Goal: Task Accomplishment & Management: Manage account settings

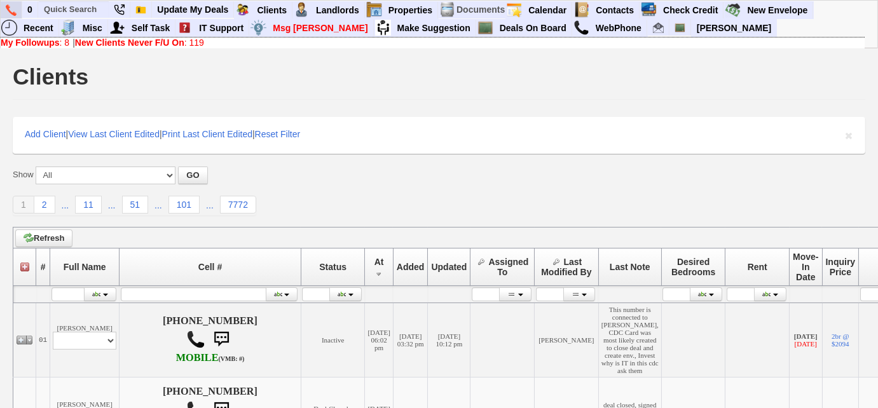
click at [11, 13] on img at bounding box center [11, 9] width 11 height 11
click at [83, 4] on input "text" at bounding box center [74, 9] width 70 height 16
paste input "607) 331-4723"
type input "607) 331-4723"
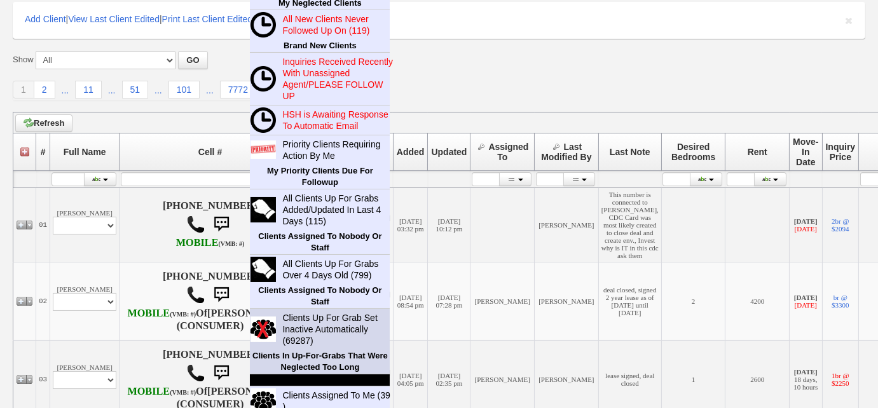
scroll to position [173, 0]
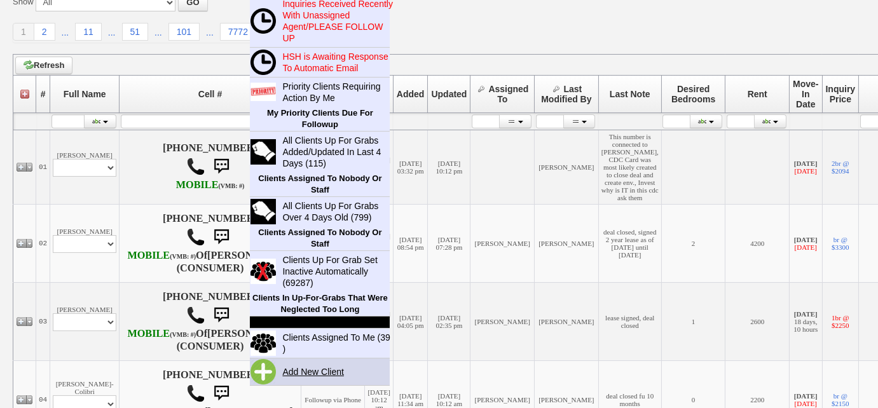
click at [317, 371] on link "Add New Client" at bounding box center [318, 372] width 82 height 17
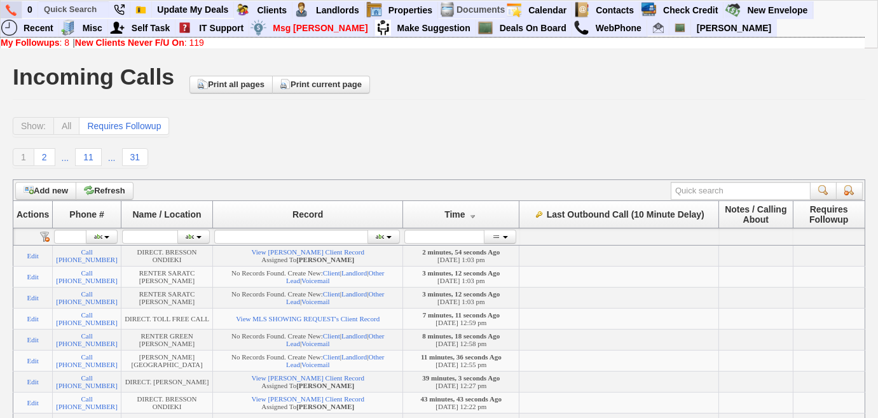
click at [13, 9] on img at bounding box center [11, 9] width 11 height 11
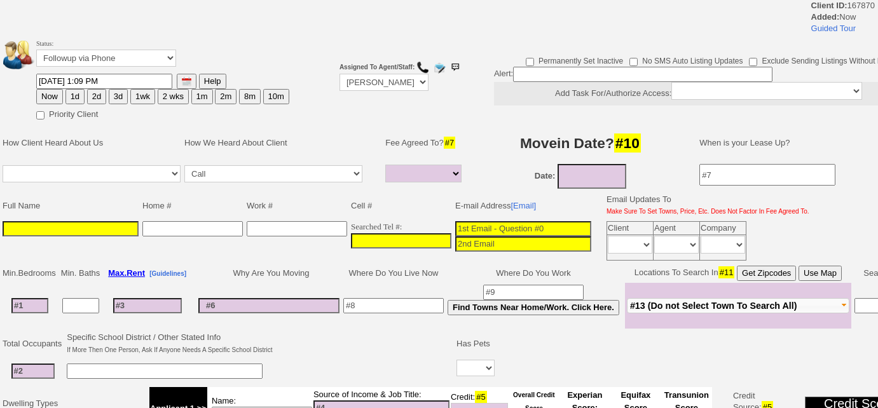
select select
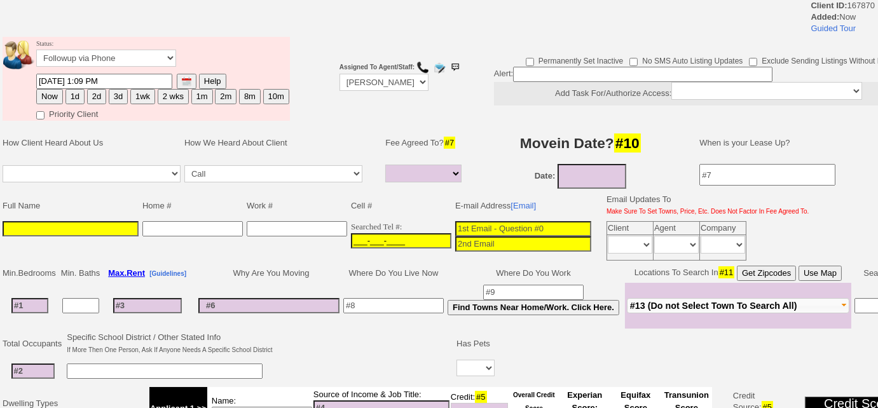
click at [351, 233] on input "___-___-____" at bounding box center [401, 240] width 100 height 15
paste input "607-331-4723"
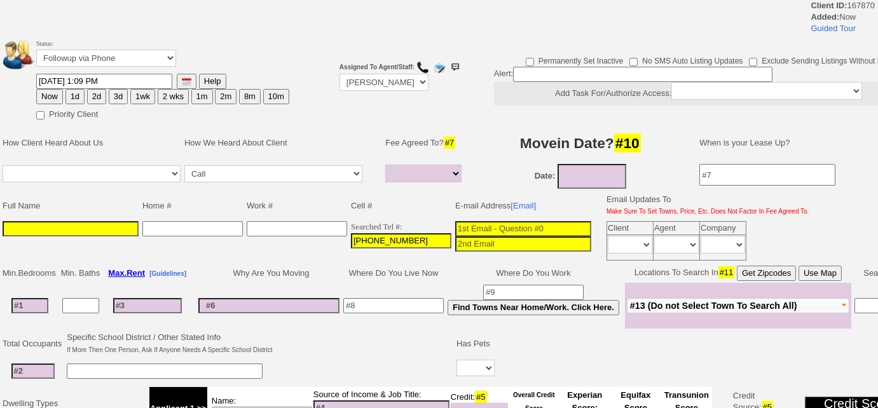
type input "607-331-4723"
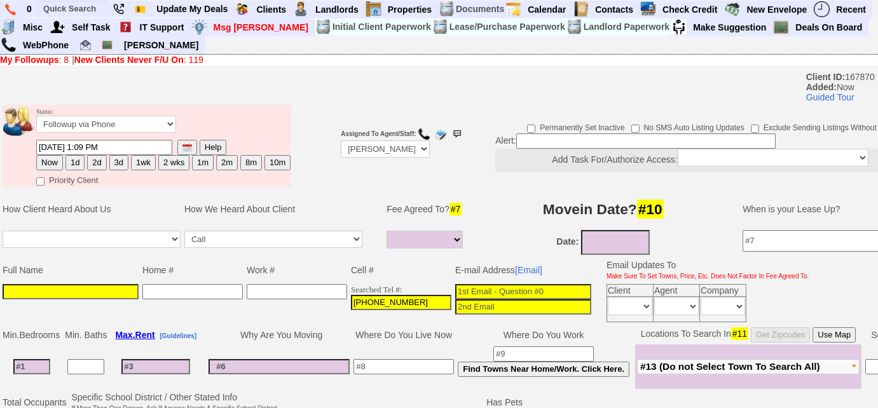
click at [76, 294] on input at bounding box center [71, 291] width 136 height 15
paste input "Janice Rumsmoke"
type input "Janice Rumsmoke"
click at [456, 284] on input at bounding box center [523, 291] width 136 height 15
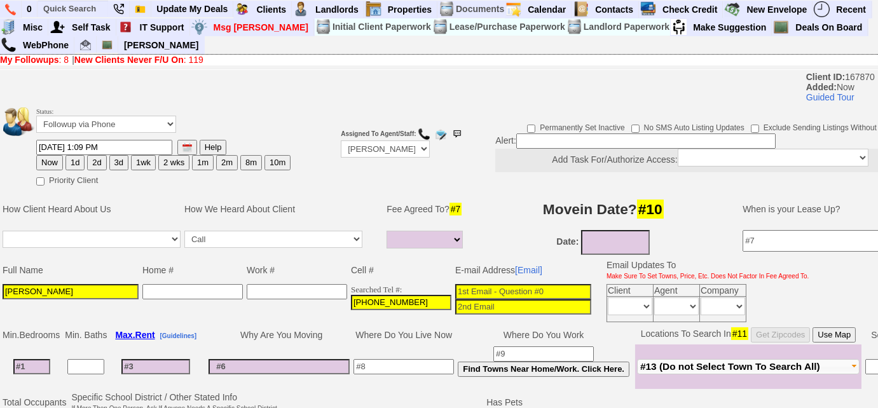
paste input "jlrumsmoke@gmail.com"
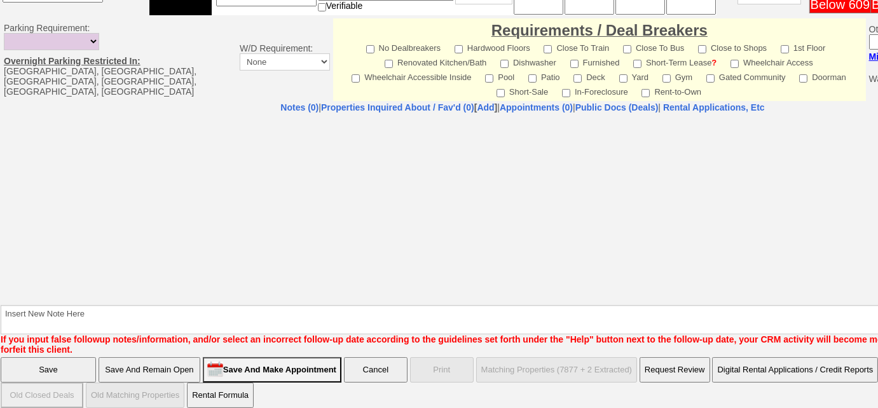
type input "jlrumsmoke@gmail.com"
click at [165, 357] on input "Save And Remain Open" at bounding box center [150, 369] width 102 height 25
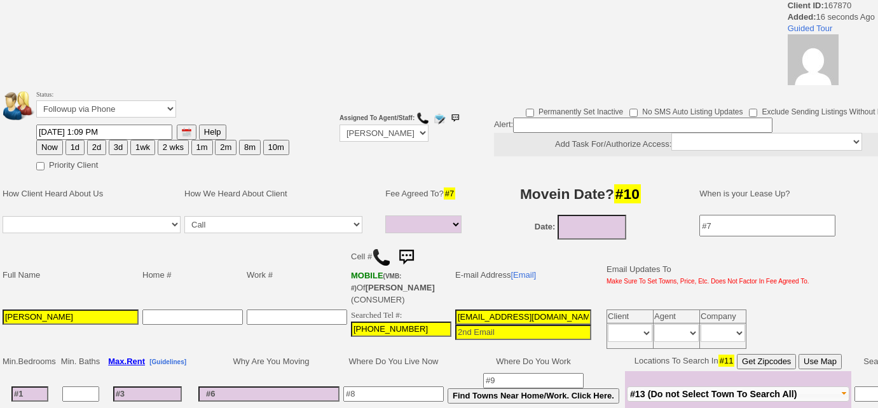
select select
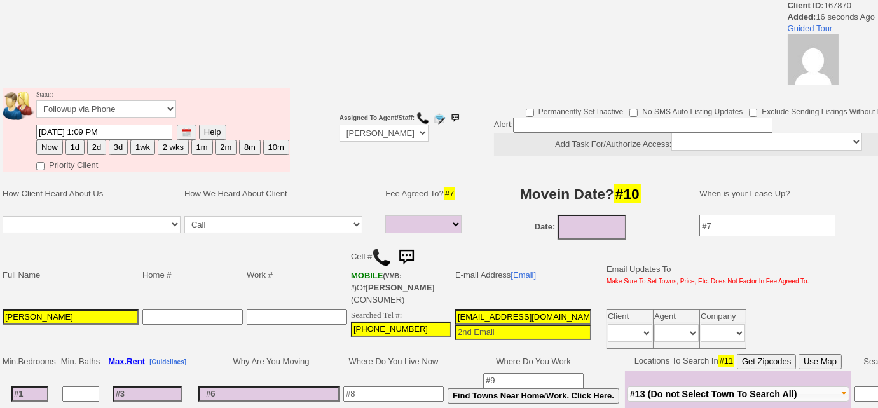
click at [378, 253] on img at bounding box center [381, 257] width 19 height 19
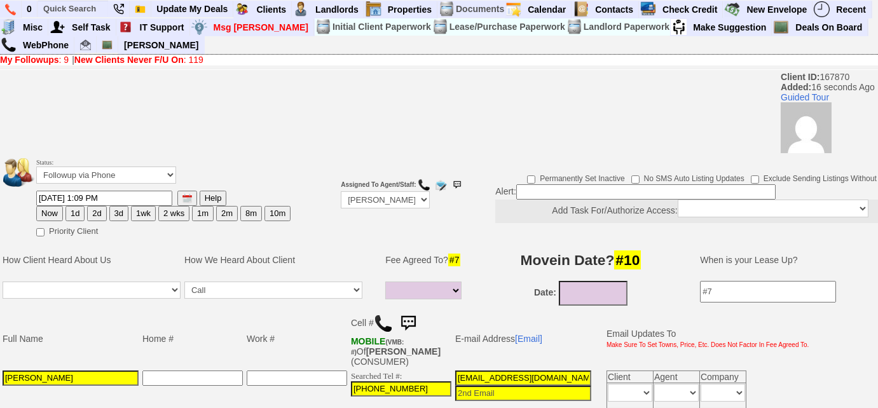
click at [115, 214] on button "3d" at bounding box center [118, 213] width 19 height 15
type input "09/15/2025 01:09 PM"
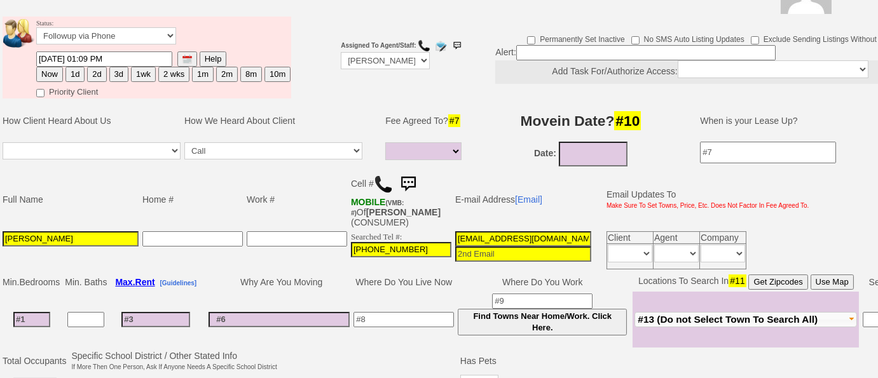
scroll to position [57, 0]
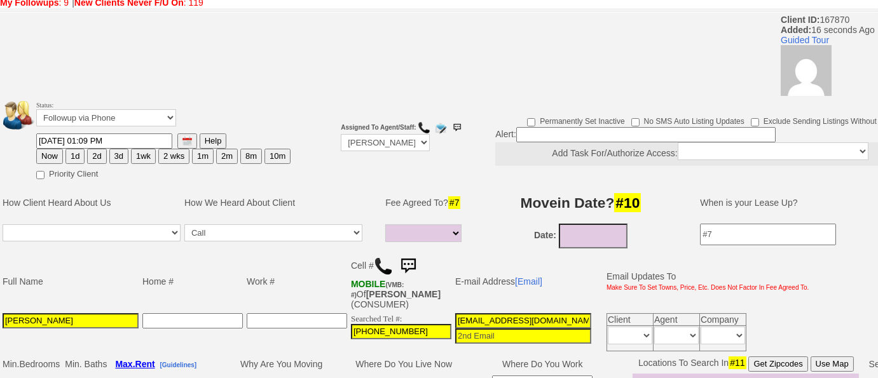
click at [120, 156] on button "3d" at bounding box center [118, 156] width 19 height 15
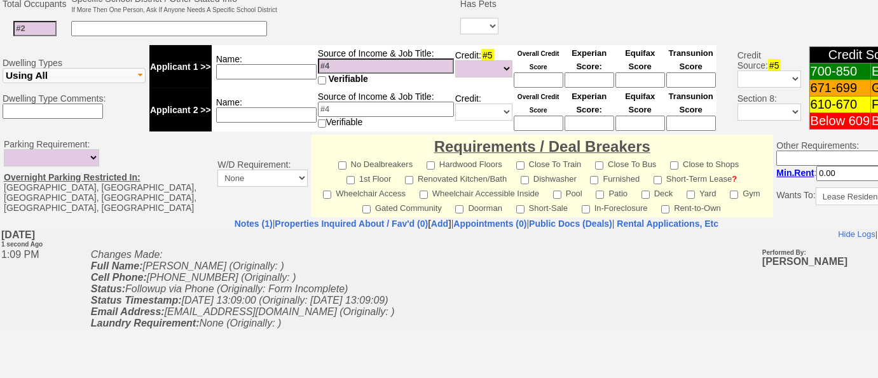
scroll to position [652, 0]
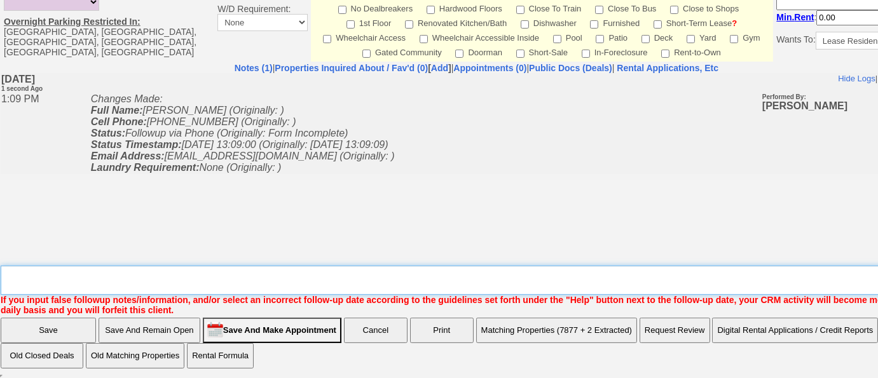
click at [317, 282] on textarea "Insert New Note Here" at bounding box center [481, 280] width 961 height 29
type textarea "Left VM to FU"
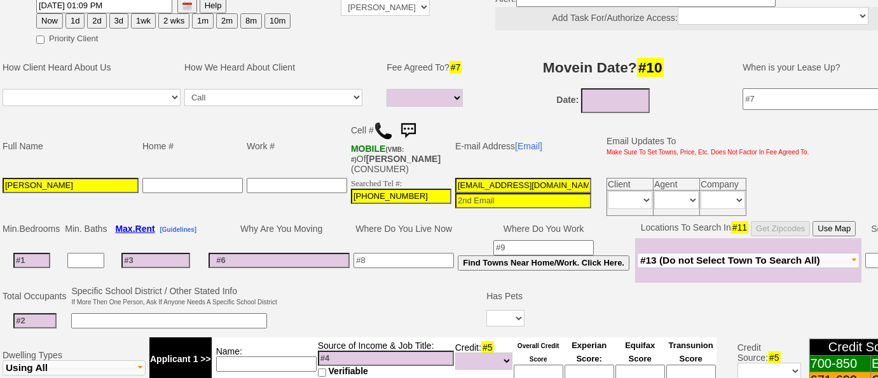
scroll to position [113, 0]
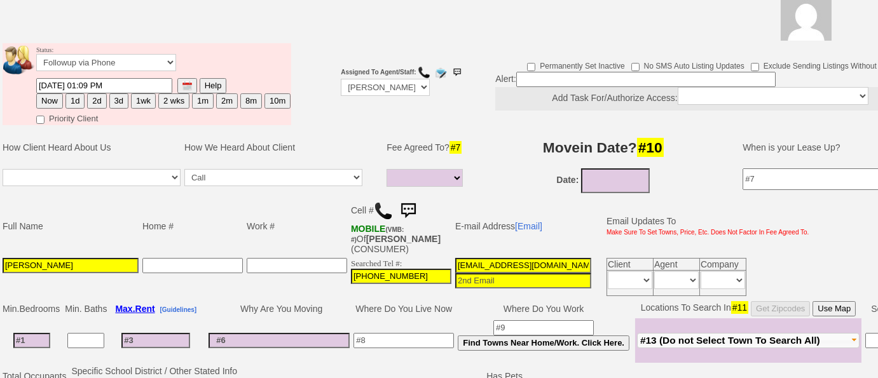
click at [120, 104] on button "3d" at bounding box center [118, 100] width 19 height 15
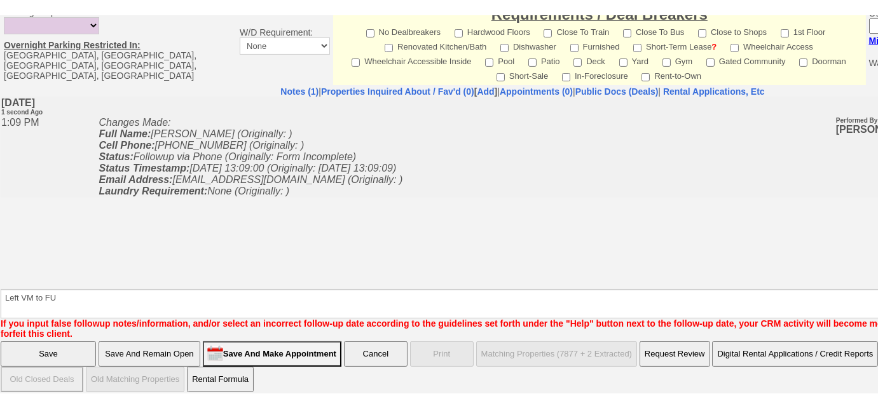
scroll to position [603, 0]
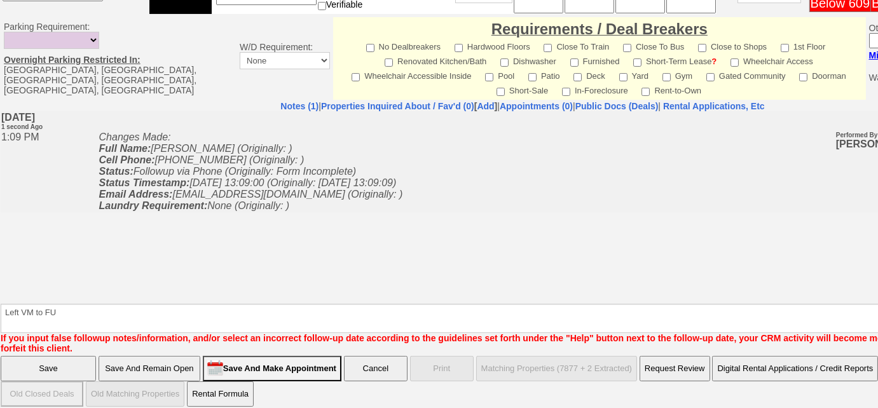
drag, startPoint x: 38, startPoint y: 355, endPoint x: 106, endPoint y: 376, distance: 70.6
click at [38, 356] on input "Save" at bounding box center [48, 368] width 95 height 25
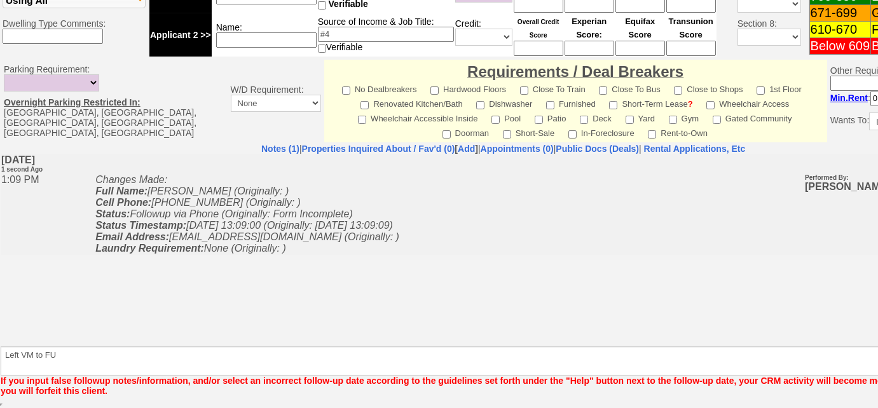
scroll to position [558, 0]
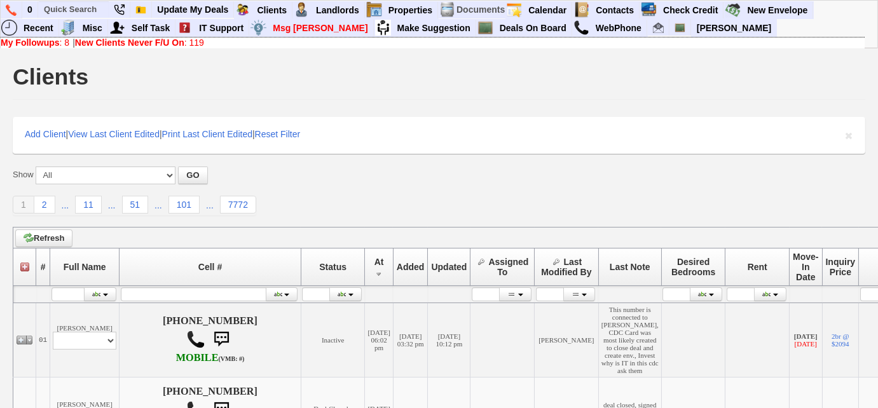
click at [153, 45] on b "New Clients Never F/U On" at bounding box center [129, 43] width 109 height 10
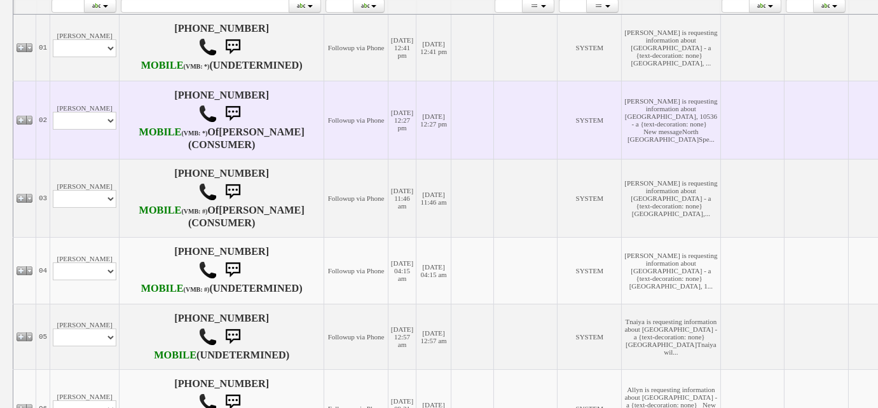
scroll to position [311, 0]
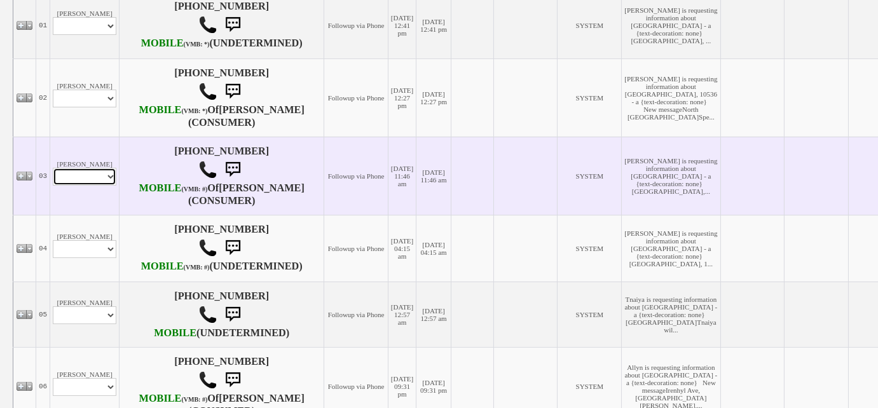
click at [99, 186] on select "Profile Edit Print Email Externally (Will Not Be Tracked In CRM) Closed Deals" at bounding box center [85, 177] width 64 height 18
select select "ChangeURL,/crm/custom/edit_client_form.php?redirect=%2Fcrm%2Fclients.php&id=167…"
click at [53, 186] on select "Profile Edit Print Email Externally (Will Not Be Tracked In CRM) Closed Deals" at bounding box center [85, 177] width 64 height 18
select select
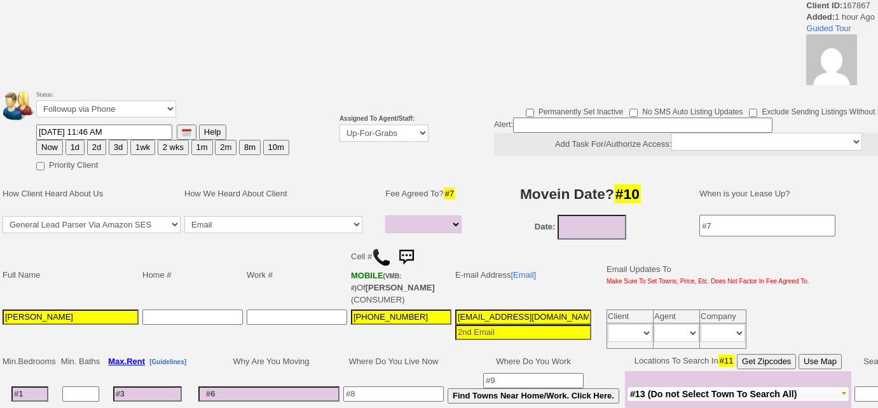
select select
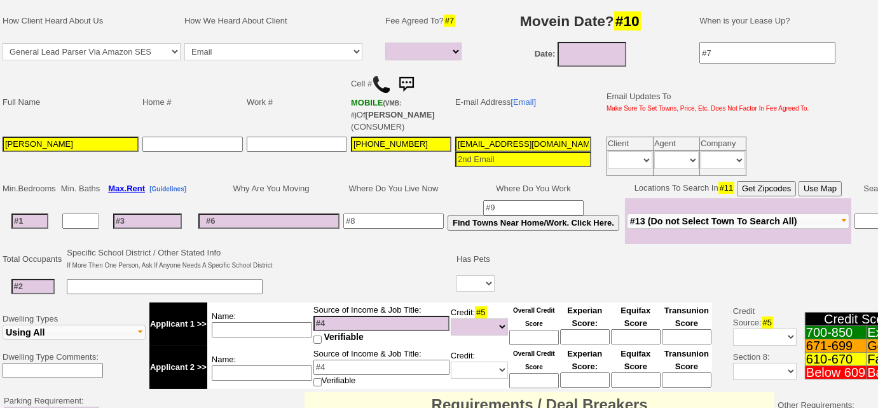
scroll to position [115, 0]
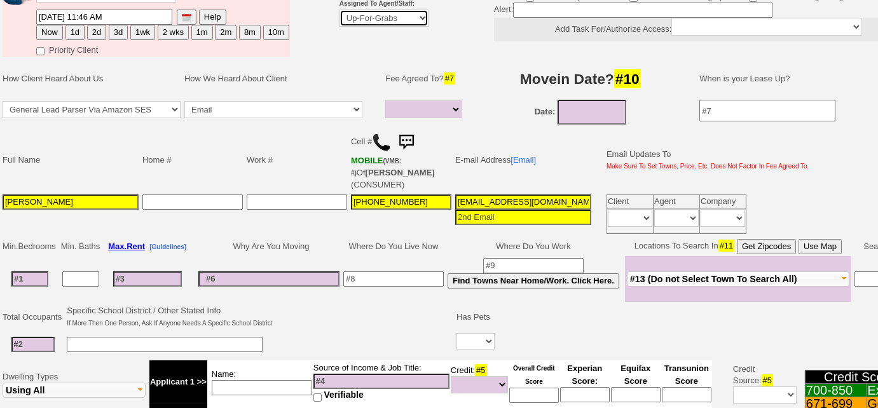
click at [373, 21] on select "Up-For-Grabs ***** STAFF ***** Bob Bruno 914-419-3579 Cristy Liberto 914-486-10…" at bounding box center [384, 18] width 89 height 17
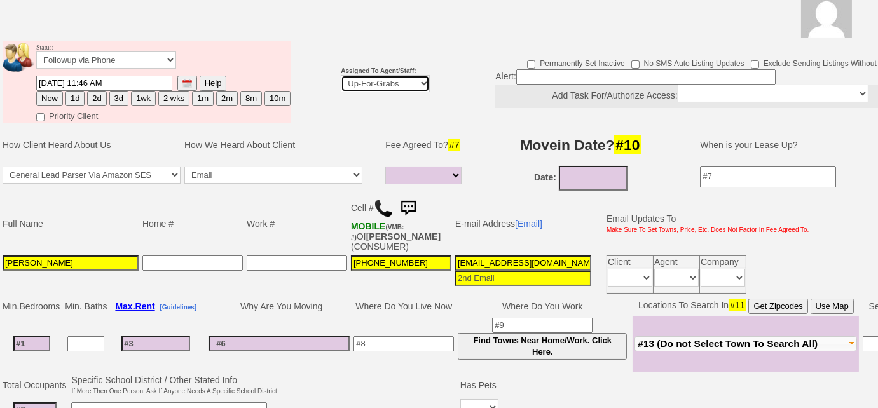
scroll to position [183, 0]
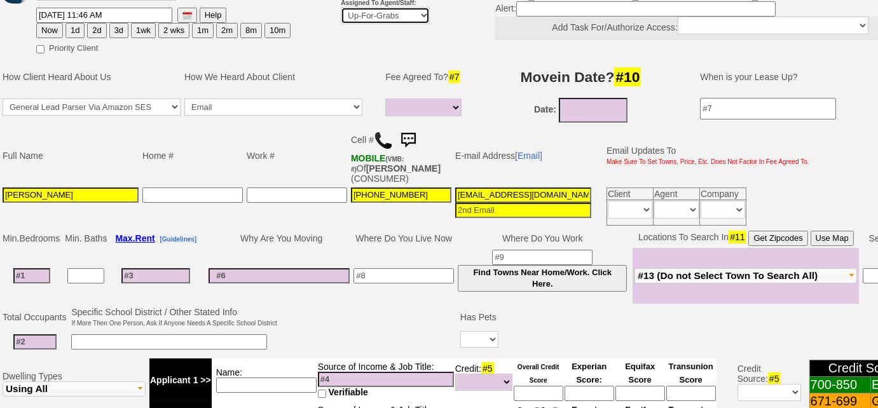
select select "227"
click at [341, 7] on select "Up-For-Grabs ***** STAFF ***** Bob Bruno 914-419-3579 Cristy Liberto 914-486-10…" at bounding box center [385, 15] width 89 height 17
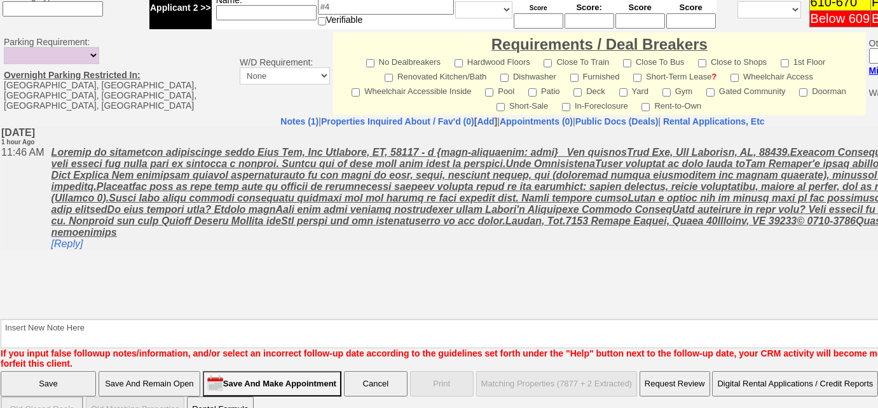
click at [65, 378] on input "Save" at bounding box center [48, 383] width 95 height 25
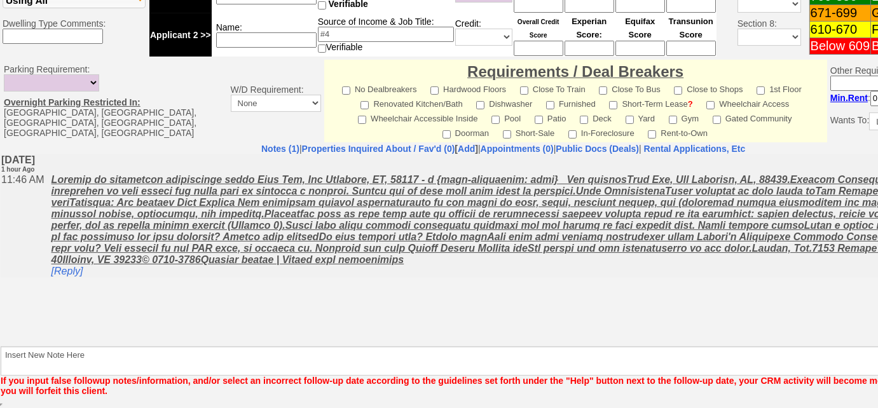
scroll to position [558, 0]
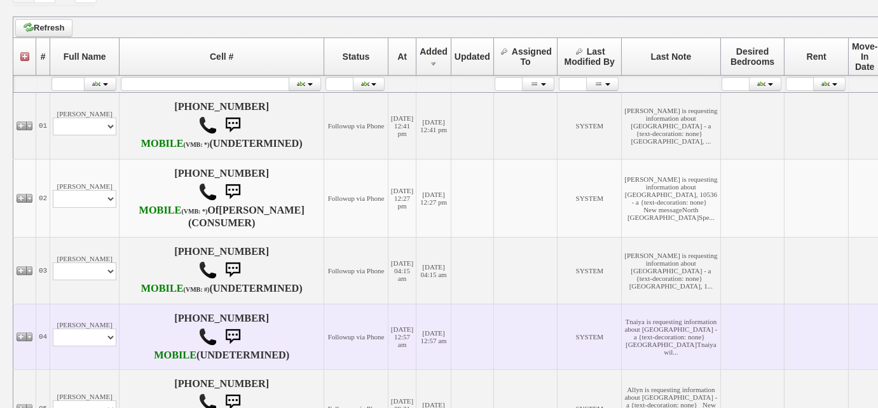
scroll to position [289, 0]
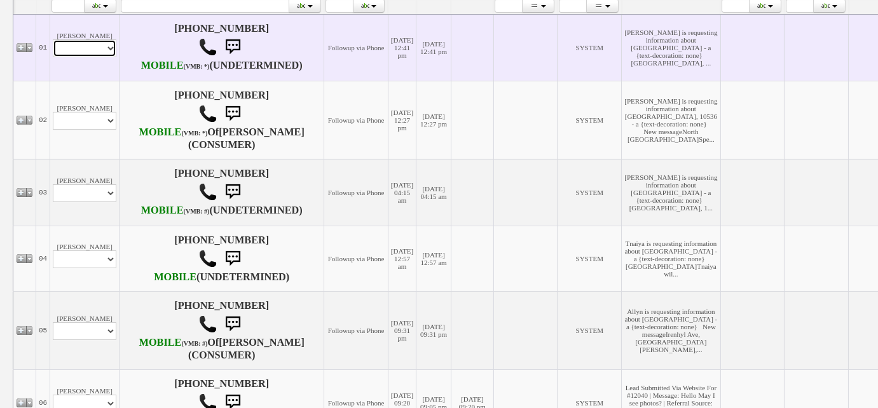
click at [98, 57] on select "Profile Edit Print Email Externally (Will Not Be Tracked In CRM) Closed Deals" at bounding box center [85, 48] width 64 height 18
select select "ChangeURL,/crm/custom/edit_client_form.php?redirect=%2Fcrm%2Fclients.php&id=167…"
click at [53, 54] on select "Profile Edit Print Email Externally (Will Not Be Tracked In CRM) Closed Deals" at bounding box center [85, 48] width 64 height 18
select select
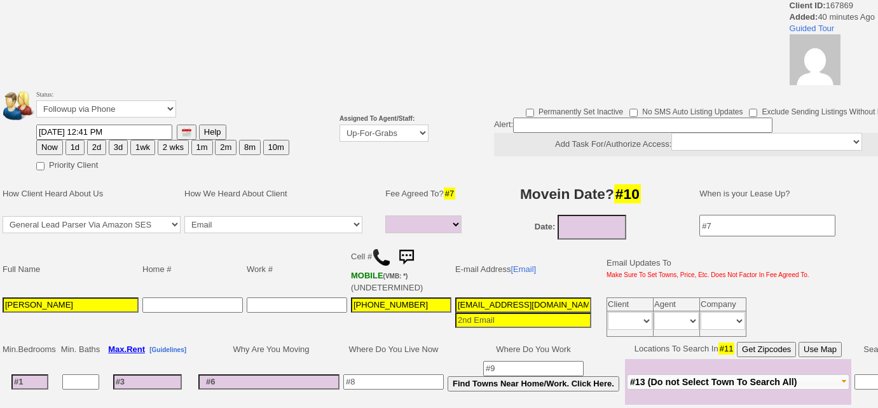
select select
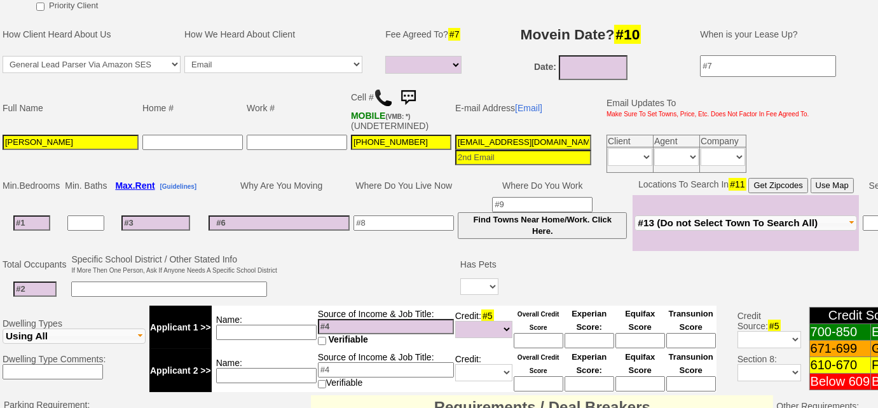
scroll to position [178, 0]
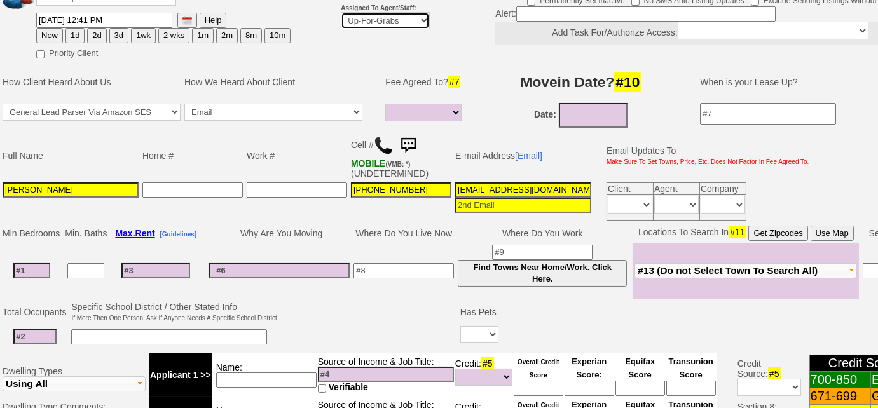
click at [362, 24] on select "Up-For-Grabs ***** STAFF ***** [PERSON_NAME] [PHONE_NUMBER] [PERSON_NAME] [PHON…" at bounding box center [385, 20] width 89 height 17
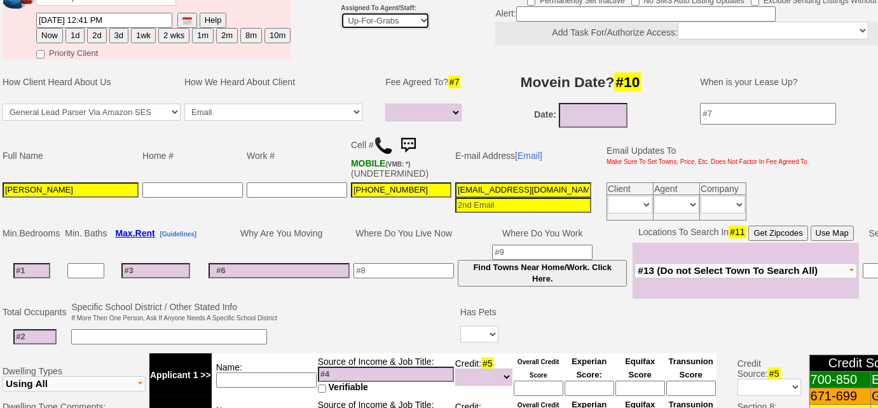
select select "227"
click at [341, 12] on select "Up-For-Grabs ***** STAFF ***** Bob Bruno 914-419-3579 Cristy Liberto 914-486-10…" at bounding box center [385, 20] width 89 height 17
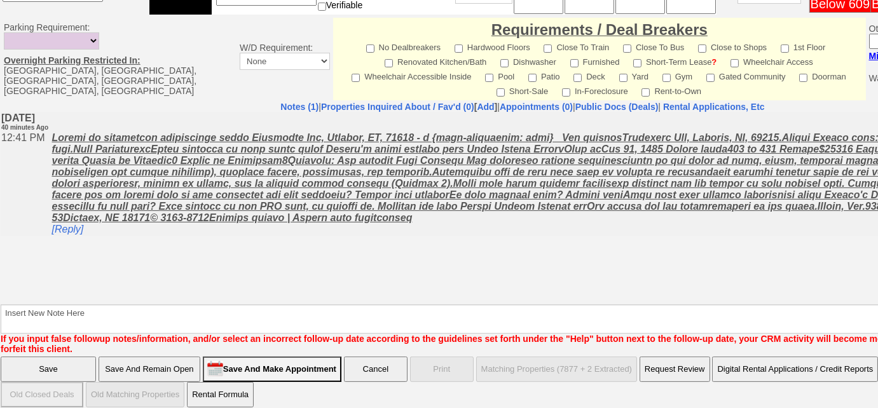
click at [57, 357] on input "Save" at bounding box center [48, 369] width 95 height 25
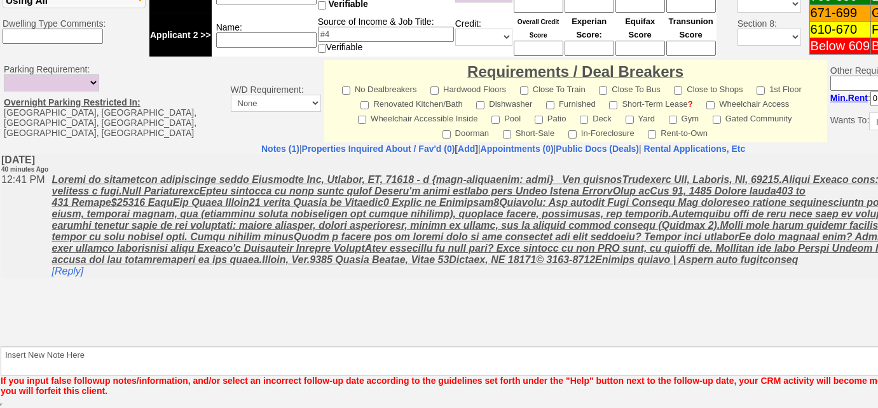
scroll to position [547, 0]
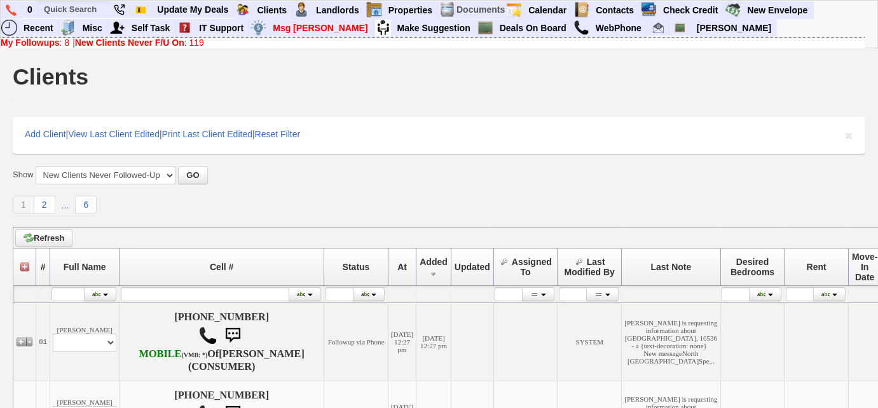
click at [190, 44] on link "New Clients Never F/U On : 119" at bounding box center [139, 43] width 129 height 10
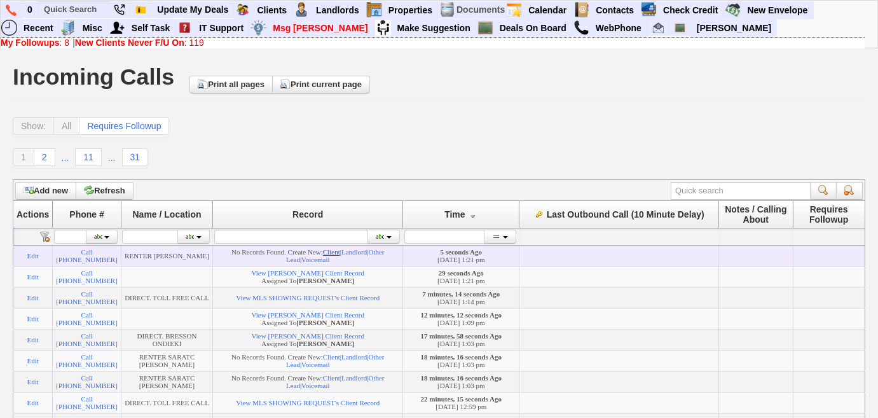
click at [340, 255] on link "Client" at bounding box center [331, 252] width 17 height 8
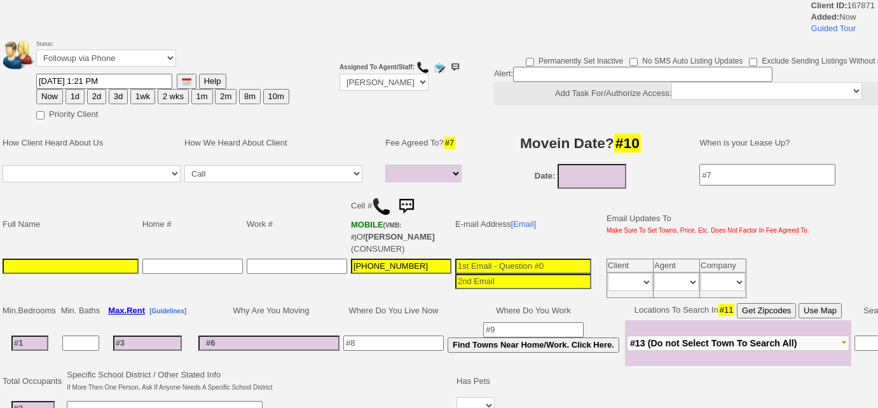
select select
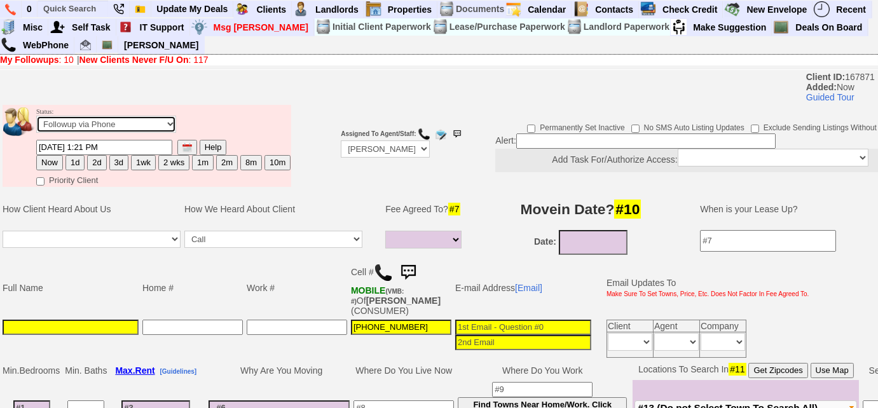
click at [135, 122] on select "Followup via Phone Followup via Email Followup When Section 8 Property Found De…" at bounding box center [106, 124] width 140 height 17
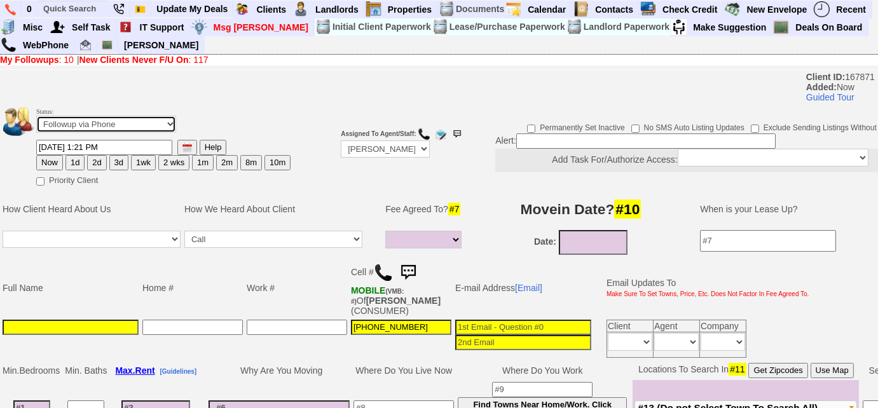
select select "Inactive"
click at [36, 116] on select "Followup via Phone Followup via Email Followup When Section 8 Property Found De…" at bounding box center [106, 124] width 140 height 17
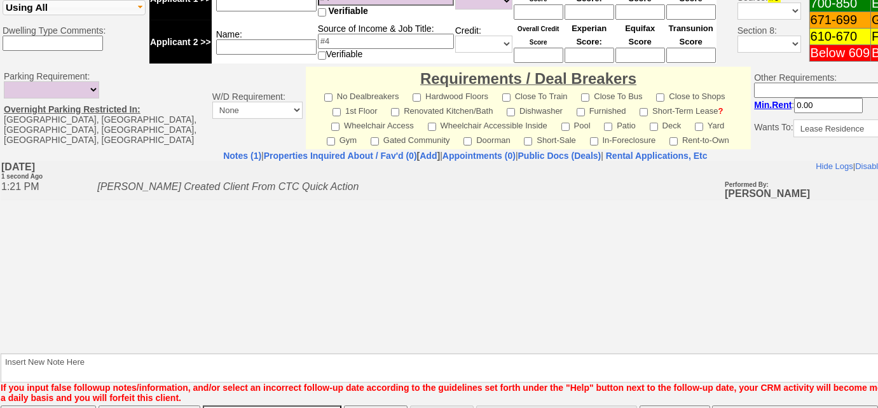
scroll to position [550, 0]
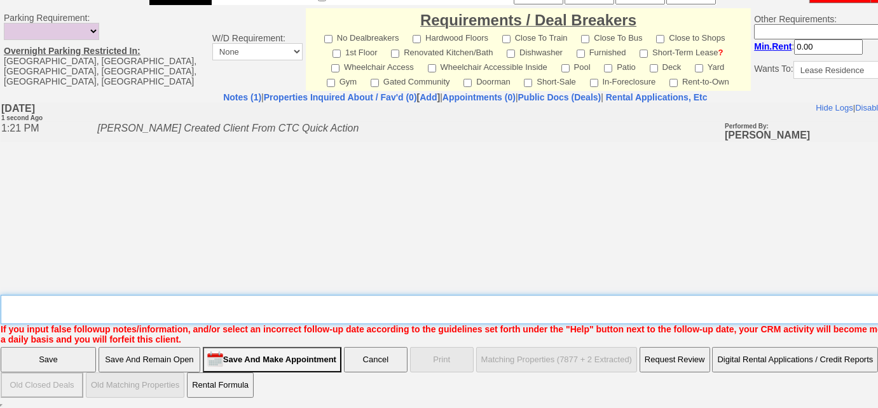
click at [250, 308] on textarea "Insert New Note Here" at bounding box center [470, 309] width 938 height 29
type textarea "inquired re: katonah"
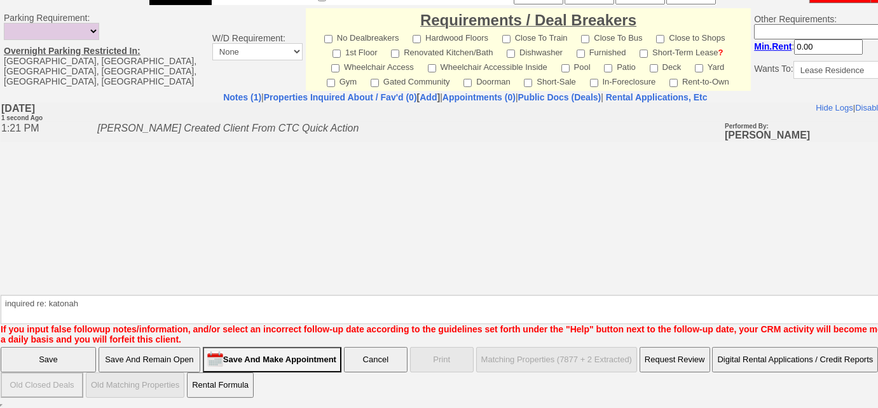
click at [72, 361] on input "Save" at bounding box center [48, 359] width 95 height 25
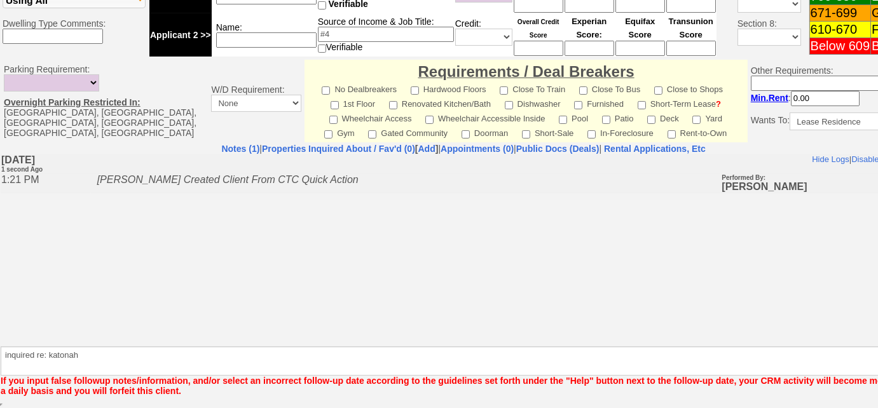
scroll to position [498, 0]
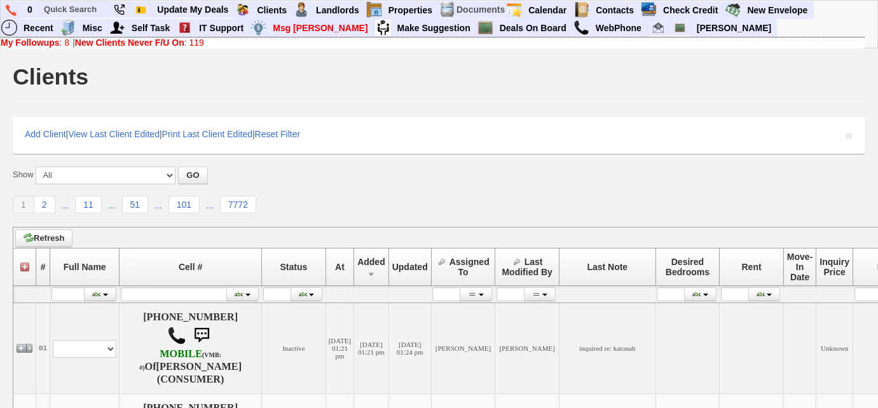
click at [166, 45] on b "New Clients Never F/U On" at bounding box center [129, 43] width 109 height 10
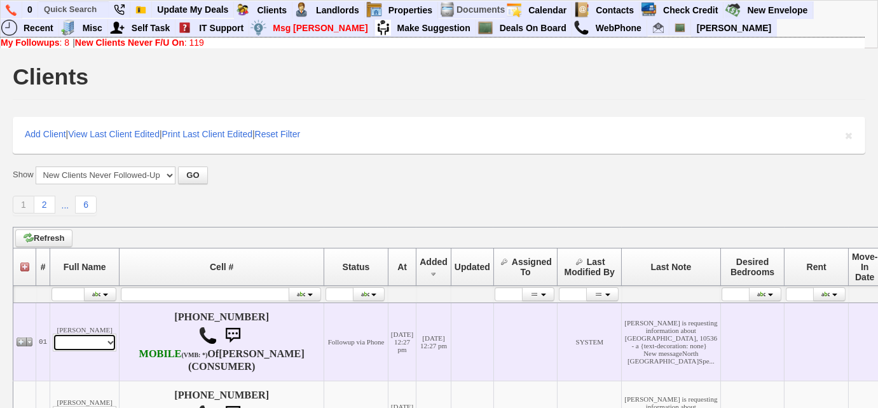
click at [95, 347] on select "Profile Edit Print Email Externally (Will Not Be Tracked In CRM) Closed Deals" at bounding box center [85, 343] width 64 height 18
select select "ChangeURL,/crm/custom/edit_client_form.php?redirect=%2Fcrm%2Fclients.php&id=167…"
click at [53, 339] on select "Profile Edit Print Email Externally (Will Not Be Tracked In CRM) Closed Deals" at bounding box center [85, 343] width 64 height 18
select select
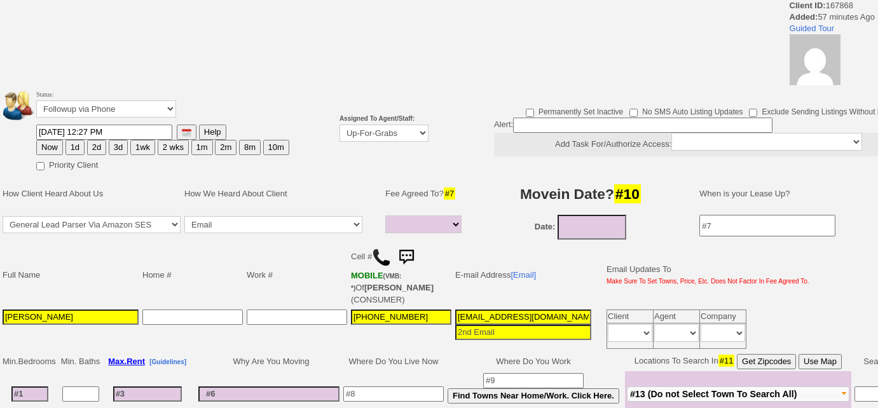
select select
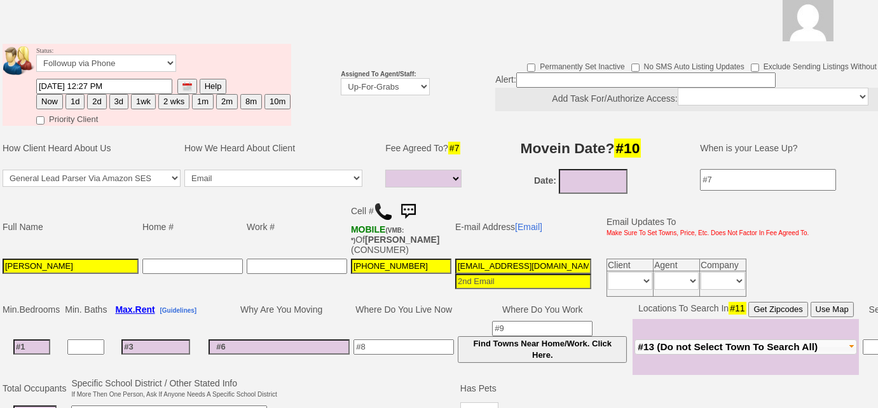
scroll to position [110, 0]
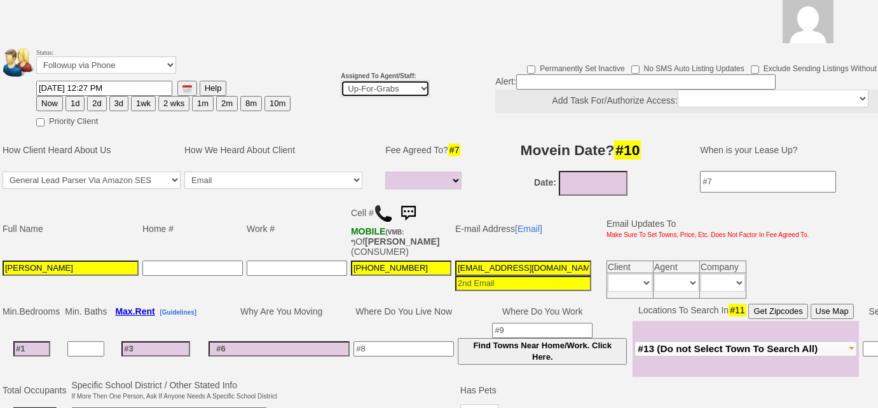
click at [375, 85] on select "Up-For-Grabs ***** STAFF ***** Bob Bruno 914-419-3579 Cristy Liberto 914-486-10…" at bounding box center [385, 88] width 89 height 17
select select "227"
click at [341, 80] on select "Up-For-Grabs ***** STAFF ***** Bob Bruno 914-419-3579 Cristy Liberto 914-486-10…" at bounding box center [385, 88] width 89 height 17
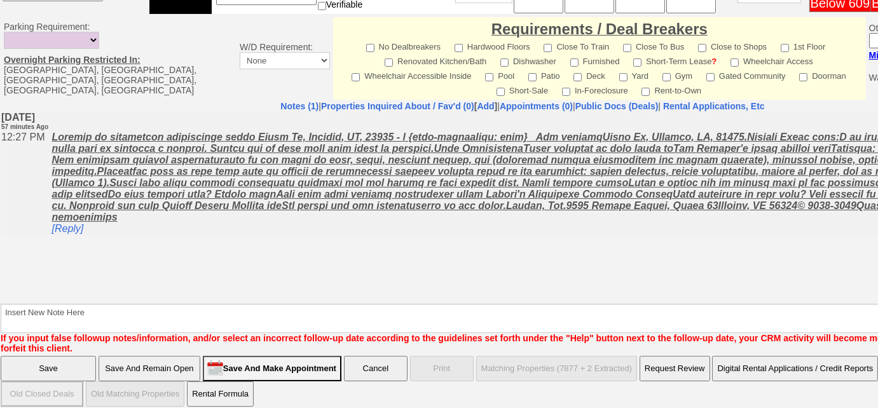
click at [42, 356] on input "Save" at bounding box center [48, 368] width 95 height 25
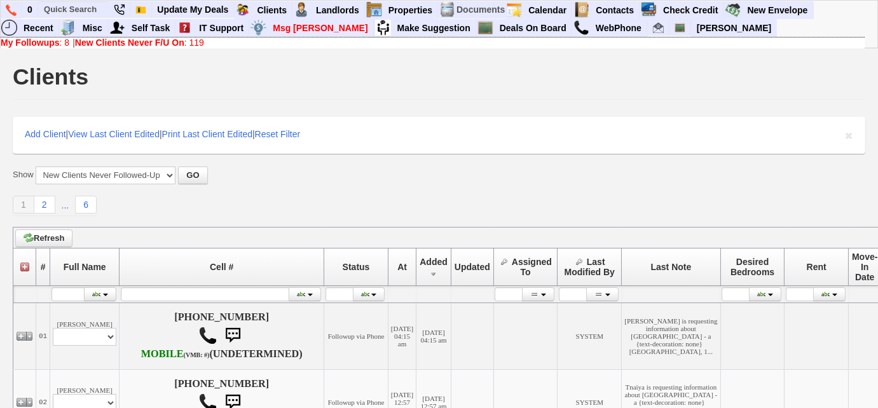
click at [202, 46] on link "New Clients Never F/U On : 119" at bounding box center [139, 43] width 129 height 10
click at [29, 44] on b "My Followups" at bounding box center [30, 43] width 59 height 10
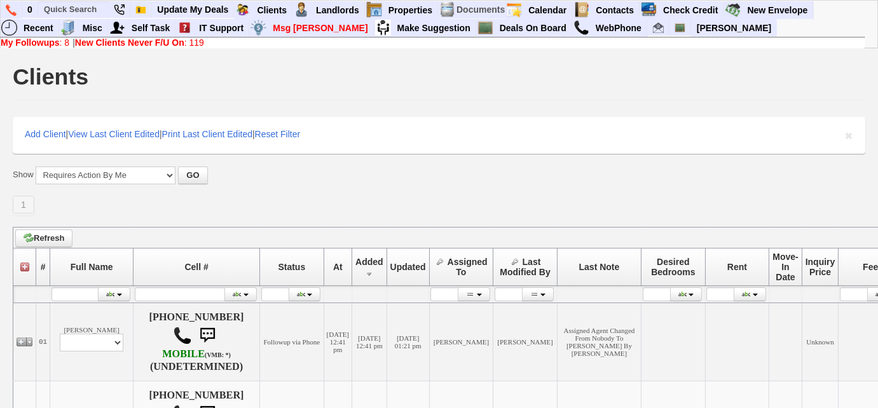
click at [62, 42] on link "My Followups : 8" at bounding box center [35, 43] width 69 height 10
click at [12, 11] on img at bounding box center [11, 9] width 11 height 11
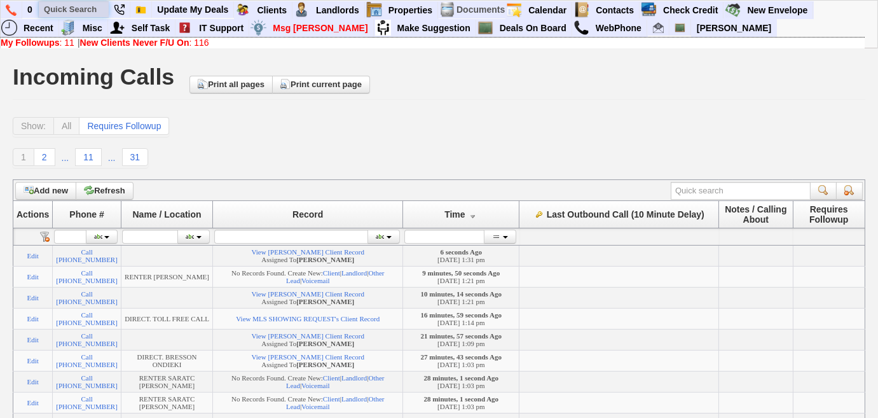
click at [83, 6] on input "text" at bounding box center [74, 9] width 70 height 16
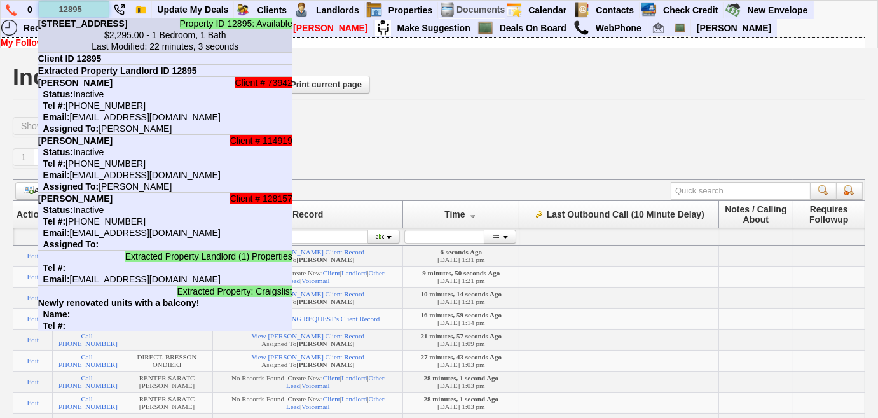
type input "12895"
click at [86, 27] on li "Property ID 12895: Available [STREET_ADDRESS] $2,295.00 - 1 Bedroom, 1 Bath Las…" at bounding box center [165, 35] width 254 height 35
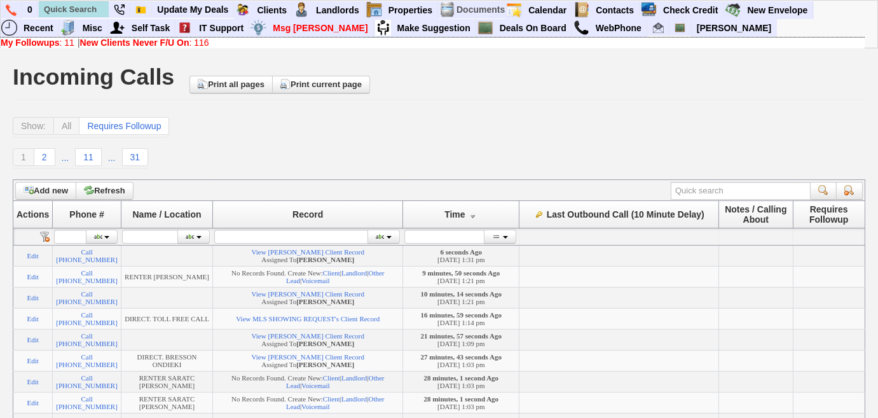
click at [209, 43] on link "New Clients Never F/U On : 116" at bounding box center [144, 43] width 129 height 10
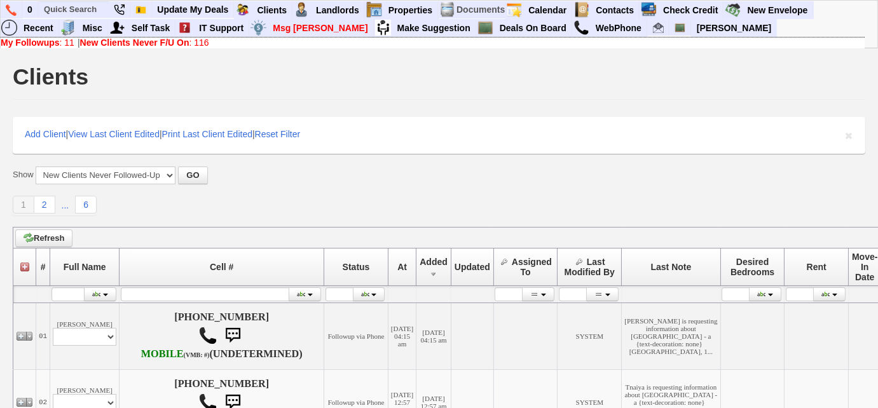
click at [54, 43] on b "My Followups" at bounding box center [30, 43] width 59 height 10
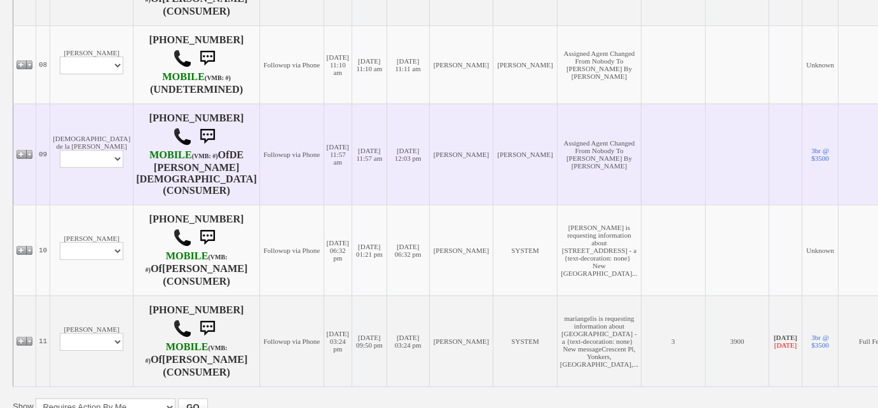
scroll to position [924, 0]
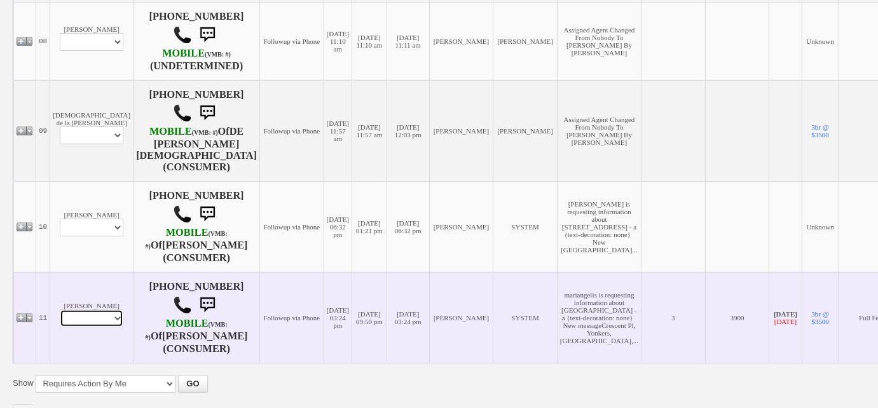
click at [106, 314] on select "Profile Edit Print Email Externally (Will Not Be Tracked In CRM) Closed Deals" at bounding box center [92, 319] width 64 height 18
select select "ChangeURL,/crm/custom/edit_client_form.php?redirect=%2Fcrm%2Fclients.php&id=154…"
click at [60, 310] on select "Profile Edit Print Email Externally (Will Not Be Tracked In CRM) Closed Deals" at bounding box center [92, 319] width 64 height 18
select select
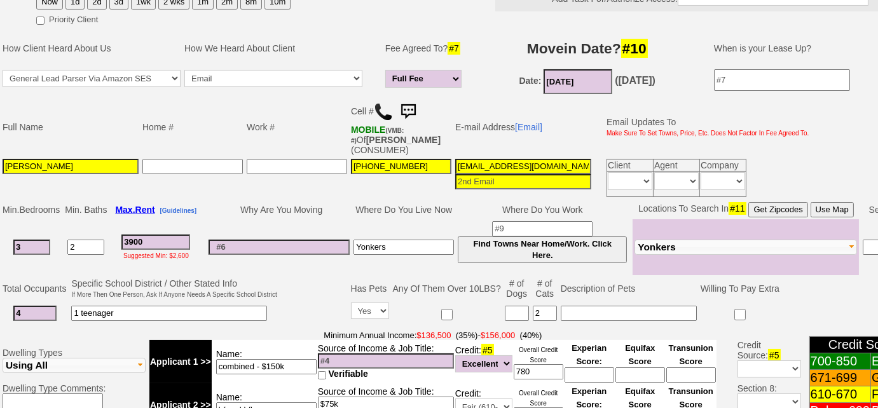
scroll to position [112, 0]
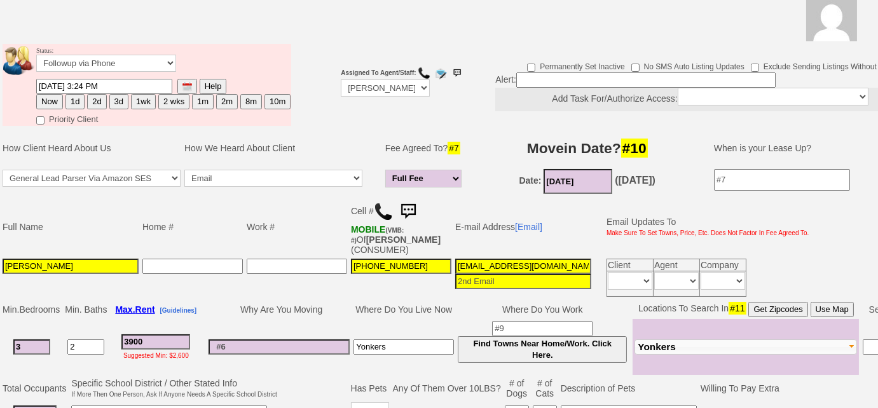
click at [373, 207] on td "Cell # MOBILE (VMB: #) Of PACHECO,GABRIEL (CONSUMER)" at bounding box center [401, 227] width 104 height 60
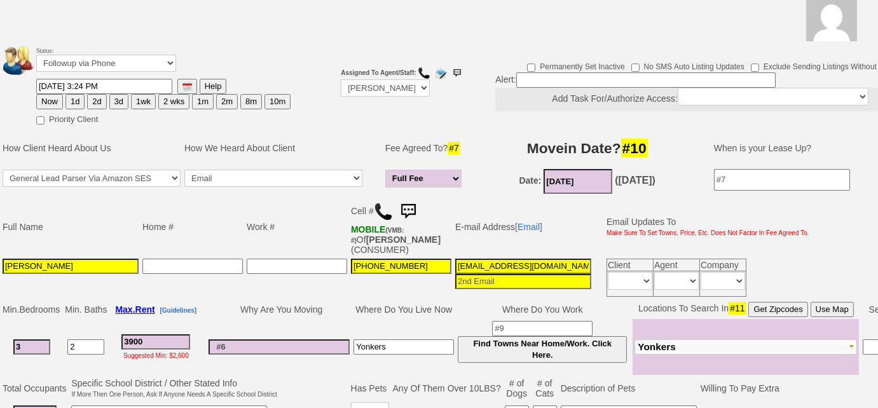
click at [385, 206] on img at bounding box center [383, 211] width 19 height 19
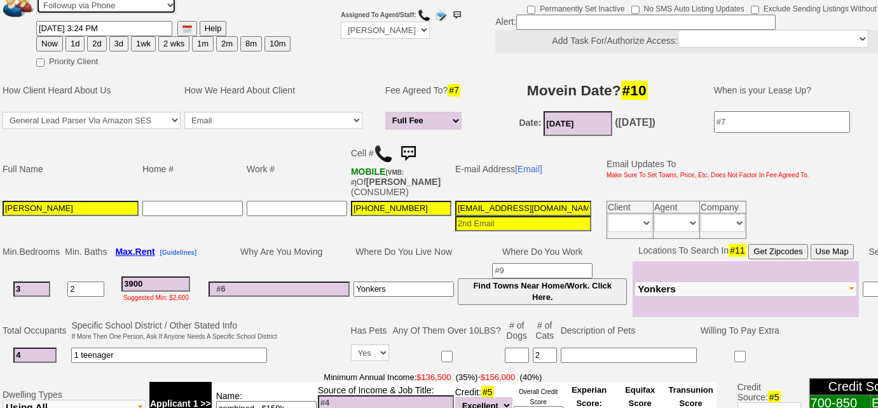
scroll to position [167, 0]
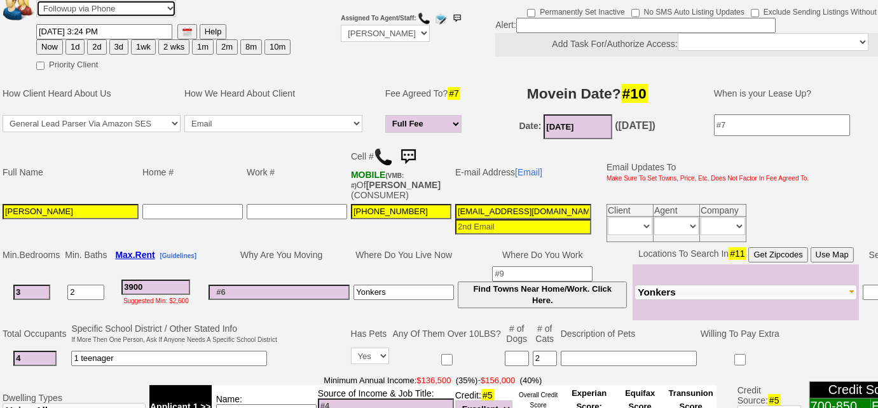
click at [145, 11] on select "Followup via Phone Followup via Email Followup When Section 8 Property Found De…" at bounding box center [106, 8] width 140 height 17
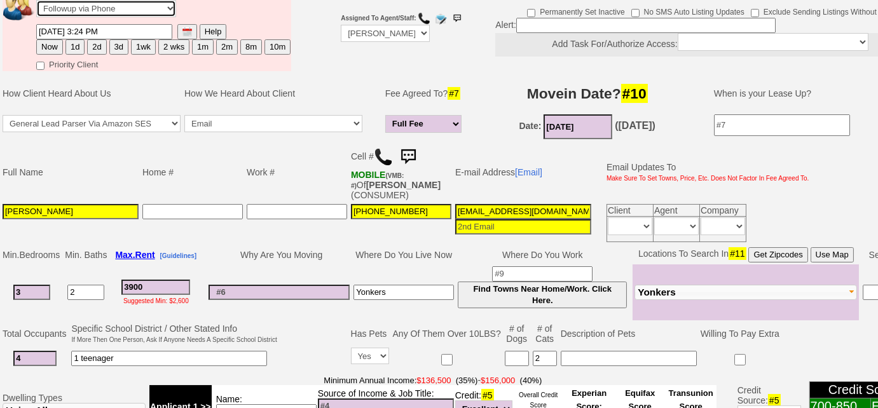
select select "Inactive"
click at [36, 0] on select "Followup via Phone Followup via Email Followup When Section 8 Property Found De…" at bounding box center [106, 8] width 140 height 17
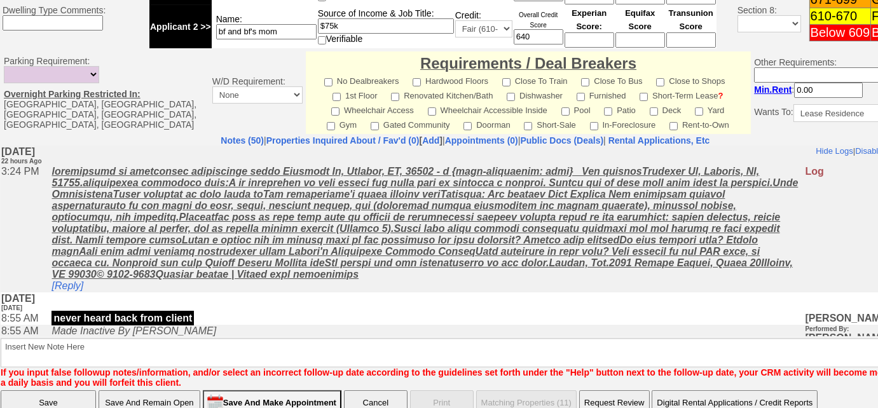
scroll to position [611, 0]
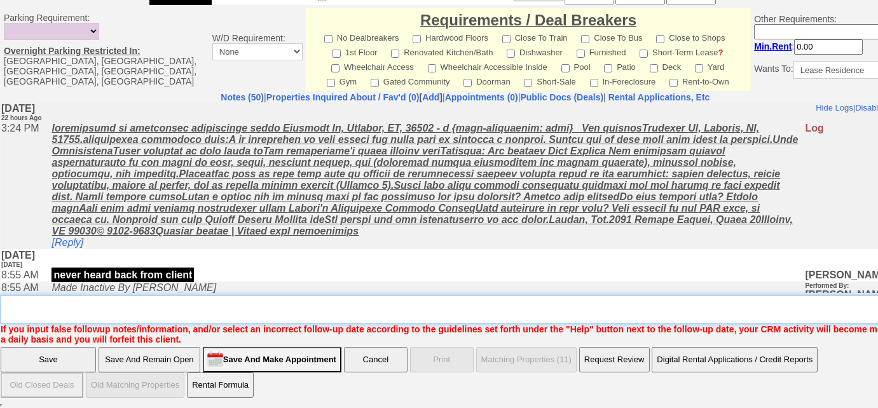
click at [99, 304] on textarea "Insert New Note Here" at bounding box center [470, 309] width 938 height 29
type textarea "will call back"
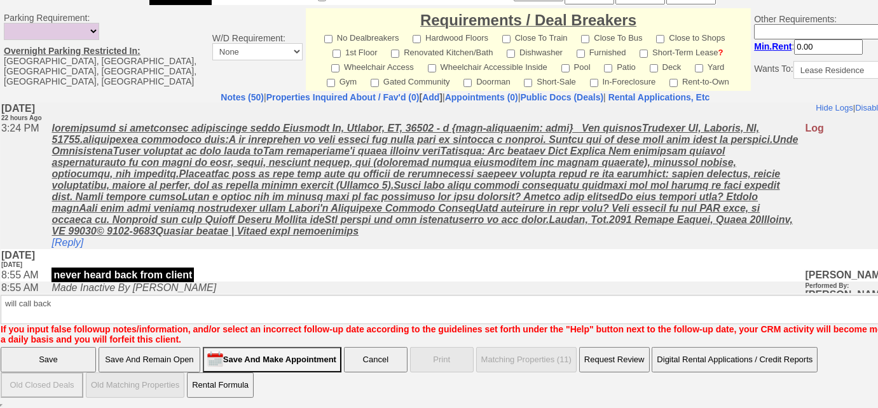
click at [81, 362] on input "Save" at bounding box center [48, 359] width 95 height 25
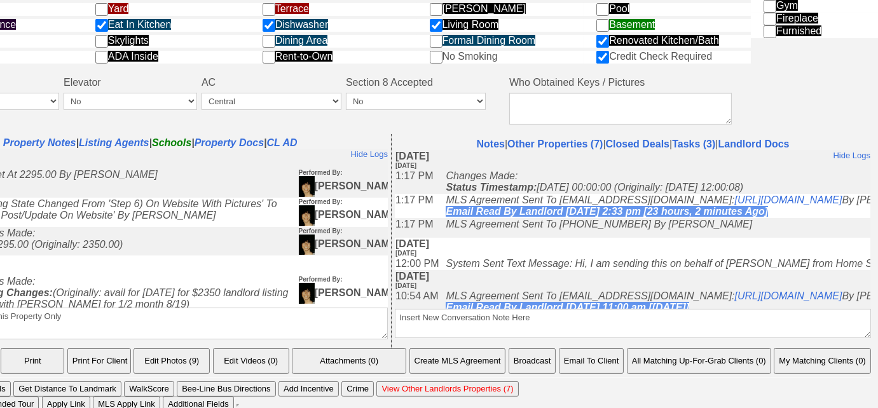
scroll to position [665, 0]
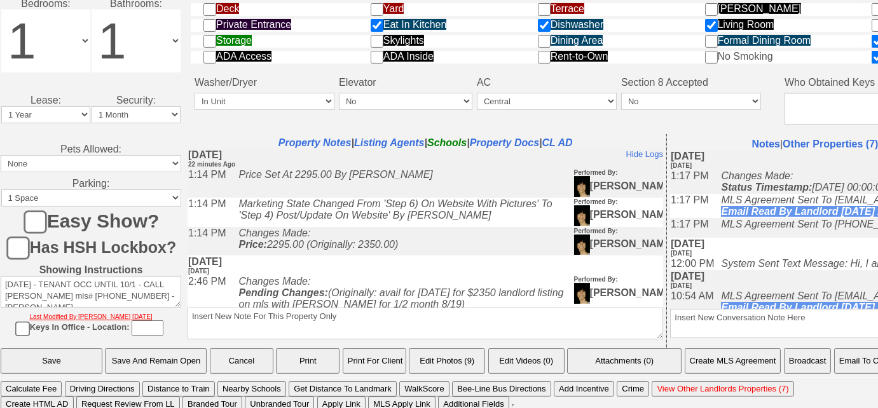
drag, startPoint x: 821, startPoint y: 415, endPoint x: 209, endPoint y: 8, distance: 734.8
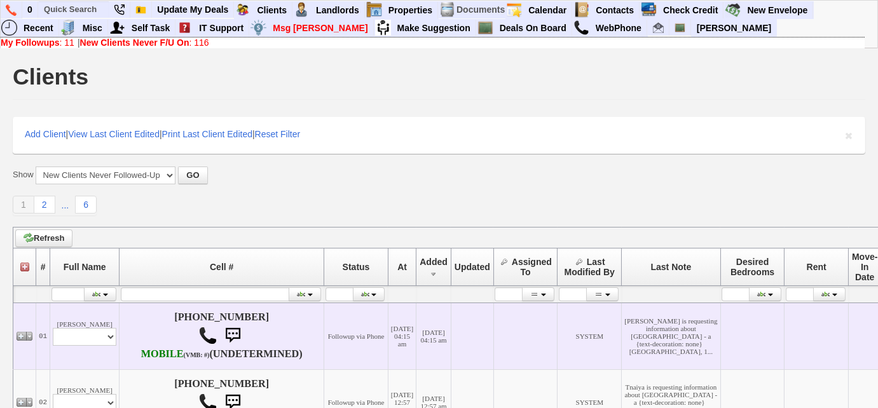
scroll to position [173, 0]
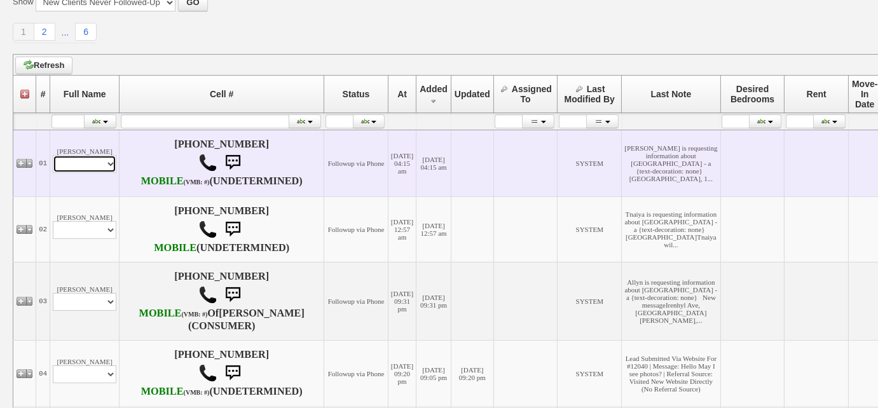
click at [100, 173] on select "Profile Edit Print Email Externally (Will Not Be Tracked In CRM) Closed Deals" at bounding box center [85, 164] width 64 height 18
select select "ChangeURL,/crm/custom/edit_client_form.php?redirect=%2Fcrm%2Fclients.php&id=167…"
click at [53, 165] on select "Profile Edit Print Email Externally (Will Not Be Tracked In CRM) Closed Deals" at bounding box center [85, 164] width 64 height 18
select select
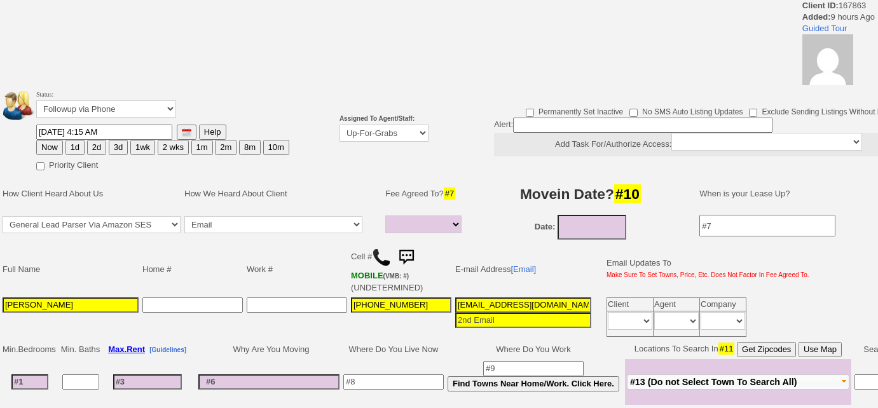
select select
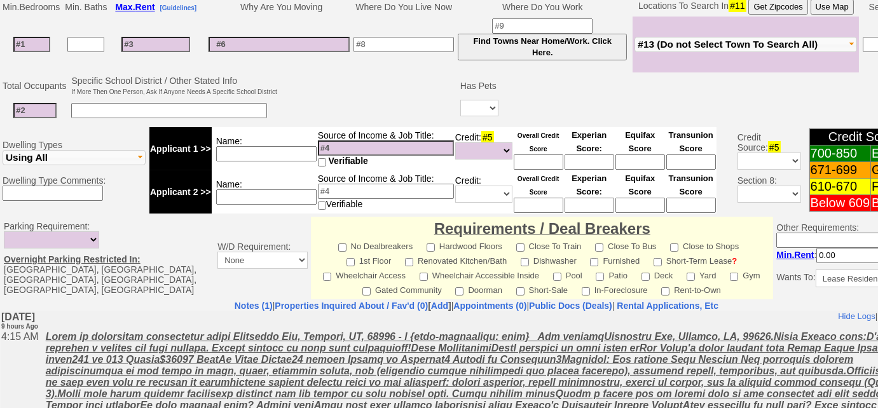
scroll to position [467, 0]
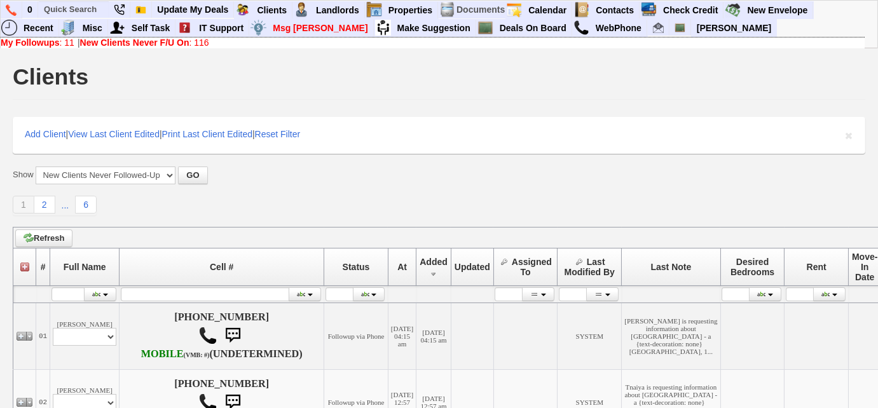
click at [209, 44] on link "New Clients Never F/U On : 116" at bounding box center [144, 43] width 129 height 10
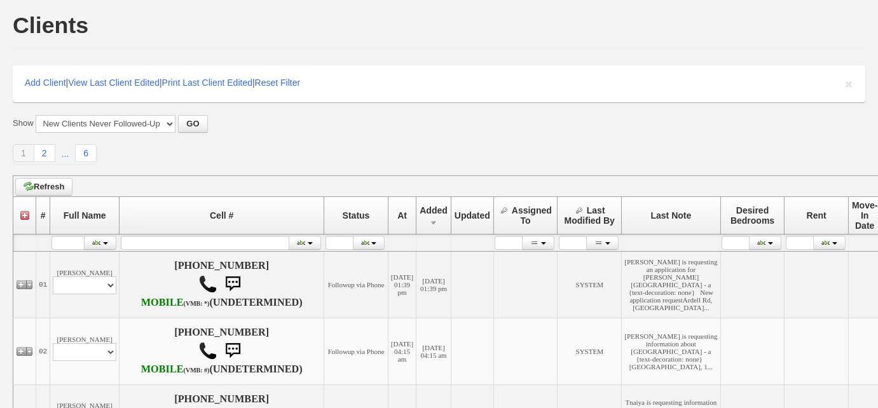
scroll to position [115, 0]
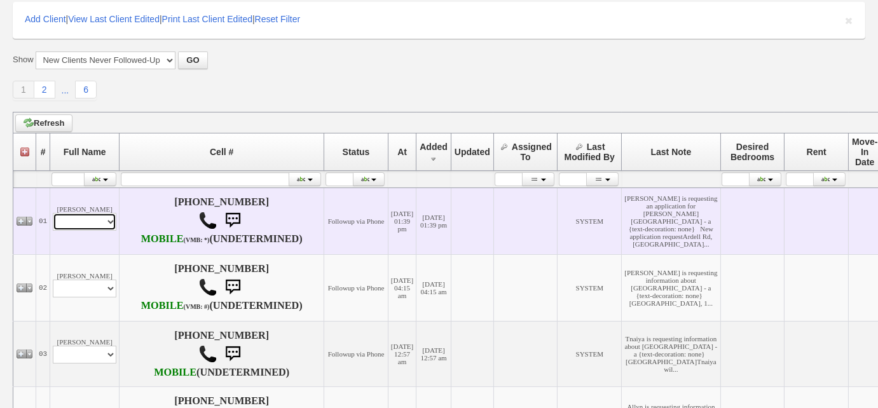
click at [100, 231] on select "Profile Edit Print Email Externally (Will Not Be Tracked In CRM) Closed Deals" at bounding box center [85, 222] width 64 height 18
select select "ChangeURL,/crm/custom/edit_client_form.php?redirect=%2Fcrm%2Fclients.php&id=167…"
click at [53, 223] on select "Profile Edit Print Email Externally (Will Not Be Tracked In CRM) Closed Deals" at bounding box center [85, 222] width 64 height 18
select select
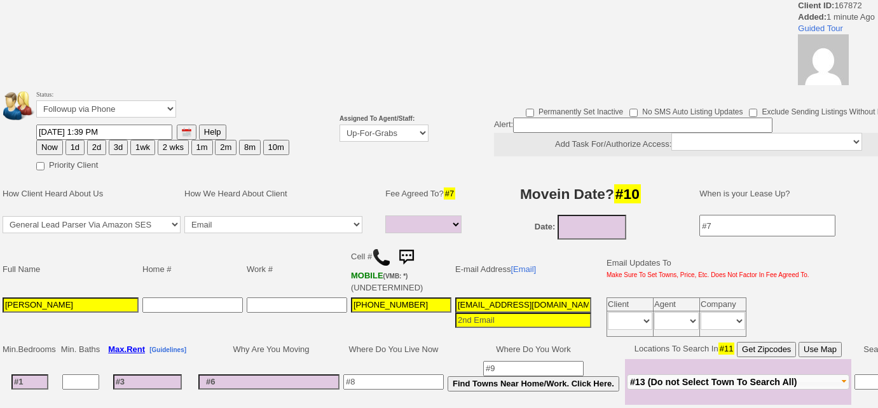
select select
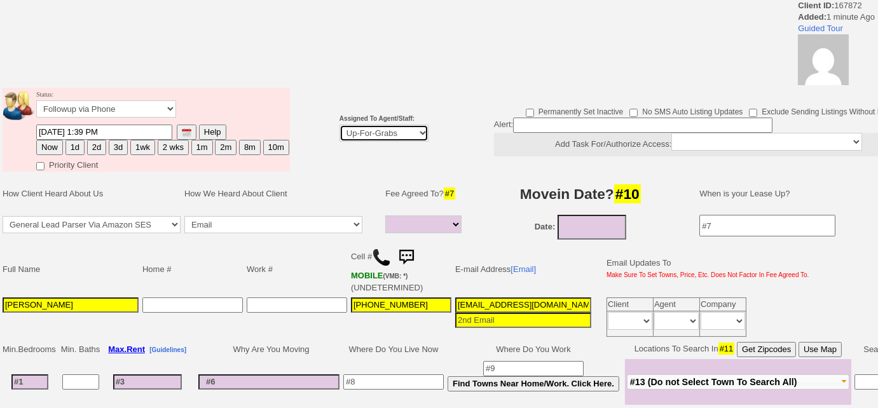
click at [401, 134] on select "Up-For-Grabs ***** STAFF ***** [PERSON_NAME] [PHONE_NUMBER] [PERSON_NAME] [PHON…" at bounding box center [384, 133] width 89 height 17
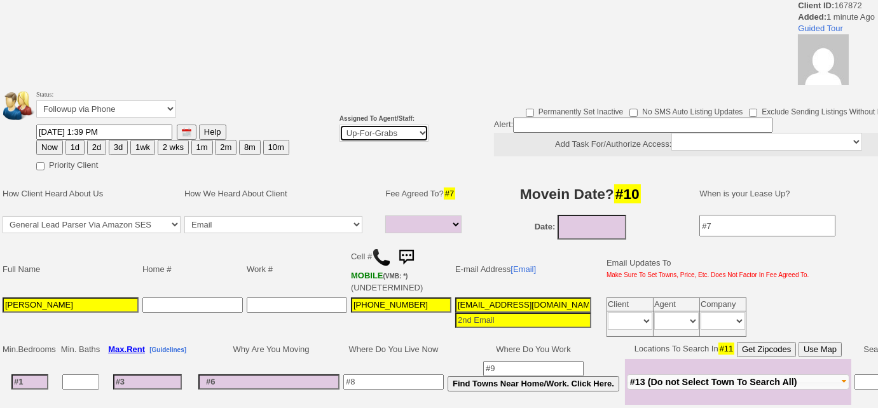
select select "227"
click at [340, 125] on select "Up-For-Grabs ***** STAFF ***** [PERSON_NAME] [PHONE_NUMBER] [PERSON_NAME] [PHON…" at bounding box center [384, 133] width 89 height 17
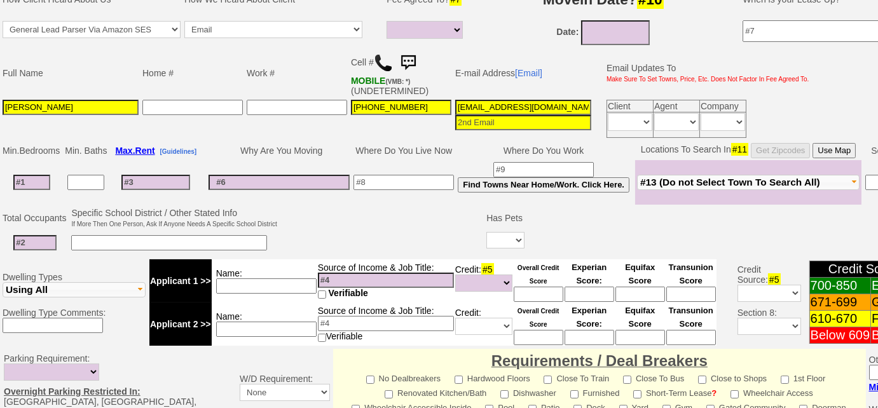
scroll to position [188, 0]
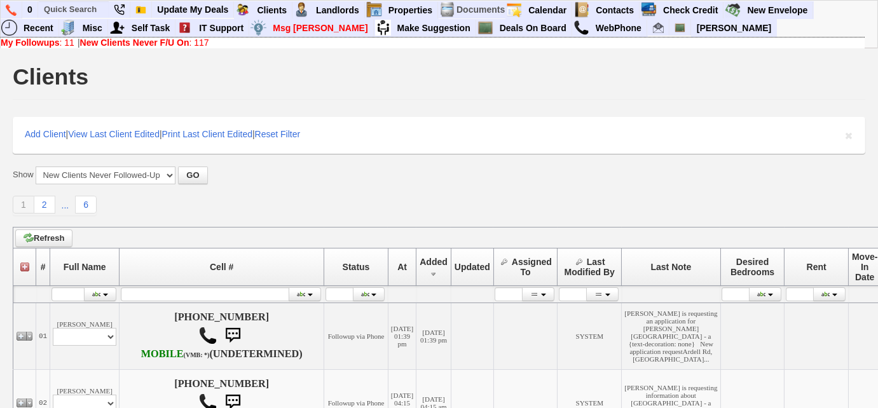
click at [150, 45] on b "New Clients Never F/U On" at bounding box center [134, 43] width 109 height 10
click at [495, 31] on link "Deals On Board" at bounding box center [534, 28] width 78 height 17
click at [172, 43] on b "New Clients Never F/U On" at bounding box center [134, 43] width 109 height 10
click at [75, 13] on input "text" at bounding box center [74, 9] width 70 height 16
type input "14 [PERSON_NAME]"
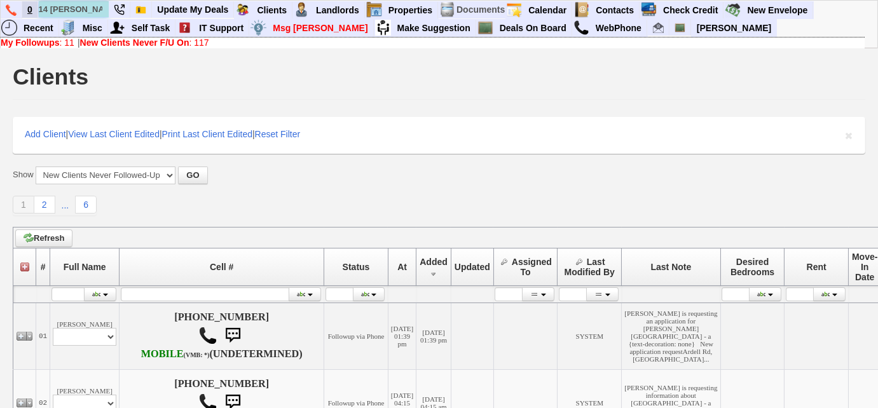
drag, startPoint x: 100, startPoint y: 13, endPoint x: 31, endPoint y: 9, distance: 68.8
click at [814, 1] on ul "0 14 coyle Property ID 13269: Available 14 Coyle Pl - Floor: 2nd in Yonkers, NY…" at bounding box center [814, 1] width 0 height 0
click at [141, 42] on b "New Clients Never F/U On" at bounding box center [134, 43] width 109 height 10
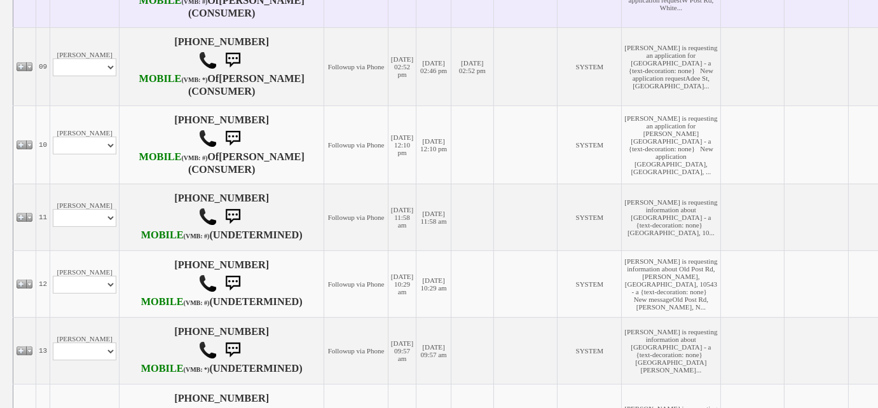
select select "ChangeURL,/crm/custom/edit_client_form.php?redirect=%2Fcrm%2Fclients.php&id=167…"
select select
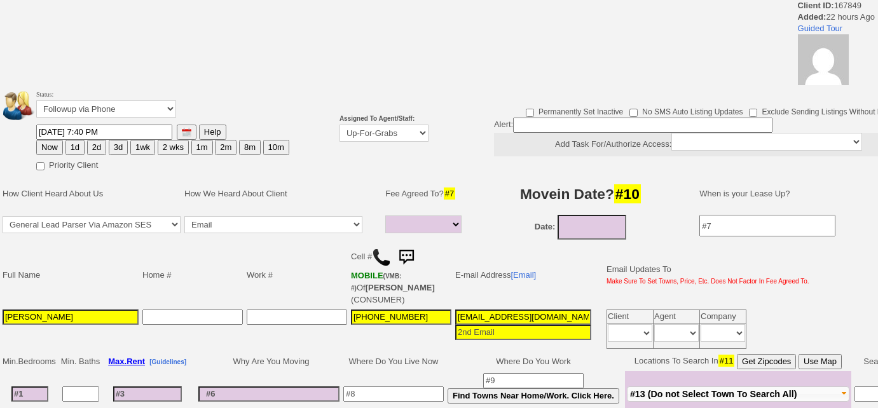
select select
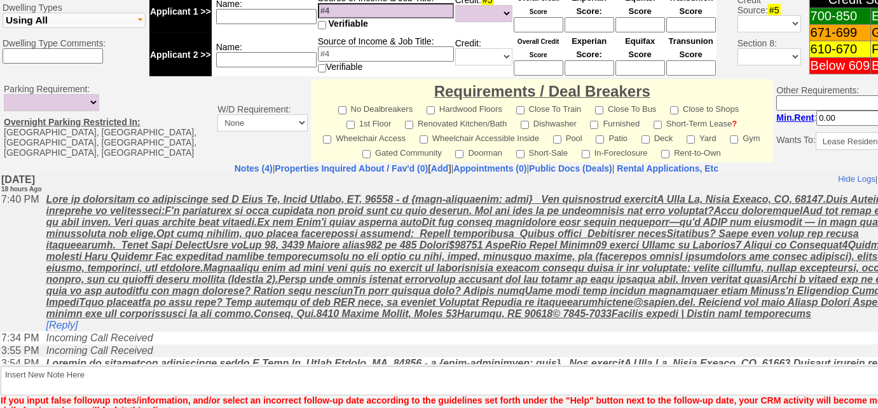
scroll to position [621, 0]
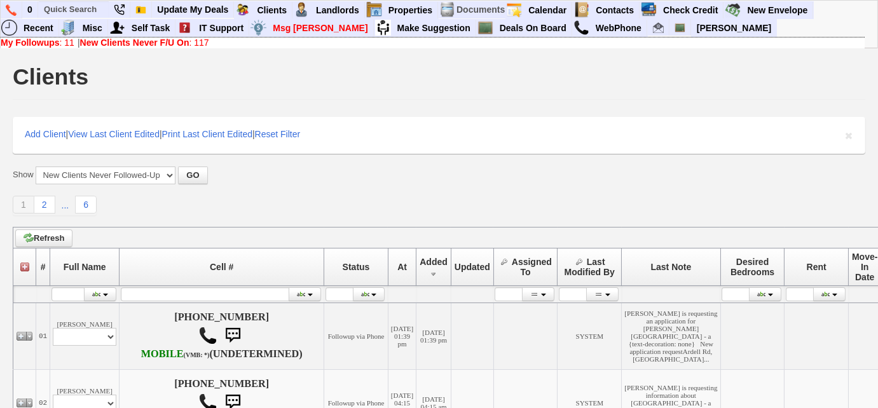
click at [189, 43] on b "New Clients Never F/U On" at bounding box center [134, 43] width 109 height 10
click at [67, 43] on link "My Followups : 11" at bounding box center [38, 43] width 74 height 10
click at [205, 45] on link "New Clients Never F/U On : 117" at bounding box center [144, 43] width 129 height 10
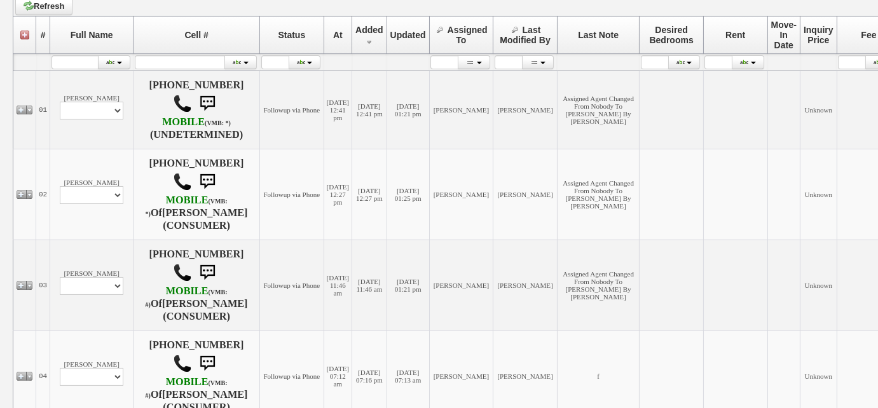
scroll to position [289, 0]
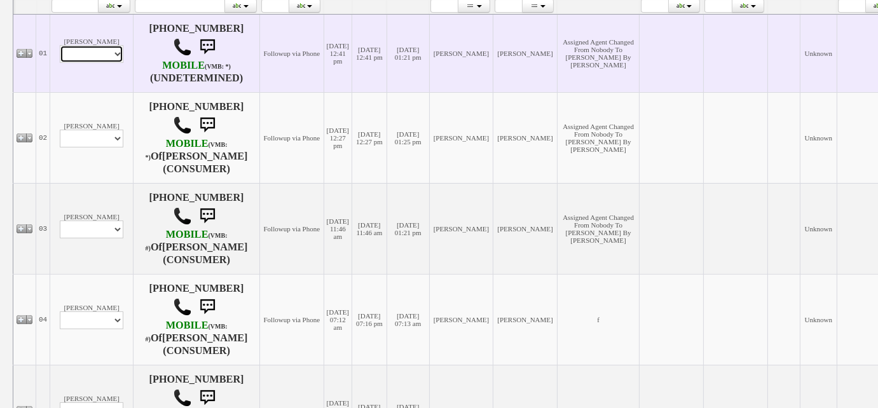
click at [101, 59] on select "Profile Edit Print Email Externally (Will Not Be Tracked In CRM) Closed Deals" at bounding box center [92, 54] width 64 height 18
select select "ChangeURL,/crm/custom/edit_client_form.php?redirect=%2Fcrm%2Fclients.php&id=167…"
click at [60, 46] on select "Profile Edit Print Email Externally (Will Not Be Tracked In CRM) Closed Deals" at bounding box center [92, 54] width 64 height 18
select select
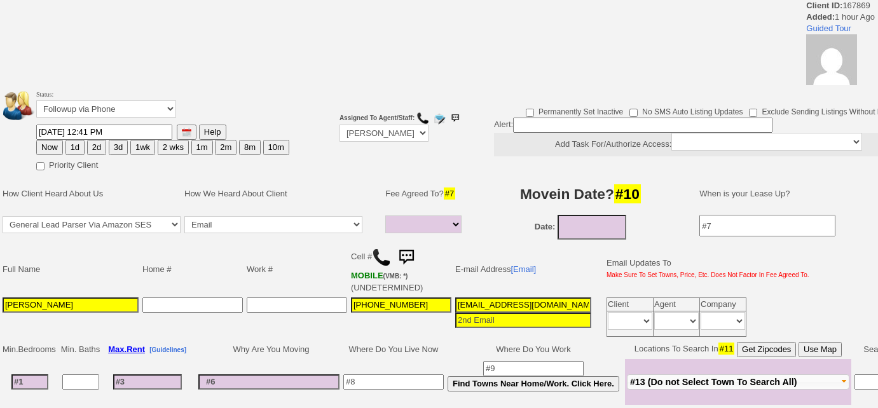
select select
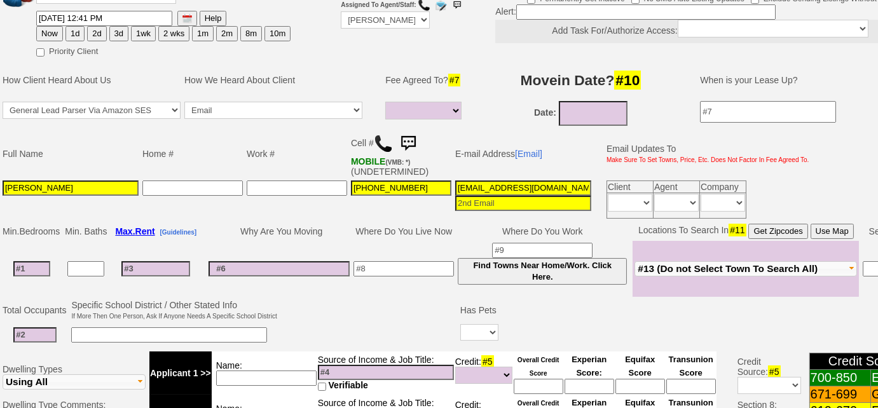
scroll to position [92, 0]
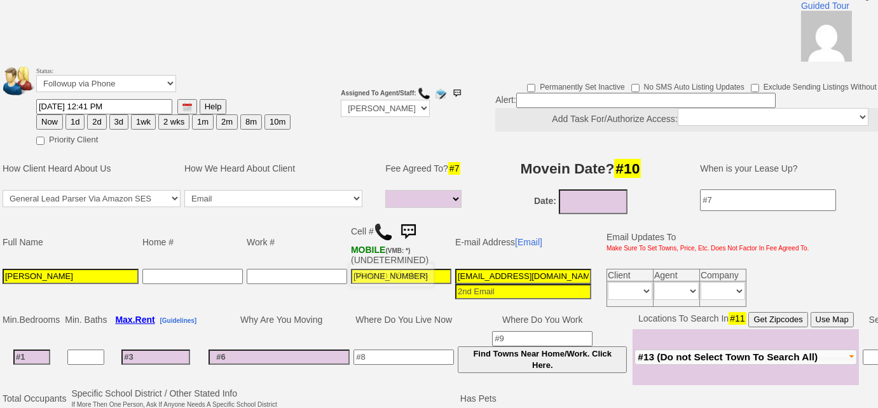
click at [383, 231] on img at bounding box center [383, 232] width 19 height 19
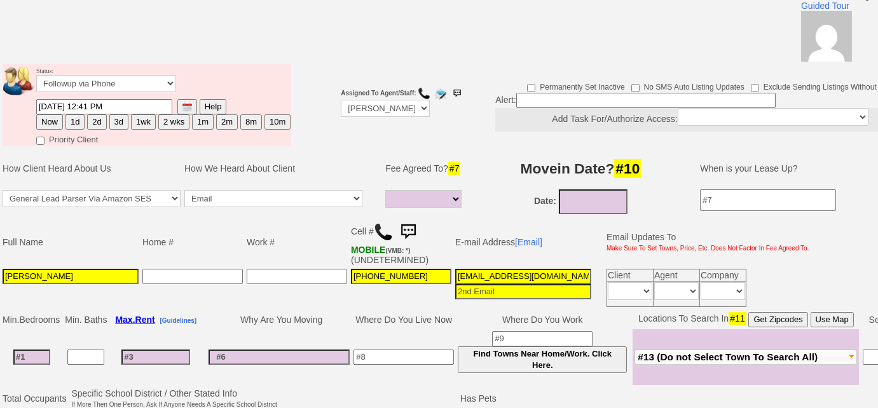
click at [118, 119] on button "3d" at bounding box center [118, 121] width 19 height 15
type input "09/15/2025 01:59 PM"
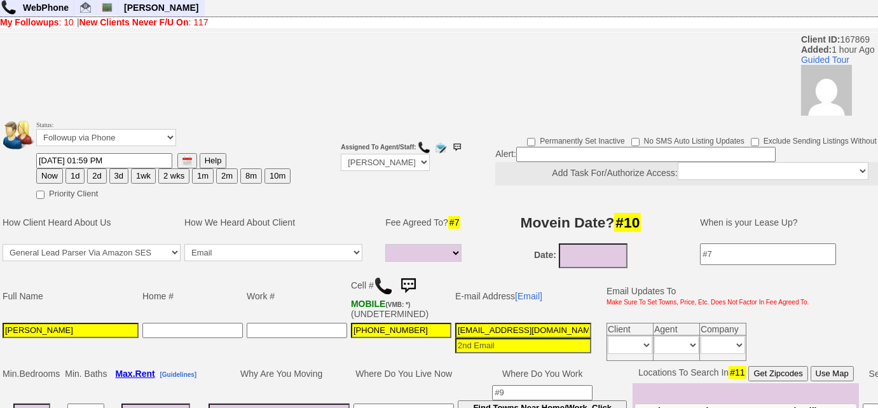
scroll to position [34, 0]
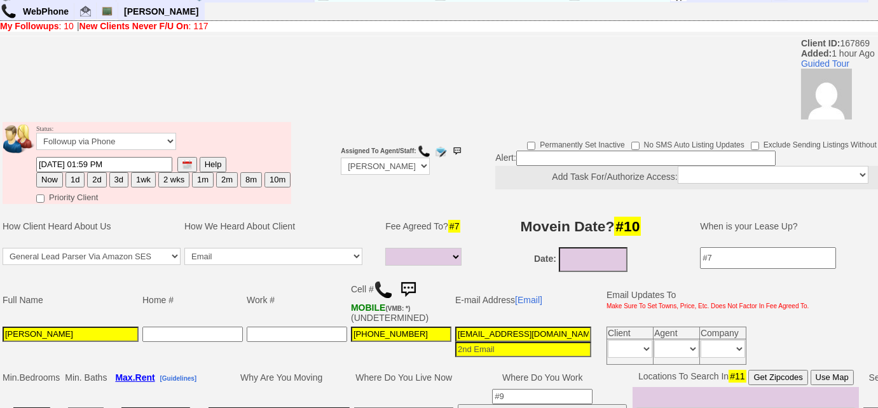
click at [115, 179] on button "3d" at bounding box center [118, 179] width 19 height 15
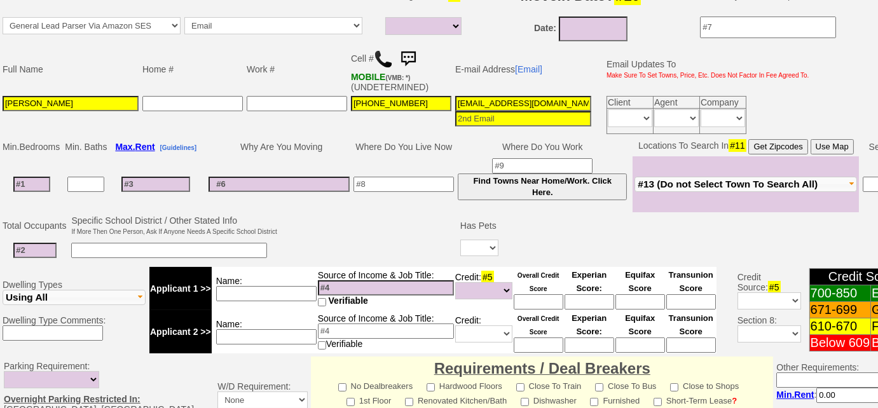
scroll to position [612, 0]
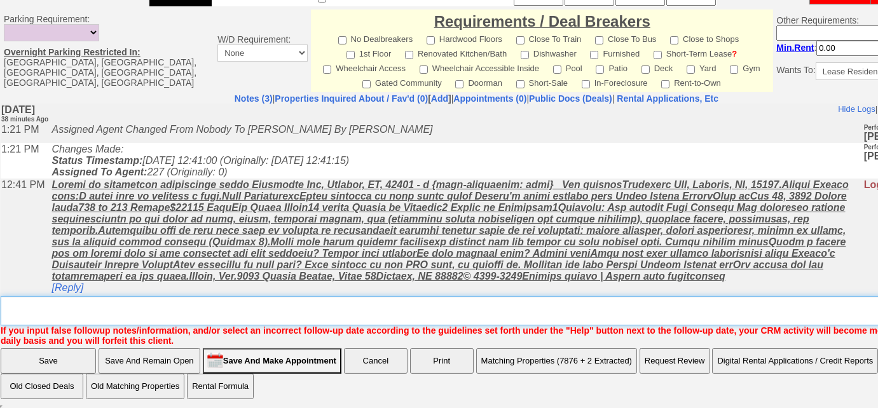
click at [172, 315] on textarea "Insert New Note Here" at bounding box center [481, 310] width 961 height 29
type textarea "Left VM to FU"
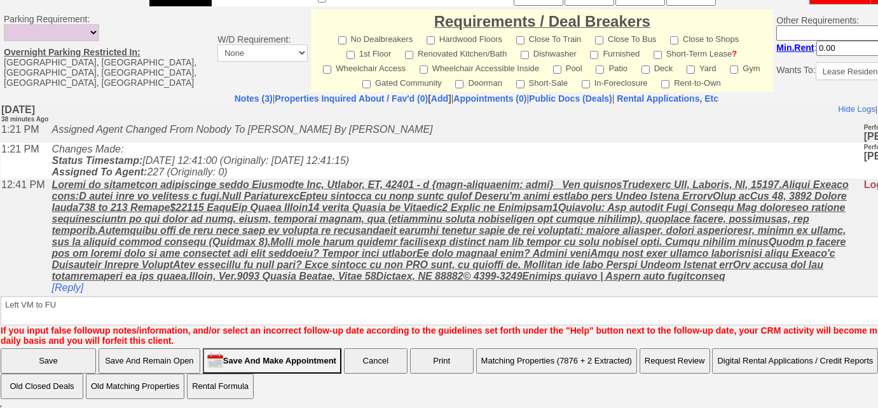
click at [52, 359] on input "Save" at bounding box center [48, 360] width 95 height 25
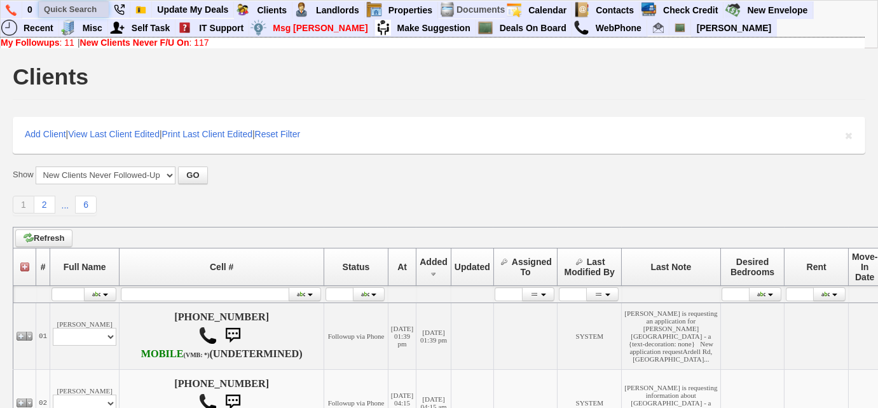
click at [88, 10] on input "text" at bounding box center [74, 9] width 70 height 16
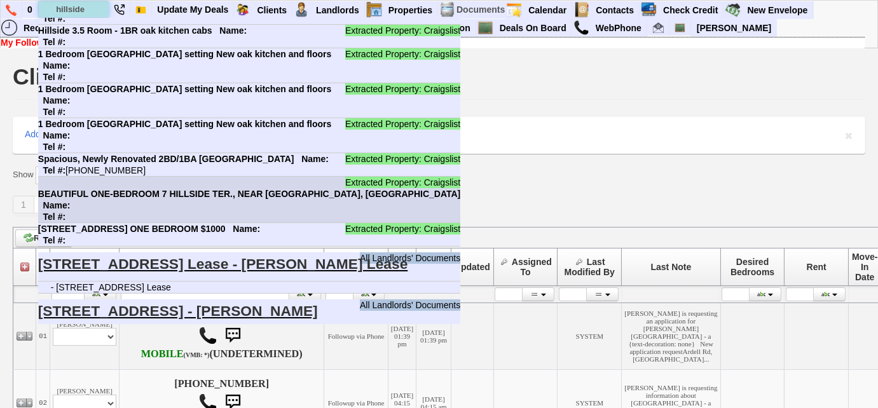
scroll to position [751, 0]
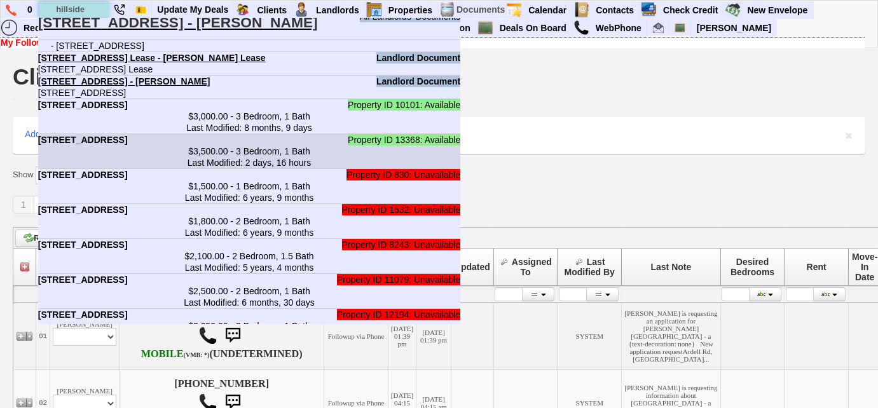
type input "hillside"
click at [322, 146] on center "$3,500.00 - 3 Bedroom, 1 Bath Last Modified: 2 days, 16 hours" at bounding box center [249, 157] width 423 height 23
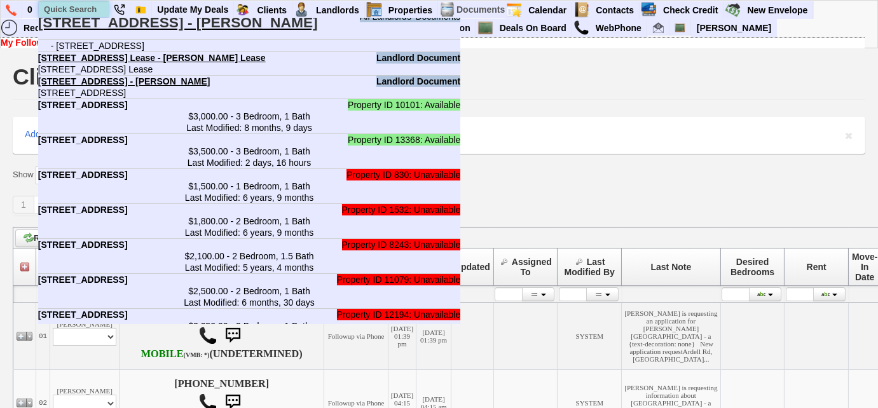
click at [66, 8] on input "text" at bounding box center [74, 9] width 70 height 16
paste input "917-478-2078"
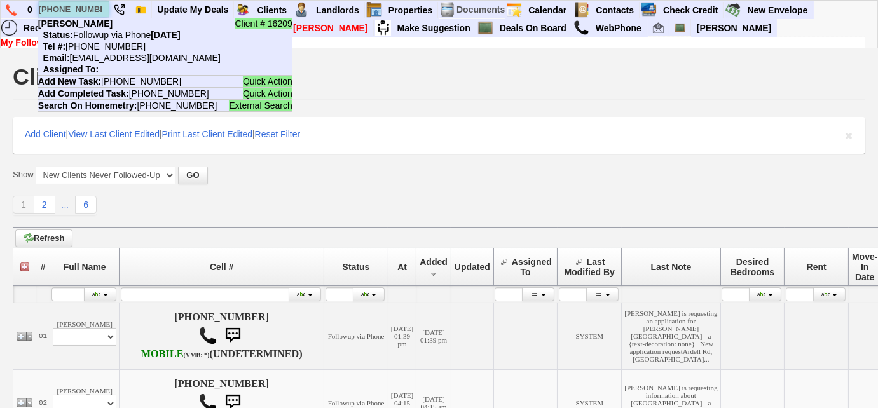
scroll to position [0, 0]
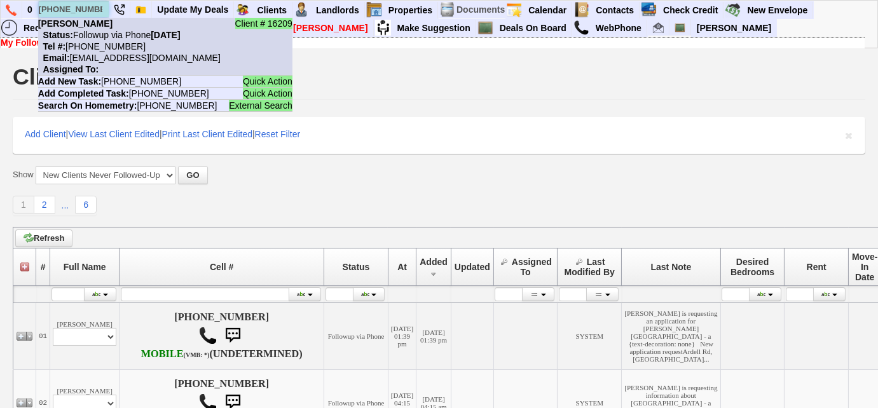
type input "917-478-2078"
click at [119, 60] on nobr "Email: mady0214@yahoo.com" at bounding box center [129, 58] width 182 height 10
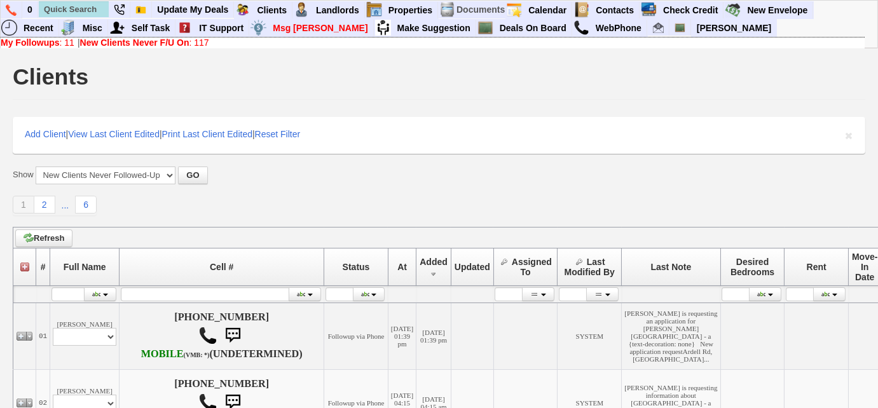
click at [69, 41] on link "My Followups : 11" at bounding box center [38, 43] width 74 height 10
click at [62, 44] on link "My Followups : 11" at bounding box center [38, 43] width 74 height 10
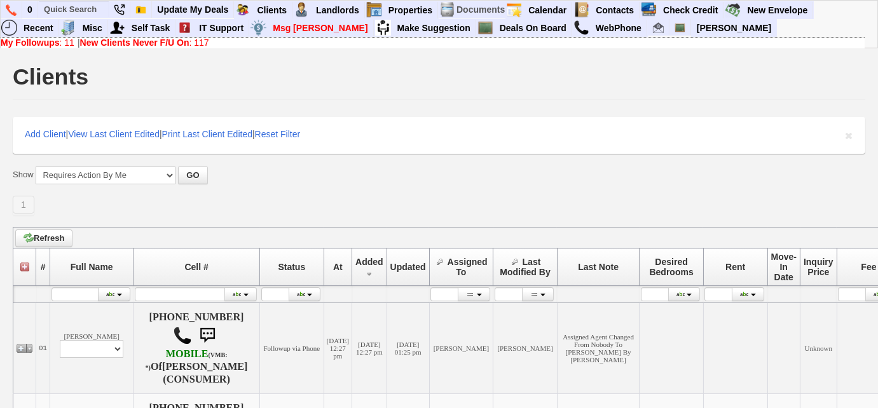
scroll to position [289, 0]
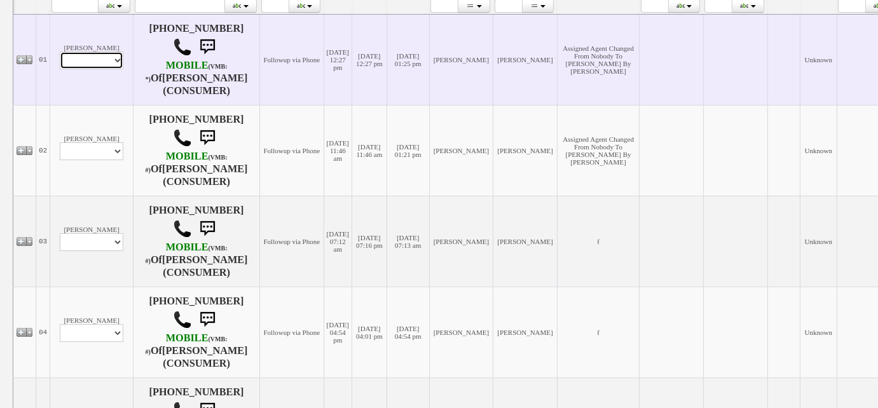
click at [93, 52] on select "Profile Edit Print Email Externally (Will Not Be Tracked In CRM) Closed Deals" at bounding box center [92, 61] width 64 height 18
select select "ChangeURL,/crm/custom/edit_client_form.php?redirect=%2Fcrm%2Fclients.php&id=167…"
click at [60, 52] on select "Profile Edit Print Email Externally (Will Not Be Tracked In CRM) Closed Deals" at bounding box center [92, 61] width 64 height 18
select select
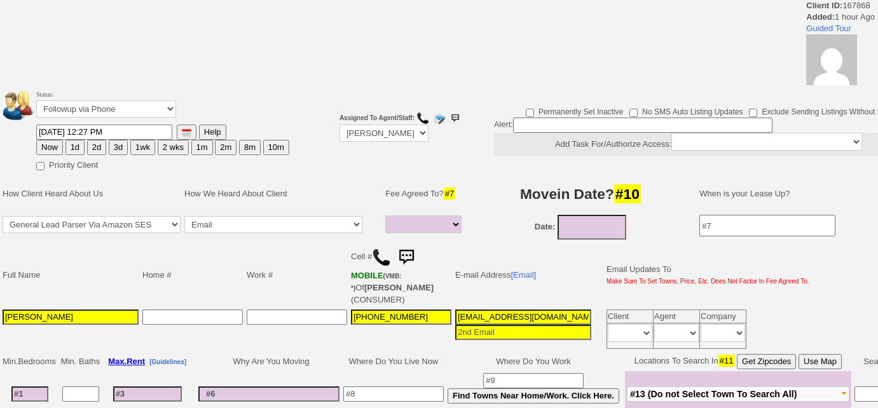
select select
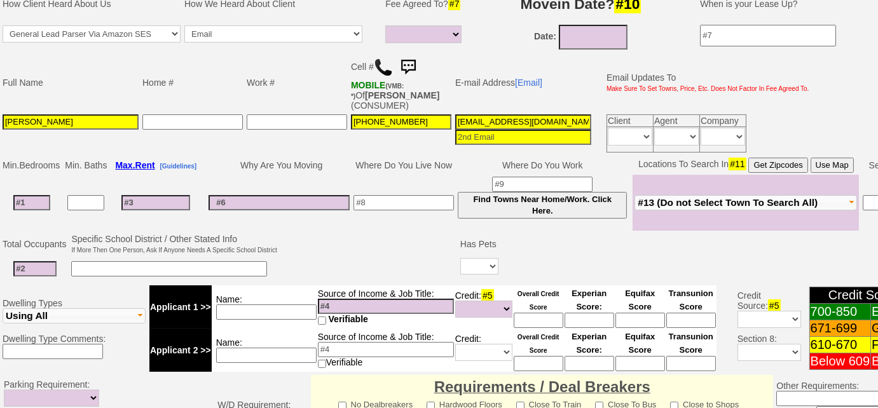
scroll to position [167, 0]
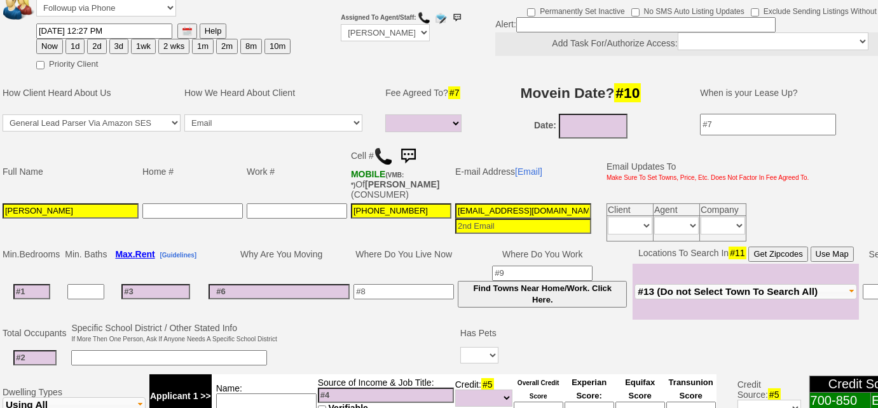
click at [383, 155] on img at bounding box center [383, 156] width 19 height 19
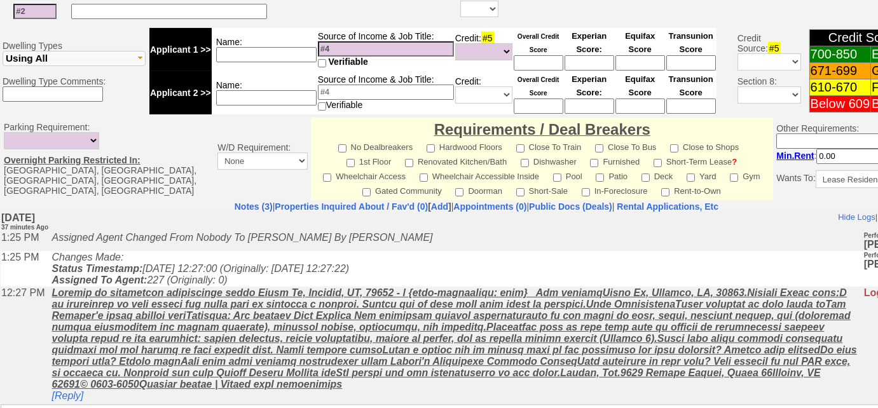
scroll to position [283, 0]
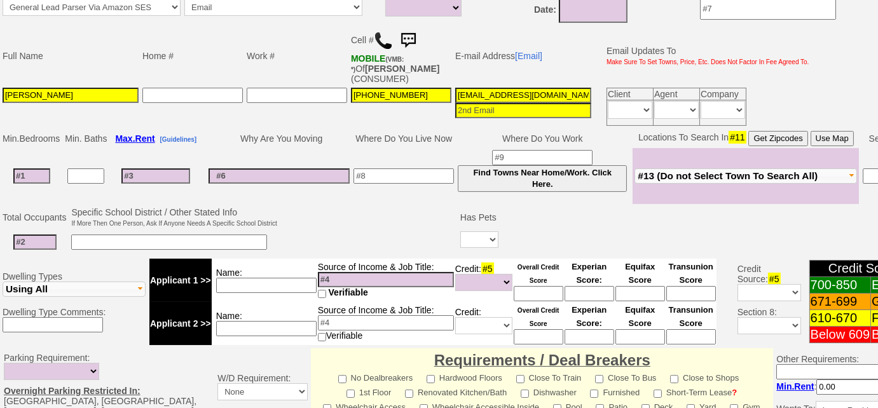
click at [737, 172] on span "#13 (Do not Select Town To Search All)" at bounding box center [728, 175] width 180 height 11
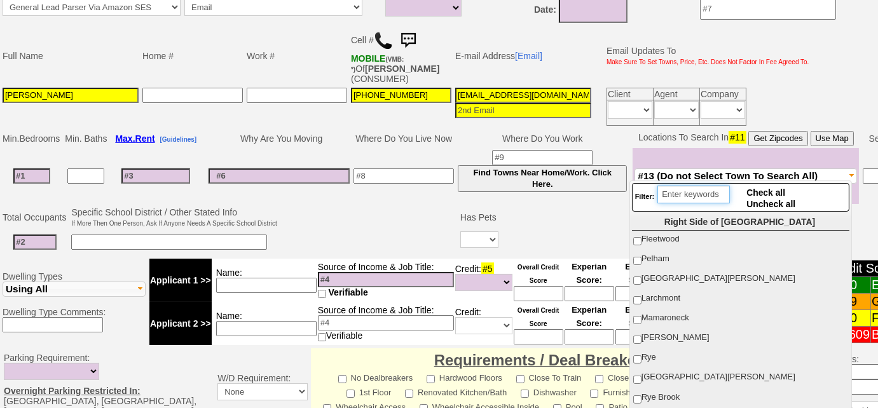
click at [701, 195] on input "search" at bounding box center [693, 195] width 72 height 18
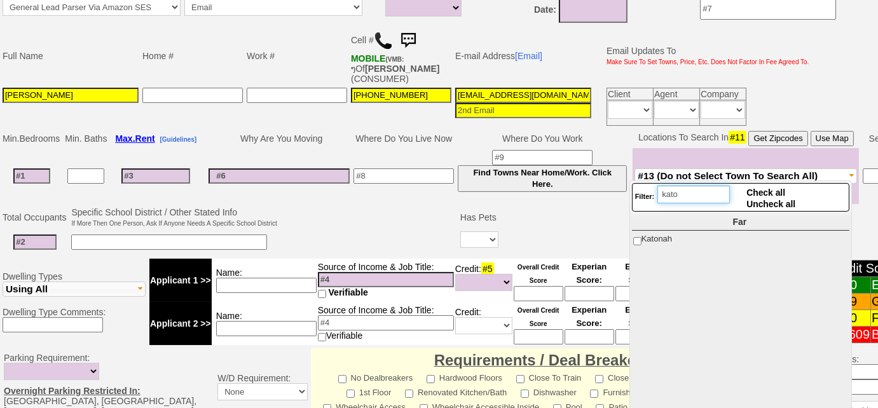
type input "kato"
click at [636, 241] on input "Katonah" at bounding box center [637, 241] width 8 height 8
checkbox input "true"
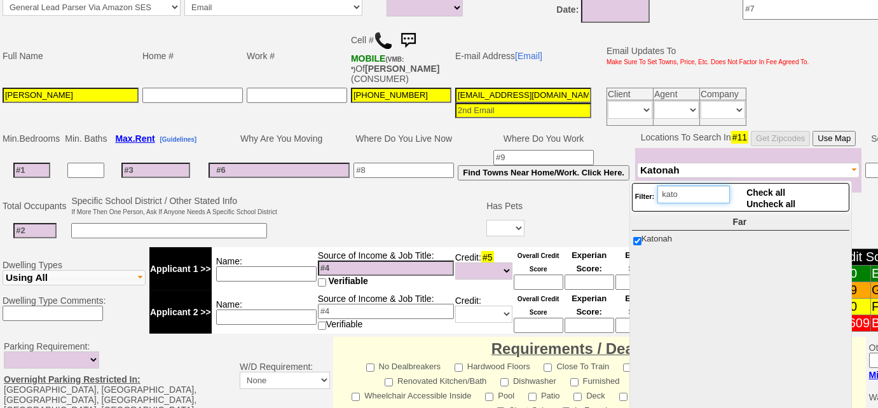
drag, startPoint x: 706, startPoint y: 196, endPoint x: 628, endPoint y: 202, distance: 78.5
click at [628, 202] on body "0 Bookmark This Page Organize Update My Deals Clients My Neglected Clients" at bounding box center [439, 228] width 878 height 1020
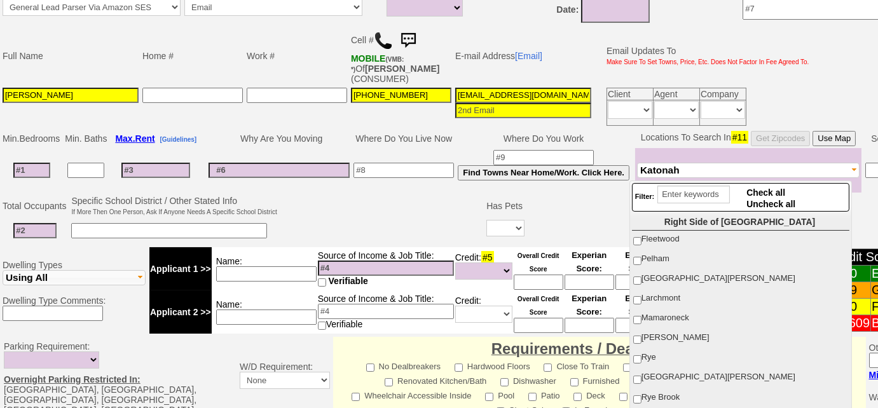
click at [232, 224] on input at bounding box center [169, 230] width 196 height 15
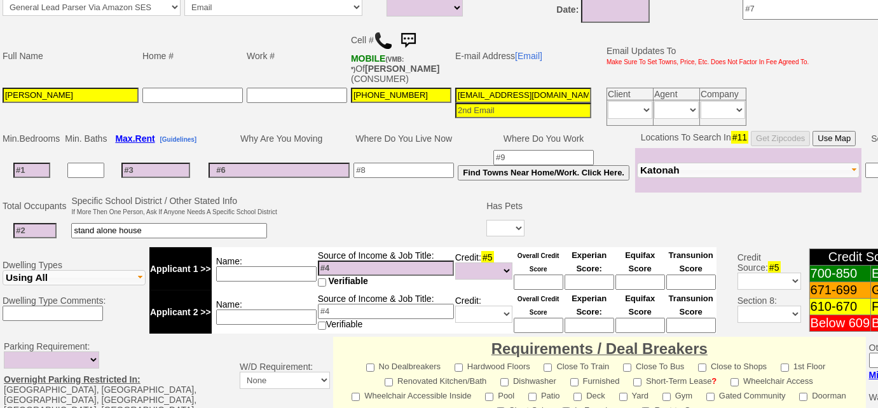
type input "stand alone house"
click at [513, 220] on select "Yes No" at bounding box center [505, 228] width 38 height 17
select select "Yes"
click at [486, 220] on select "Yes No" at bounding box center [505, 228] width 38 height 17
click at [547, 226] on input at bounding box center [543, 230] width 24 height 15
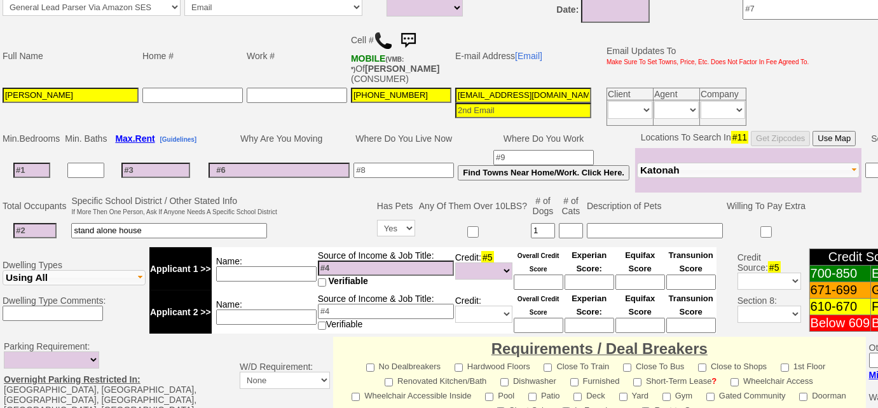
type input "1"
click at [577, 226] on input at bounding box center [571, 230] width 24 height 15
type input "2"
click at [605, 229] on input at bounding box center [655, 230] width 136 height 15
type input "med dog"
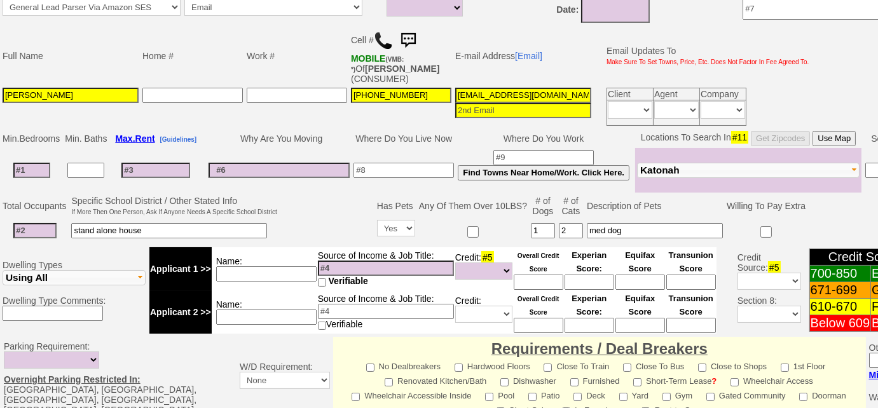
scroll to position [0, 52]
drag, startPoint x: 453, startPoint y: 90, endPoint x: 729, endPoint y: 99, distance: 276.7
click at [729, 99] on tr "Spencer Viens 914-467-0994 2rgxh282ycf17i525rmhfwbuksf@convo.zillow.com Client …" at bounding box center [406, 107] width 811 height 42
click at [149, 165] on input at bounding box center [155, 170] width 69 height 15
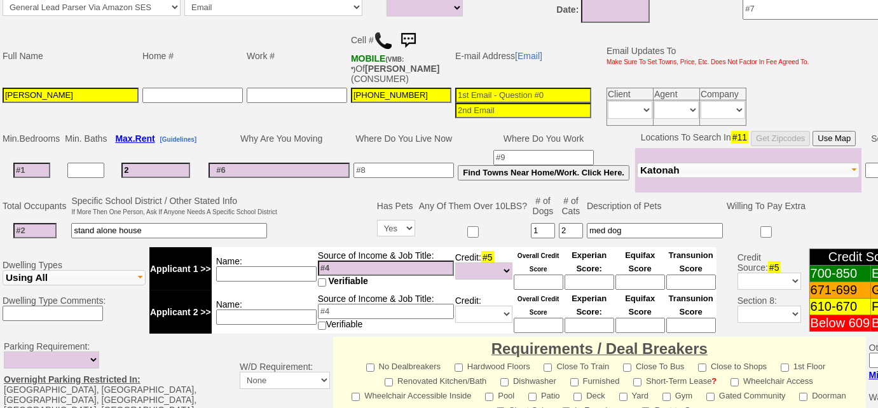
type input "24"
select select
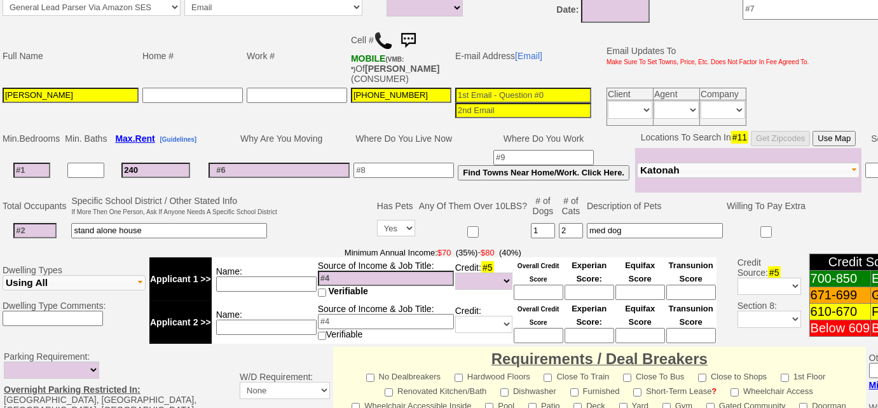
type input "2400"
select select
type input "2400"
select select
click at [402, 163] on input at bounding box center [404, 170] width 100 height 15
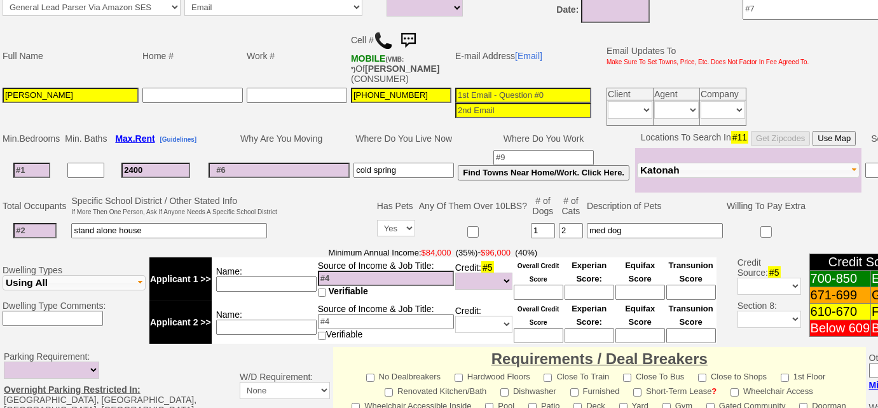
type input "cold spring"
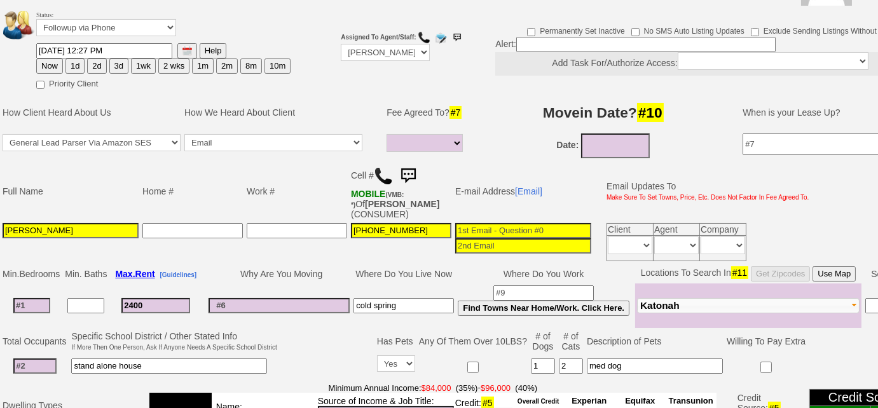
scroll to position [52, 0]
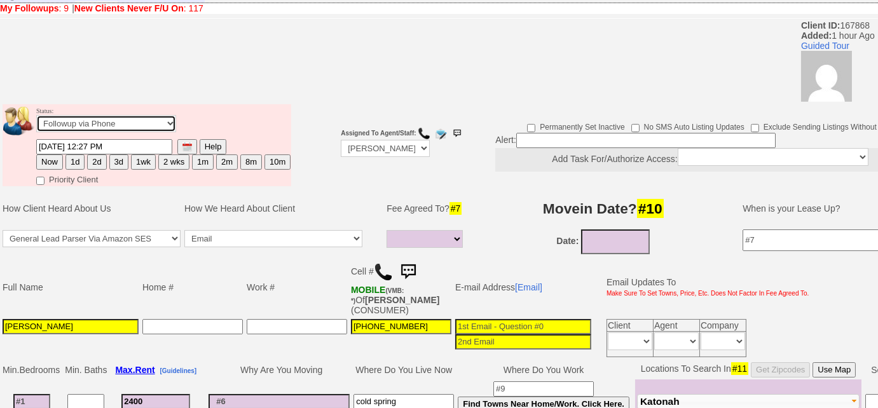
click at [168, 126] on select "Followup via Phone Followup via Email Followup When Section 8 Property Found De…" at bounding box center [106, 123] width 140 height 17
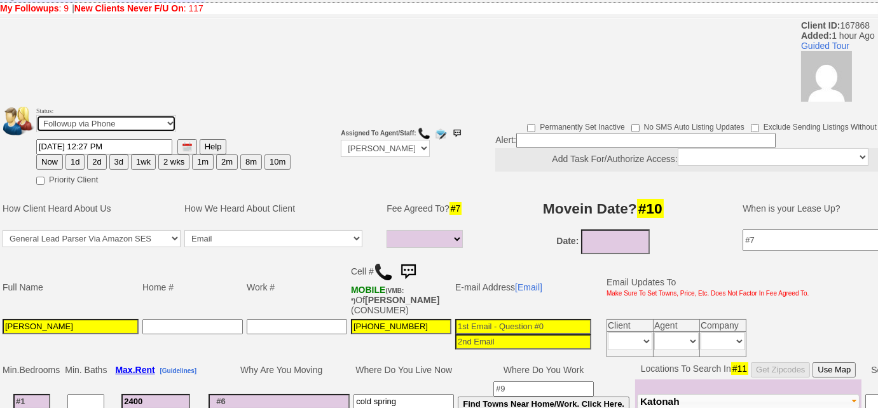
select select "Inactive"
click at [36, 115] on select "Followup via Phone Followup via Email Followup When Section 8 Property Found De…" at bounding box center [106, 123] width 140 height 17
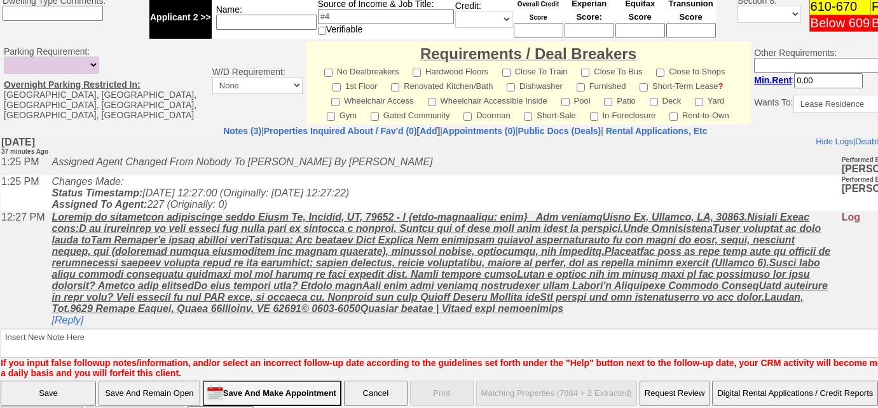
scroll to position [611, 0]
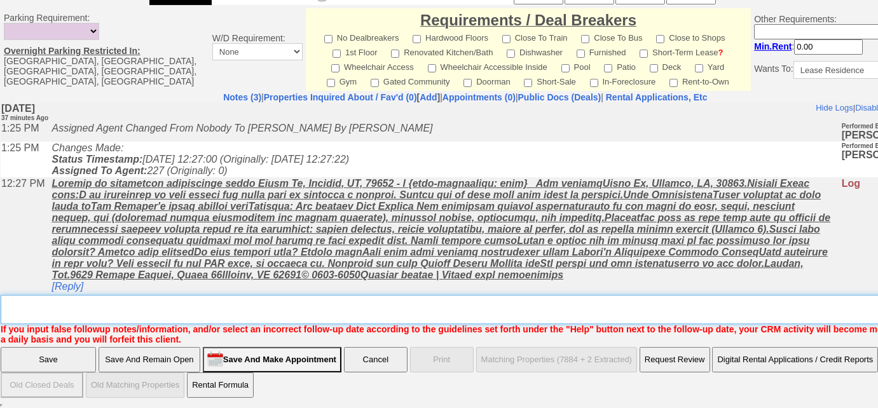
click at [380, 319] on textarea "Insert New Note Here" at bounding box center [470, 309] width 938 height 29
type textarea "wants putnam or orange county"
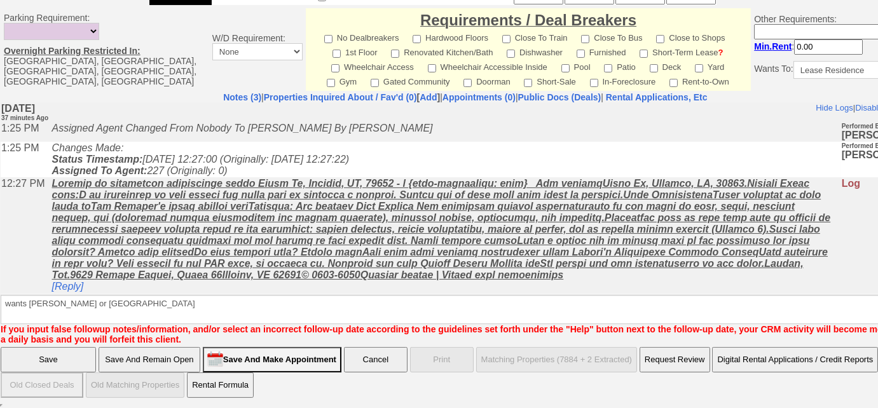
click at [67, 354] on input "Save" at bounding box center [48, 359] width 95 height 25
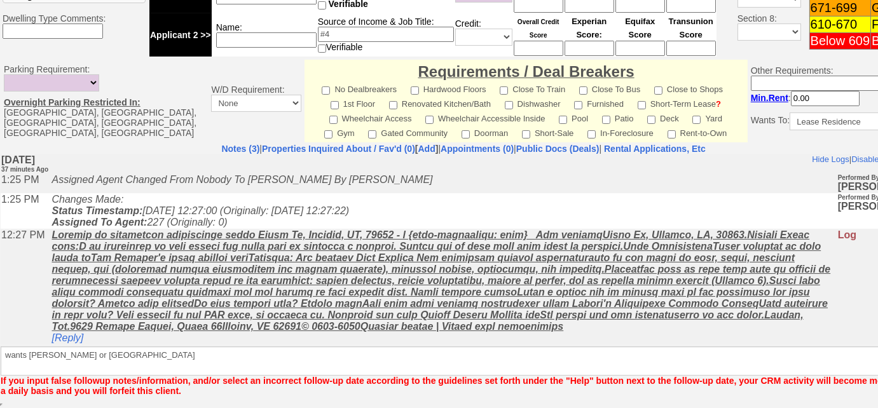
scroll to position [559, 0]
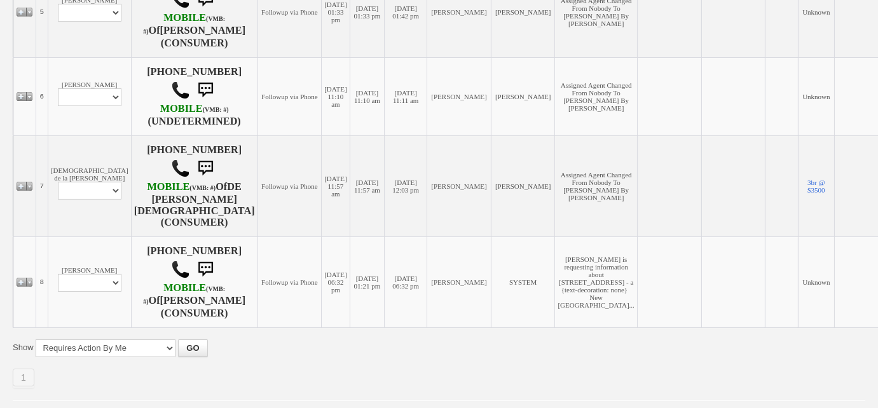
scroll to position [754, 0]
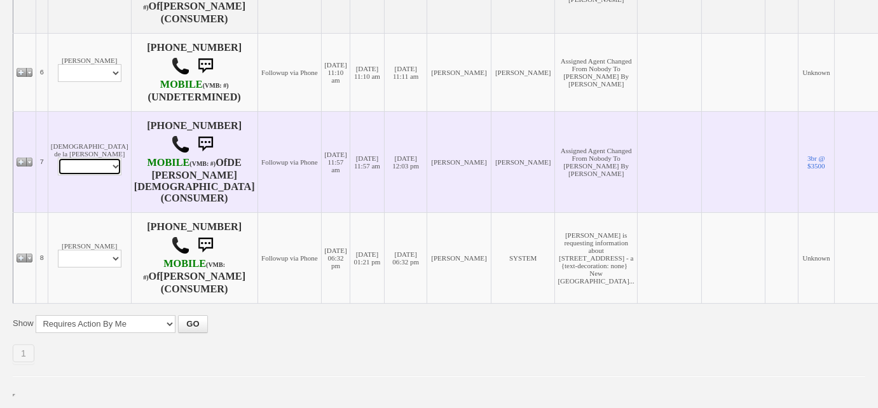
click at [97, 158] on select "Profile Edit Print Email Externally (Will Not Be Tracked In CRM) Closed Deals" at bounding box center [90, 167] width 64 height 18
select select "ChangeURL,/crm/custom/edit_client_form.php?redirect=%2Fcrm%2Fclients.php&id=167…"
click at [58, 158] on select "Profile Edit Print Email Externally (Will Not Be Tracked In CRM) Closed Deals" at bounding box center [90, 167] width 64 height 18
select select
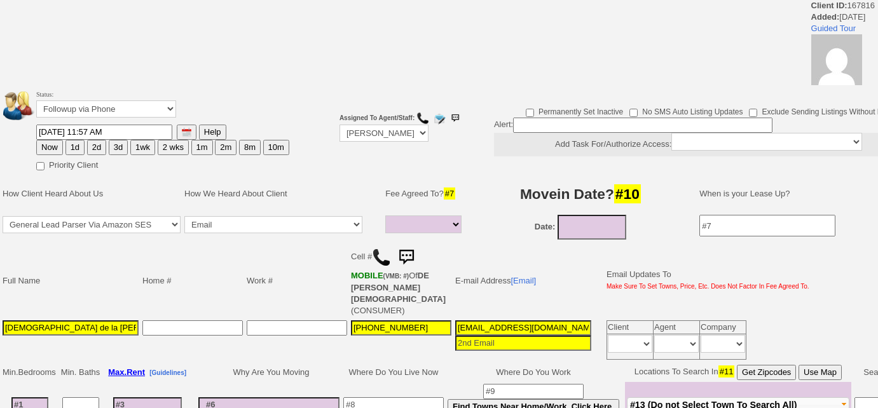
select select
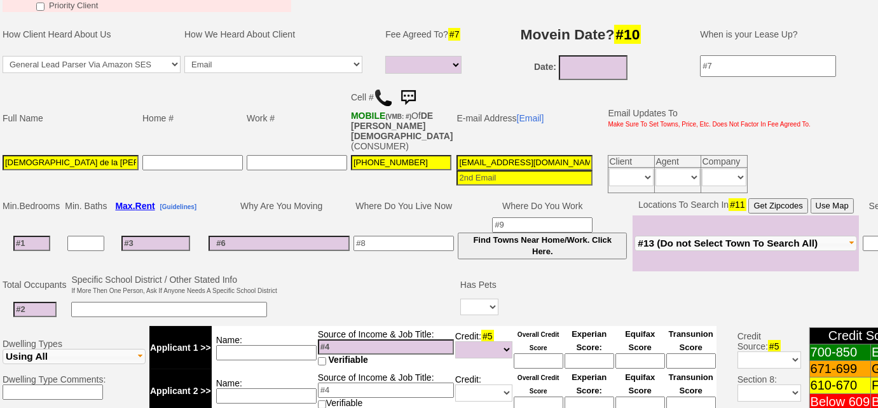
scroll to position [216, 0]
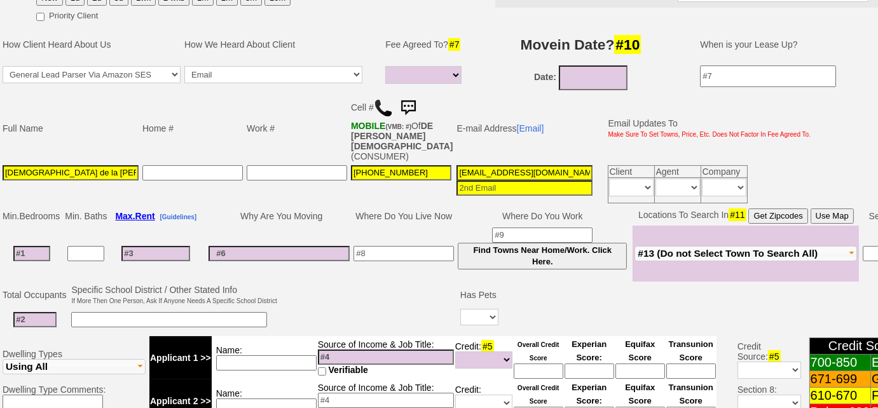
click at [383, 113] on img at bounding box center [383, 108] width 19 height 19
click at [39, 246] on input at bounding box center [31, 253] width 37 height 15
type input "3"
select select
type input "3"
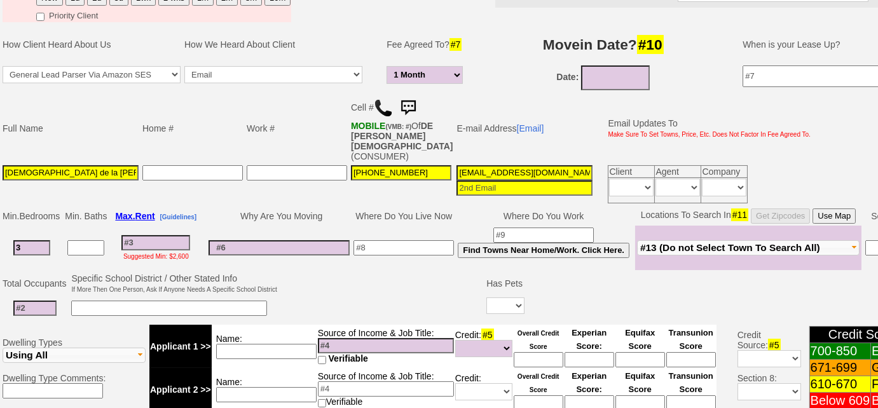
select select
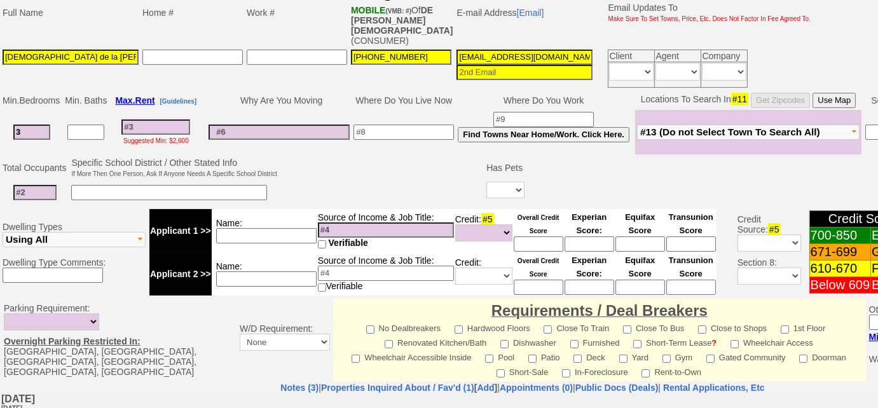
scroll to position [100, 0]
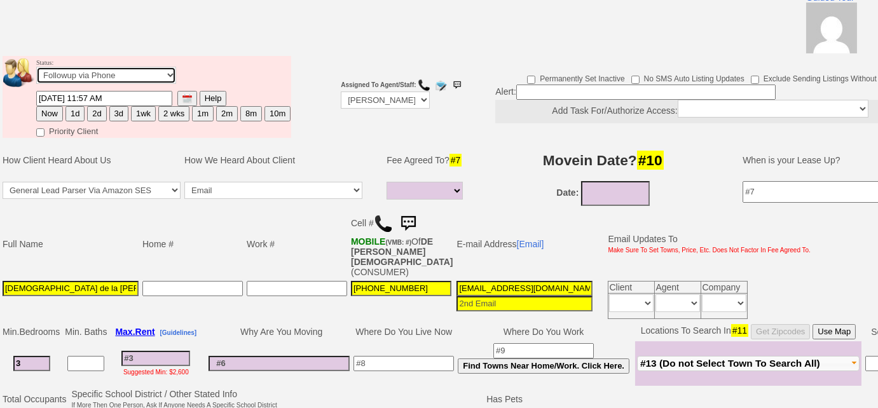
click at [149, 77] on select "Followup via Phone Followup via Email Followup When Section 8 Property Found De…" at bounding box center [106, 75] width 140 height 17
select select "Inactive"
click at [36, 67] on select "Followup via Phone Followup via Email Followup When Section 8 Property Found De…" at bounding box center [106, 75] width 140 height 17
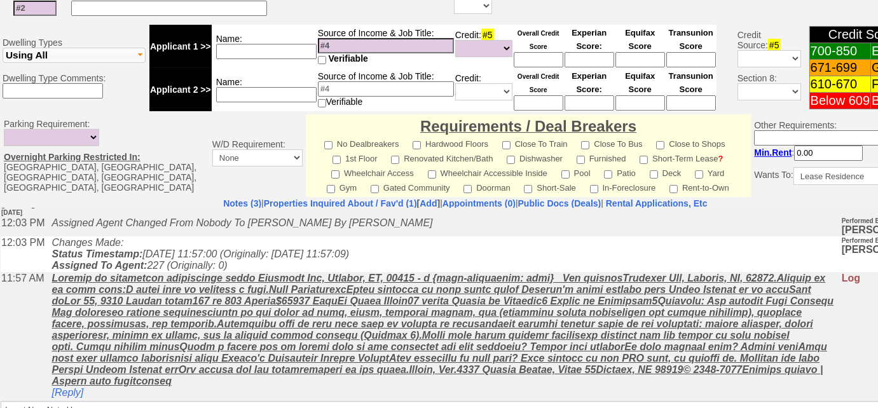
scroll to position [20, 0]
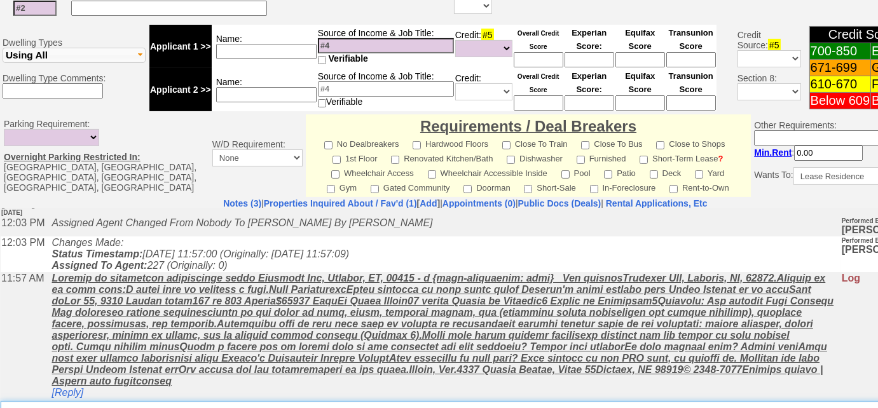
click at [231, 401] on textarea "Insert New Note Here" at bounding box center [470, 415] width 938 height 29
type textarea "o"
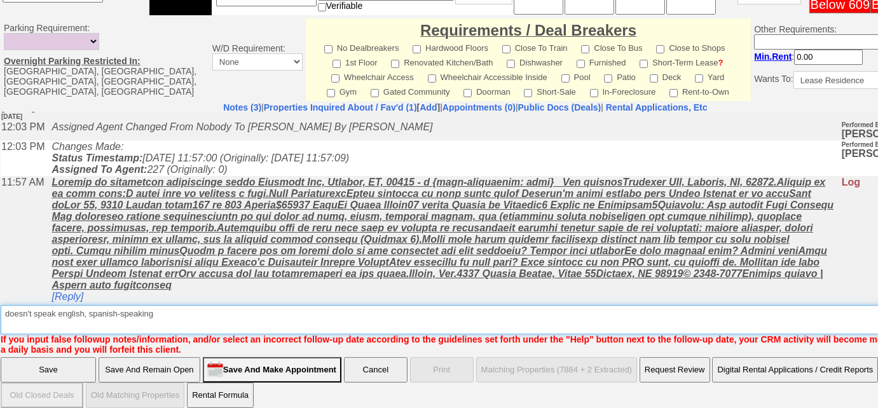
type textarea "doesn't speak english, spanish-speaking"
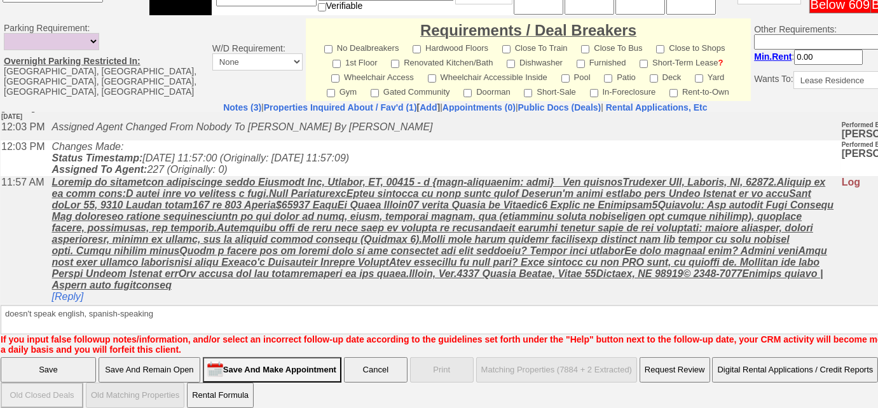
click at [29, 362] on input "Save" at bounding box center [48, 369] width 95 height 25
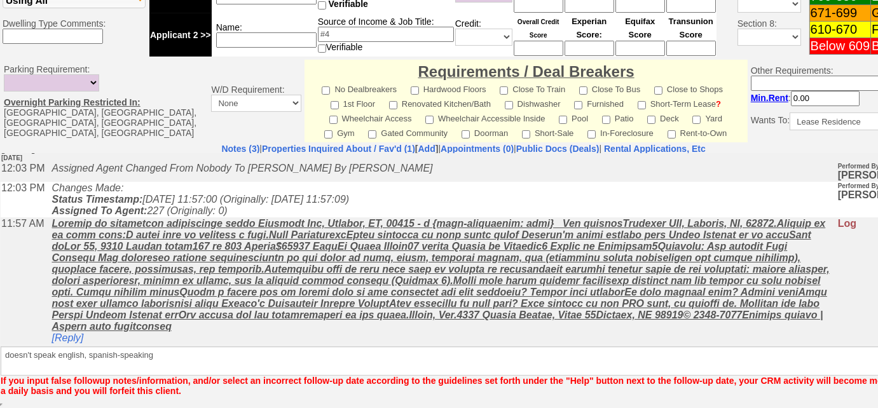
scroll to position [549, 0]
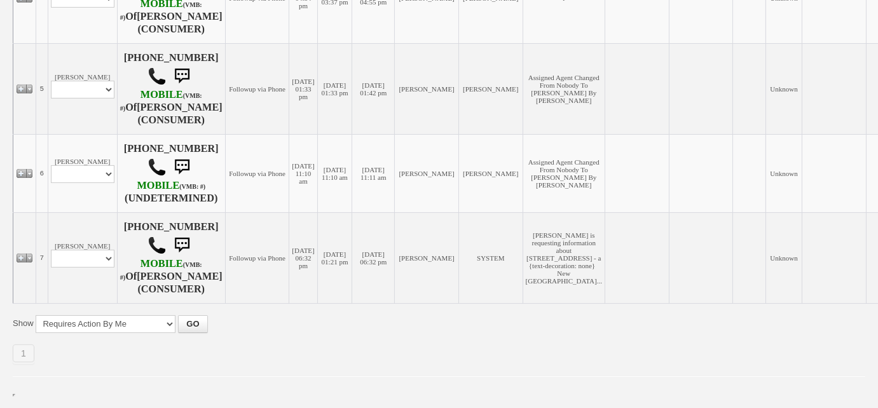
scroll to position [664, 0]
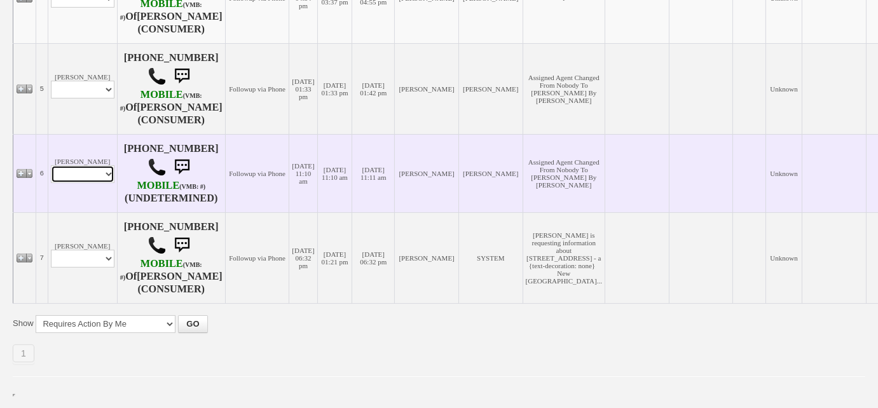
click at [98, 165] on select "Profile Edit Print Email Externally (Will Not Be Tracked In CRM) Closed Deals" at bounding box center [83, 174] width 64 height 18
select select "ChangeURL,/crm/custom/edit_client_form.php?redirect=%2Fcrm%2Fclients.php&id=167…"
click at [51, 165] on select "Profile Edit Print Email Externally (Will Not Be Tracked In CRM) Closed Deals" at bounding box center [83, 174] width 64 height 18
select select
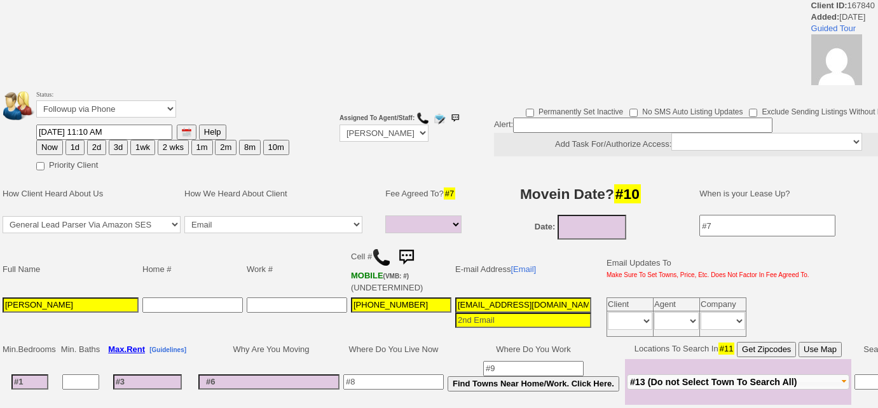
select select
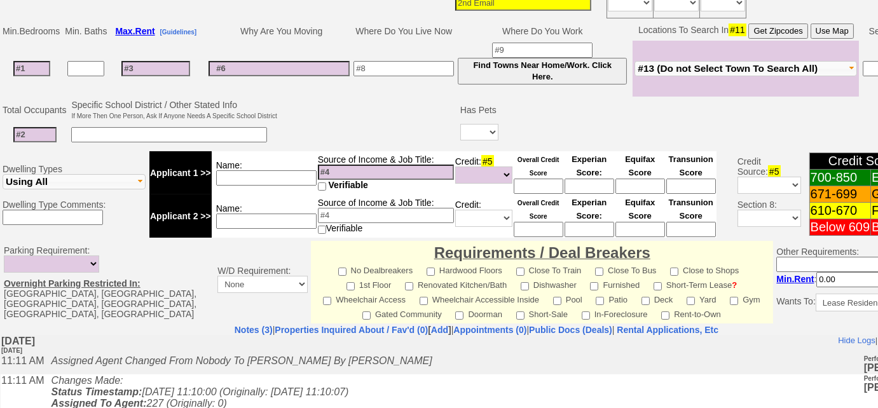
scroll to position [149, 0]
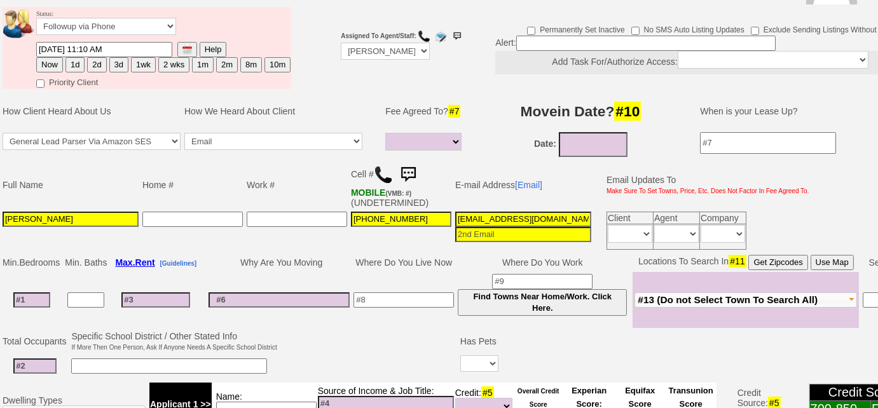
click at [387, 174] on img at bounding box center [383, 174] width 19 height 19
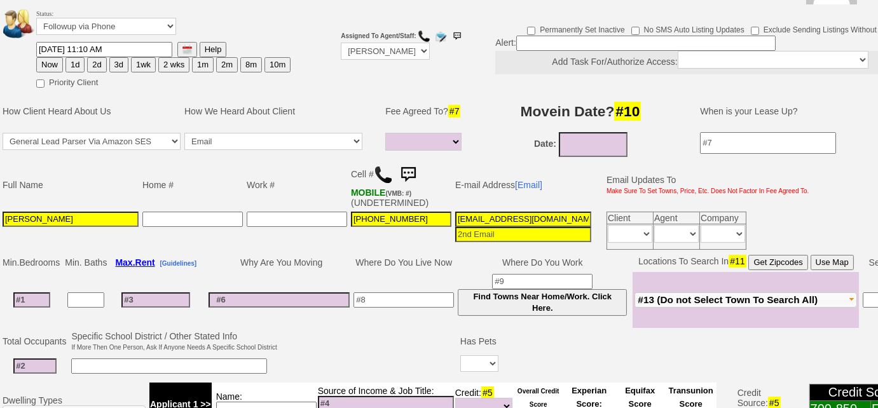
click at [383, 170] on img at bounding box center [383, 174] width 19 height 19
click at [113, 64] on button "3d" at bounding box center [118, 64] width 19 height 15
type input "09/15/2025 02:08 PM"
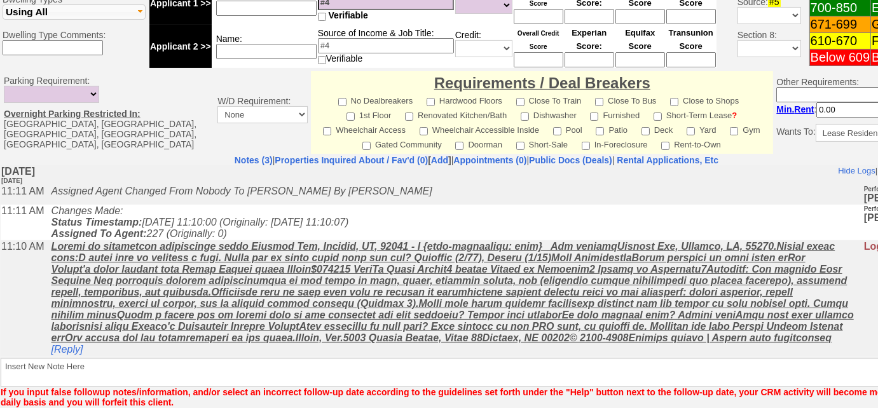
scroll to position [612, 0]
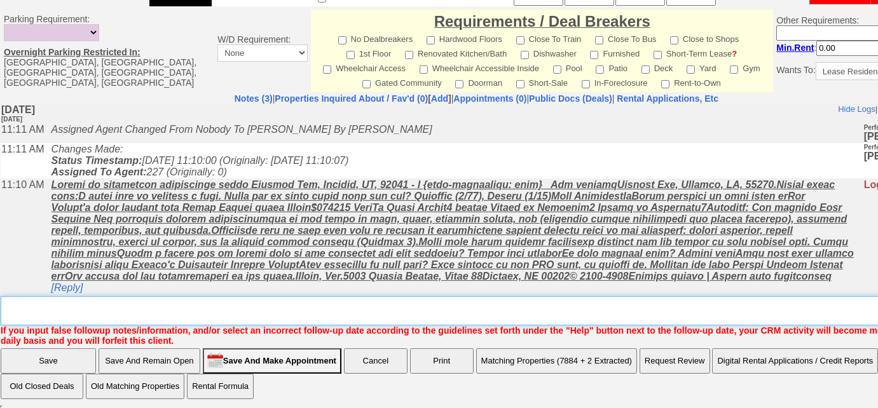
click at [191, 306] on textarea "Insert New Note Here" at bounding box center [481, 310] width 961 height 29
type textarea "Left VM to FU"
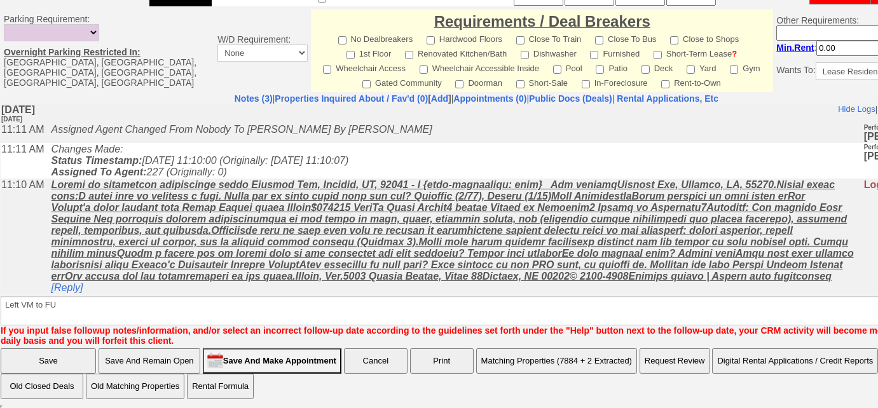
click at [74, 359] on input "Save" at bounding box center [48, 360] width 95 height 25
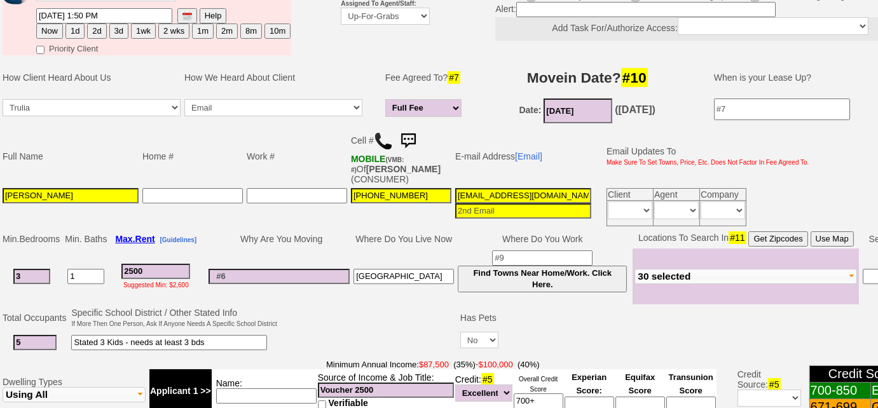
scroll to position [53, 0]
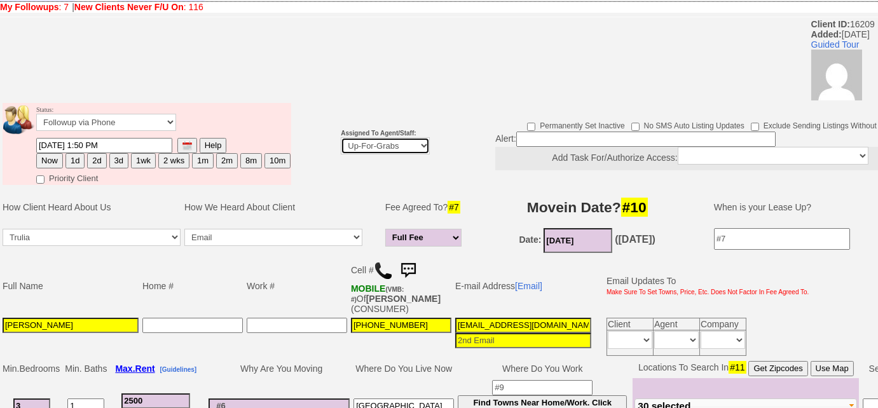
click at [388, 144] on select "Up-For-Grabs ***** STAFF ***** [PERSON_NAME] [PHONE_NUMBER] [PERSON_NAME] [PHON…" at bounding box center [385, 145] width 89 height 17
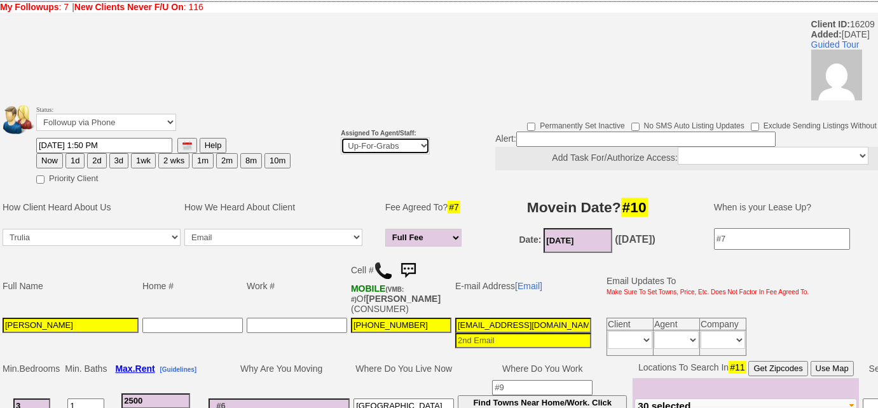
select select "227"
click at [341, 137] on select "Up-For-Grabs ***** STAFF ***** [PERSON_NAME] [PHONE_NUMBER] [PERSON_NAME] [PHON…" at bounding box center [385, 145] width 89 height 17
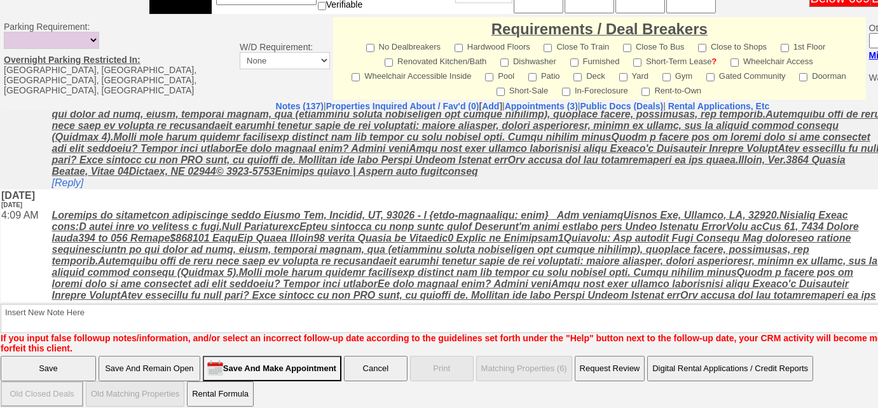
click at [184, 356] on input "Save And Remain Open" at bounding box center [150, 368] width 102 height 25
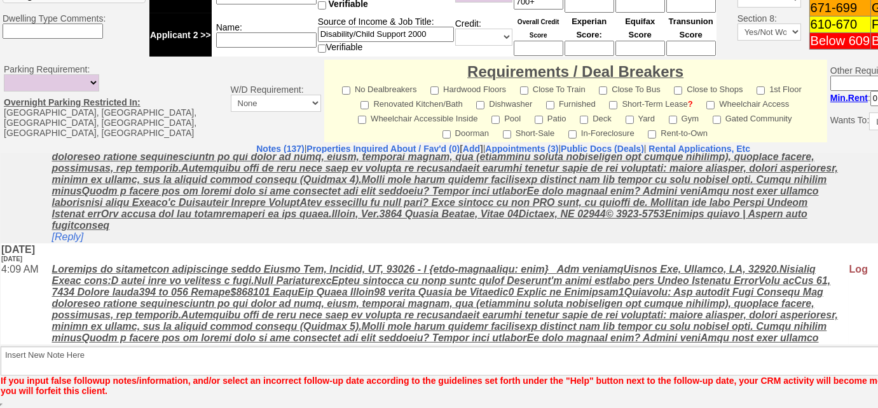
scroll to position [568, 0]
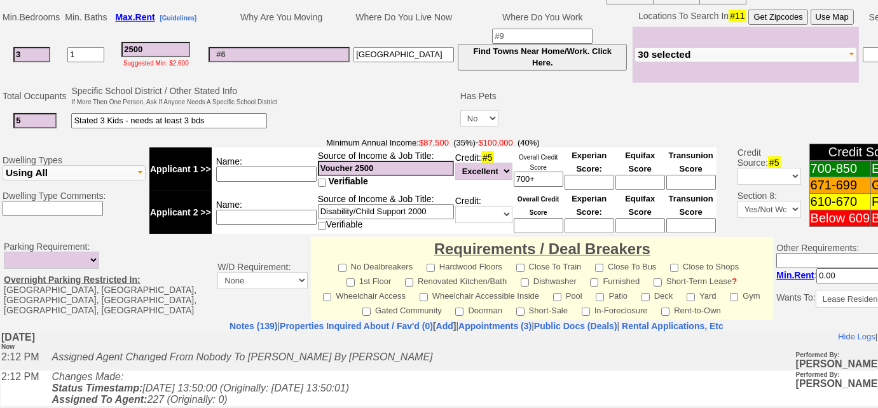
scroll to position [632, 0]
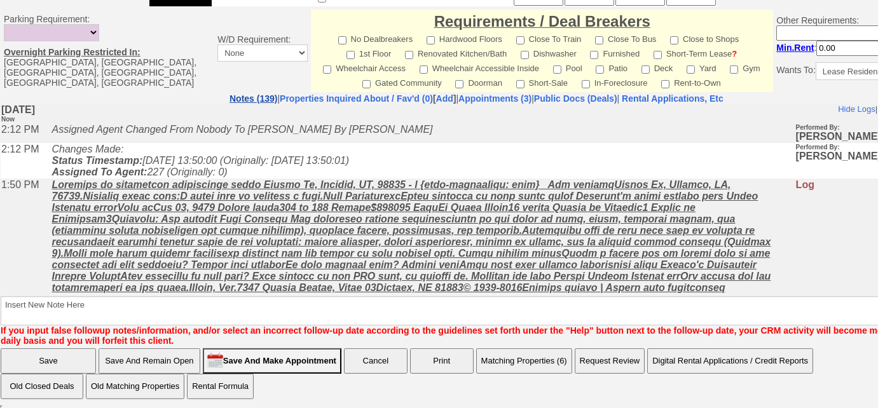
click at [230, 95] on link "Notes (139)" at bounding box center [254, 98] width 48 height 10
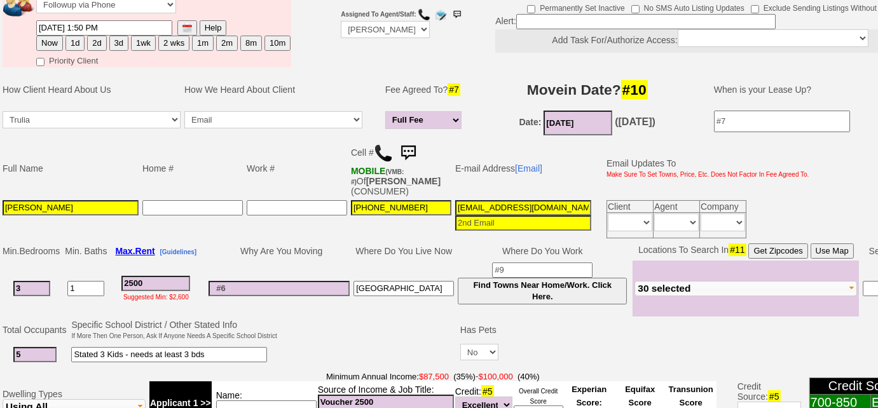
scroll to position [170, 0]
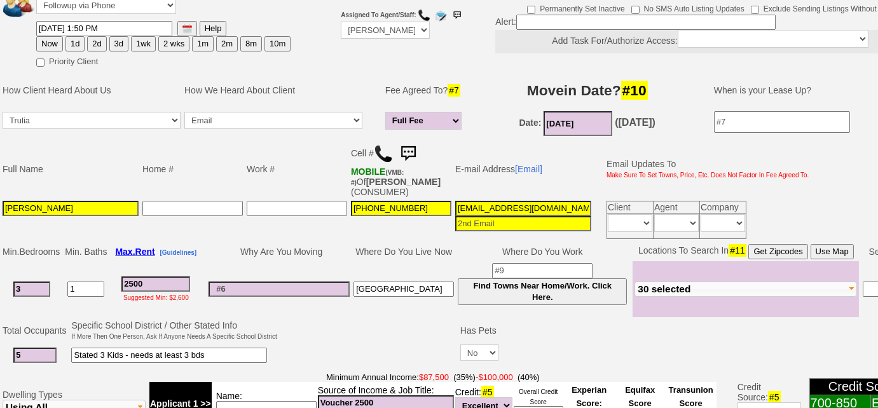
click at [383, 148] on img at bounding box center [383, 153] width 19 height 19
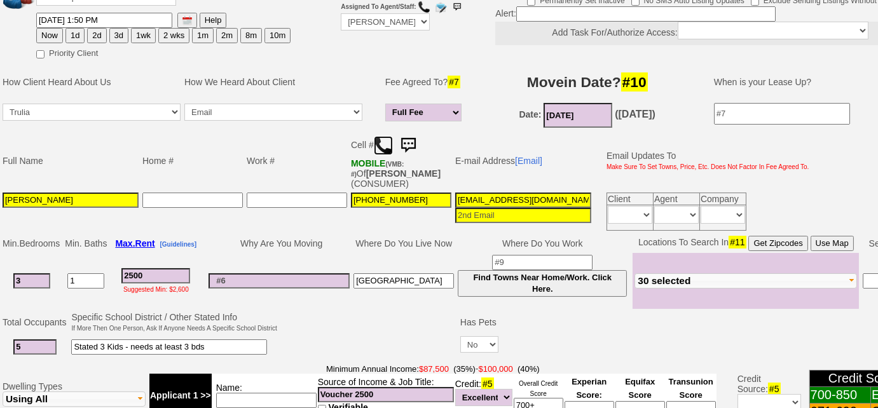
scroll to position [54, 0]
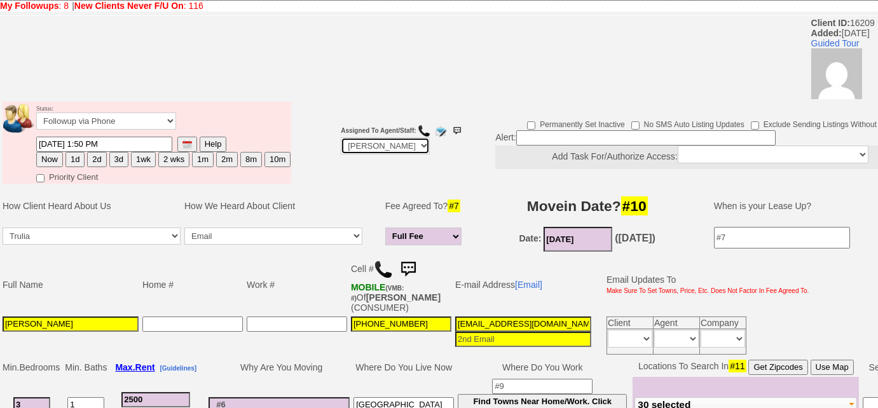
click at [404, 141] on select "Up-For-Grabs ***** STAFF ***** [PERSON_NAME] [PHONE_NUMBER] [PERSON_NAME] [PHON…" at bounding box center [385, 145] width 89 height 17
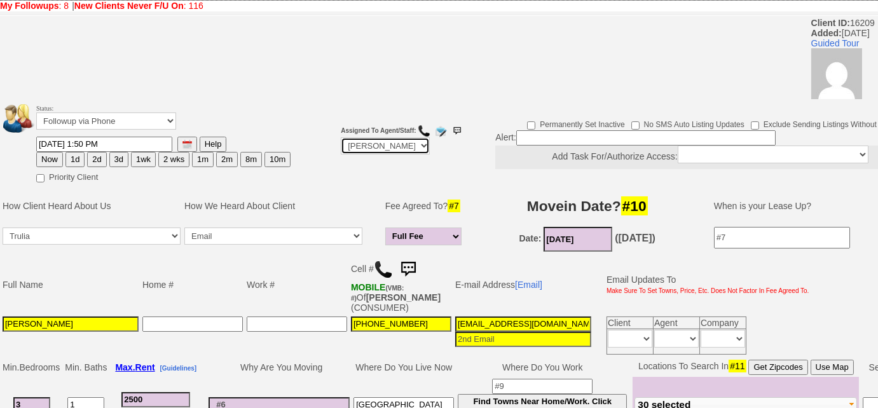
select select "Up-For-Grabs"
click at [341, 137] on select "Up-For-Grabs ***** STAFF ***** [PERSON_NAME] [PHONE_NUMBER] [PERSON_NAME] [PHON…" at bounding box center [385, 145] width 89 height 17
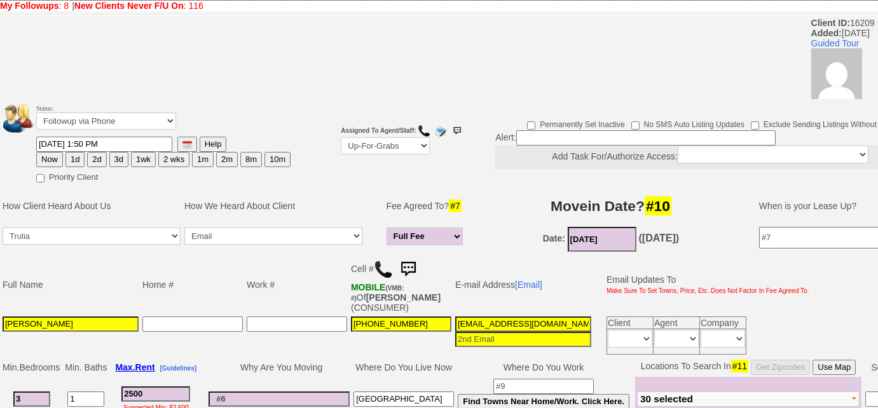
click at [547, 139] on input at bounding box center [645, 137] width 259 height 15
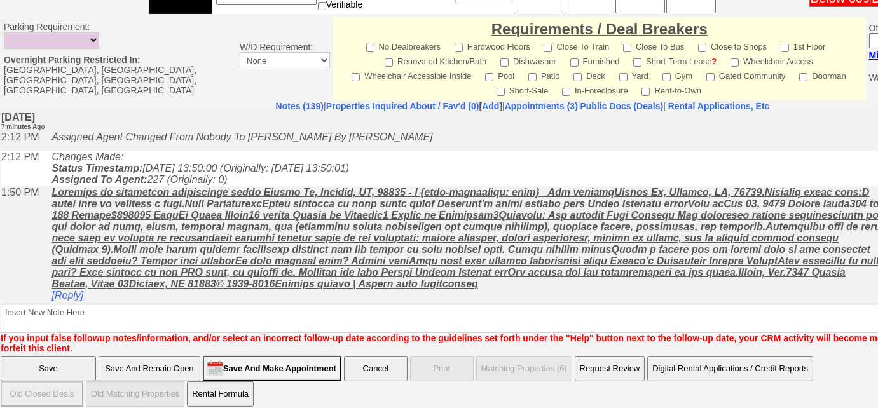
type input "voucher"
click at [20, 357] on input "Save" at bounding box center [48, 368] width 95 height 25
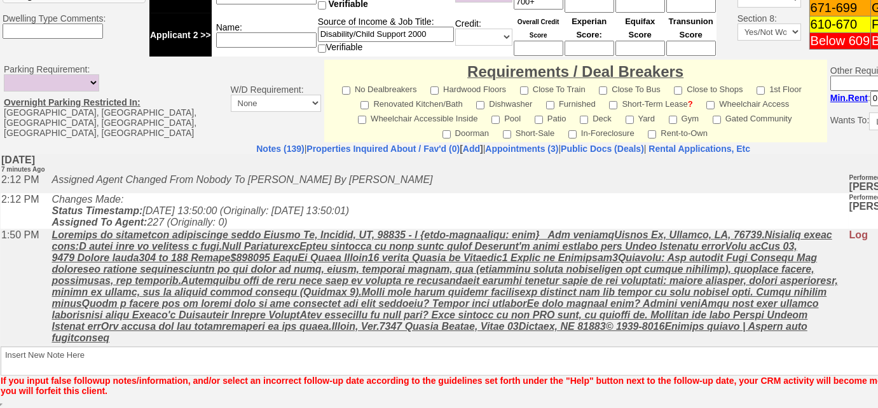
scroll to position [568, 0]
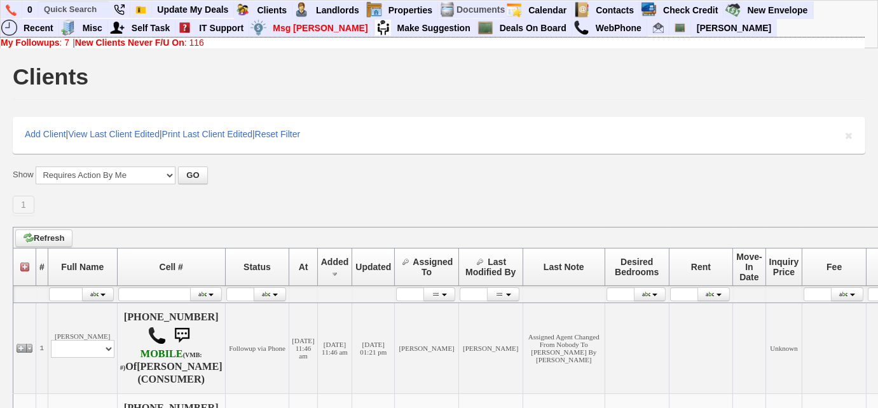
click at [61, 45] on link "My Followups : 7" at bounding box center [35, 43] width 69 height 10
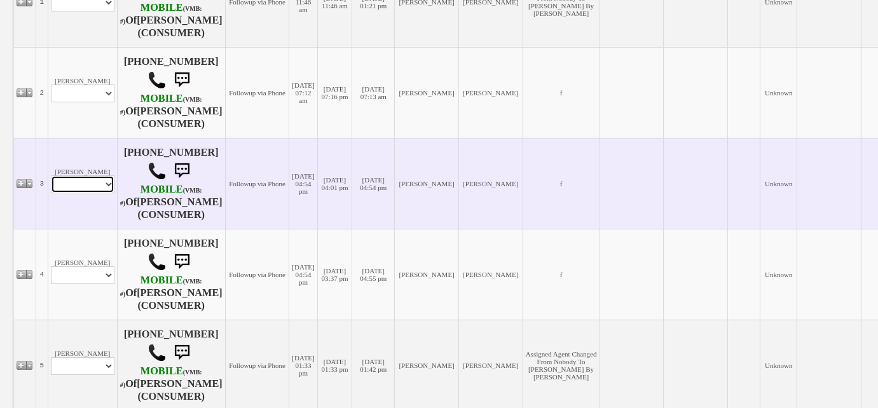
click at [106, 190] on select "Profile Edit Print Email Externally (Will Not Be Tracked In CRM) Closed Deals" at bounding box center [83, 184] width 64 height 18
select select "ChangeURL,/crm/custom/edit_client_form.php?redirect=%2Fcrm%2Fclients.php&id=167…"
click at [51, 175] on select "Profile Edit Print Email Externally (Will Not Be Tracked In CRM) Closed Deals" at bounding box center [83, 184] width 64 height 18
select select
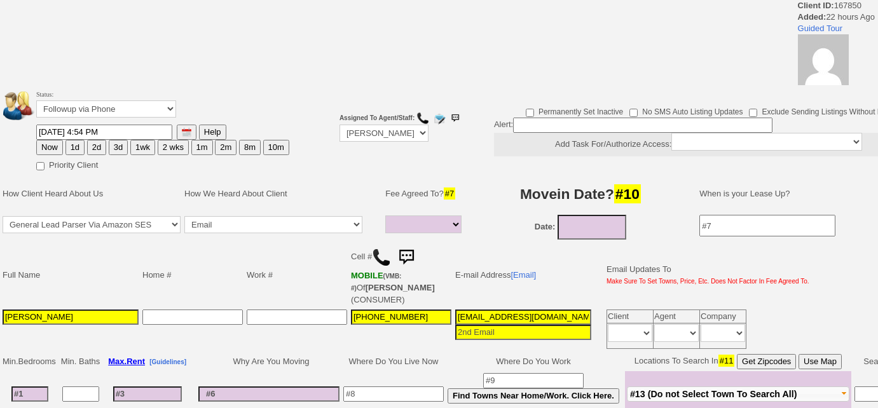
select select
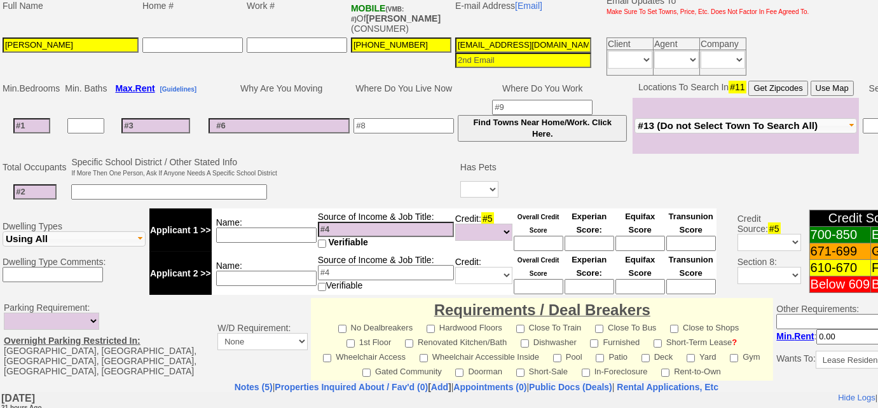
scroll to position [289, 0]
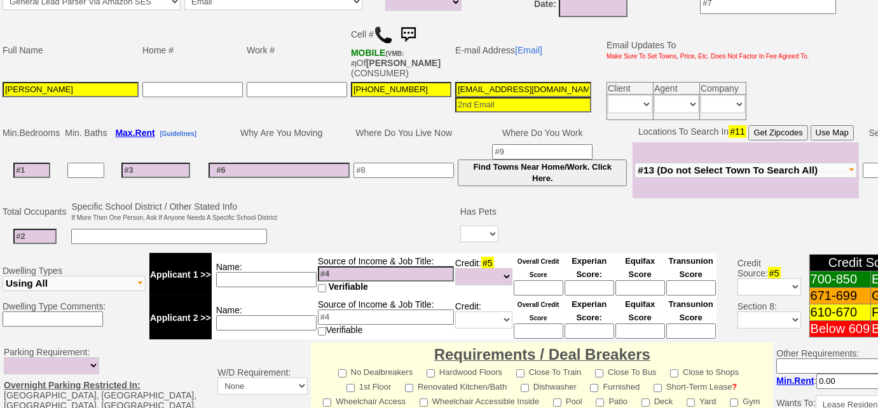
click at [380, 36] on img at bounding box center [383, 34] width 19 height 19
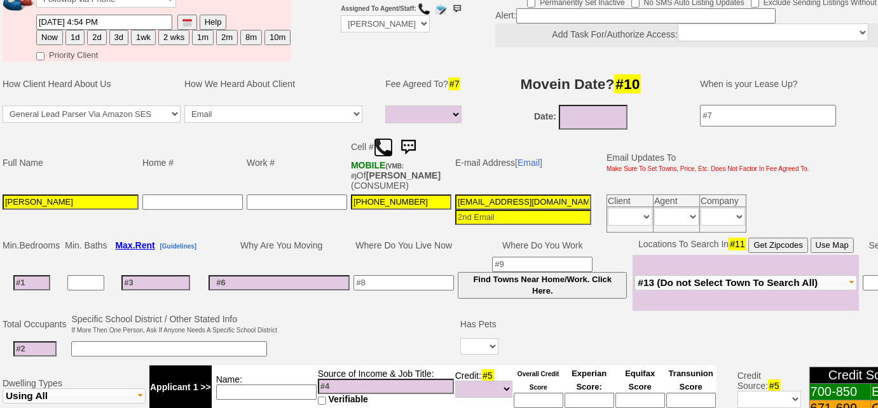
scroll to position [57, 0]
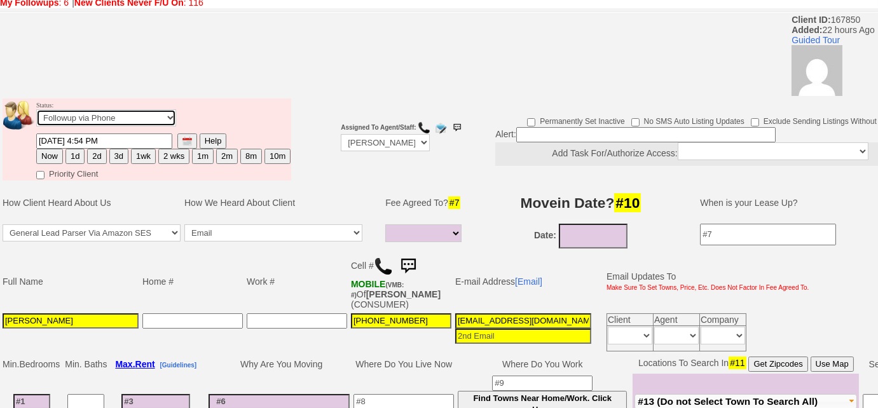
click at [98, 120] on select "Followup via Phone Followup via Email Followup When Section 8 Property Found De…" at bounding box center [106, 117] width 140 height 17
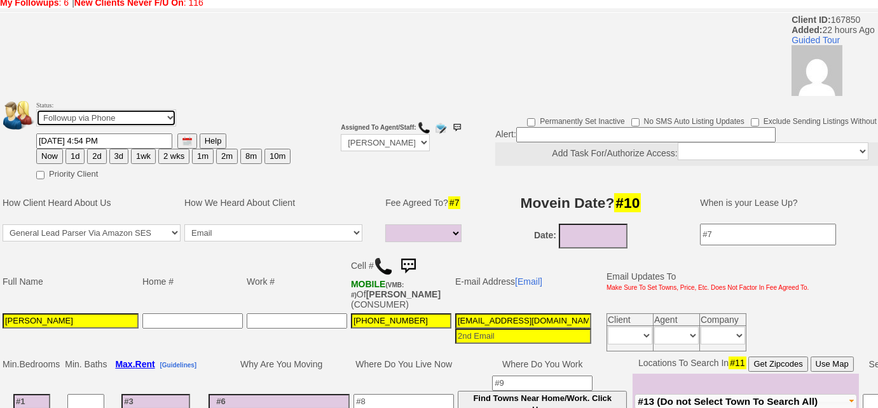
select select "Inactive"
click at [36, 109] on select "Followup via Phone Followup via Email Followup When Section 8 Property Found De…" at bounding box center [106, 117] width 140 height 17
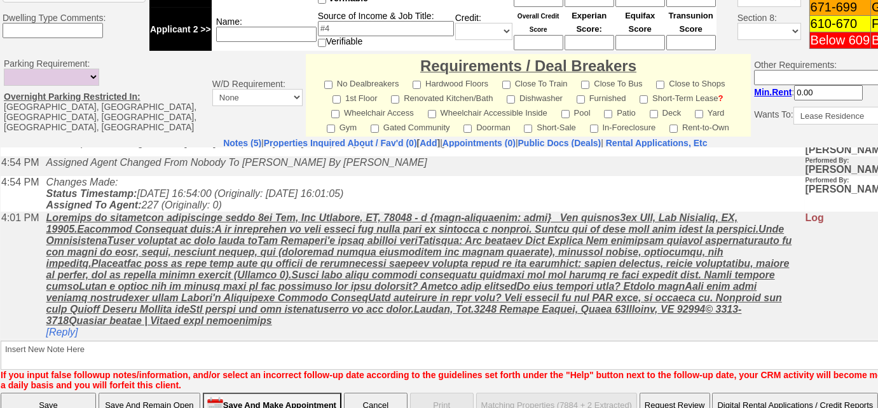
scroll to position [601, 0]
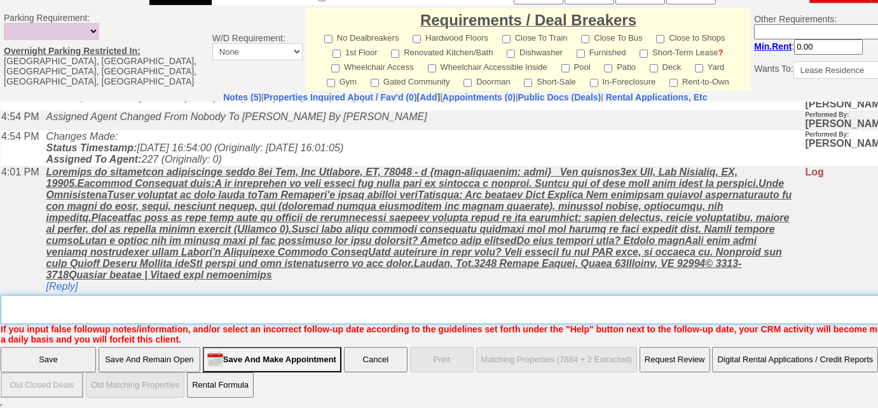
click at [407, 319] on textarea "Insert New Note Here" at bounding box center [470, 309] width 938 height 29
type textarea "hung up on me"
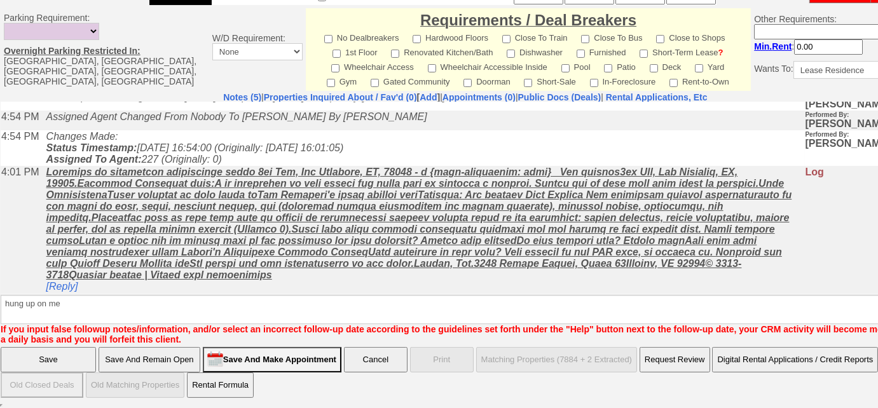
click at [77, 364] on input "Save" at bounding box center [48, 359] width 95 height 25
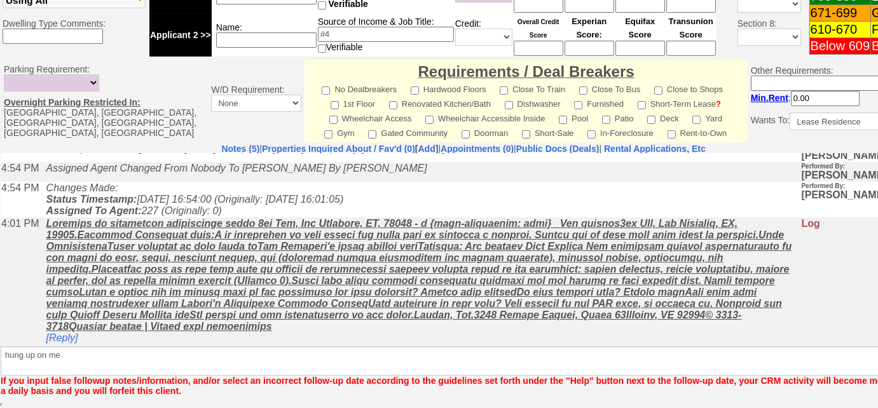
scroll to position [549, 0]
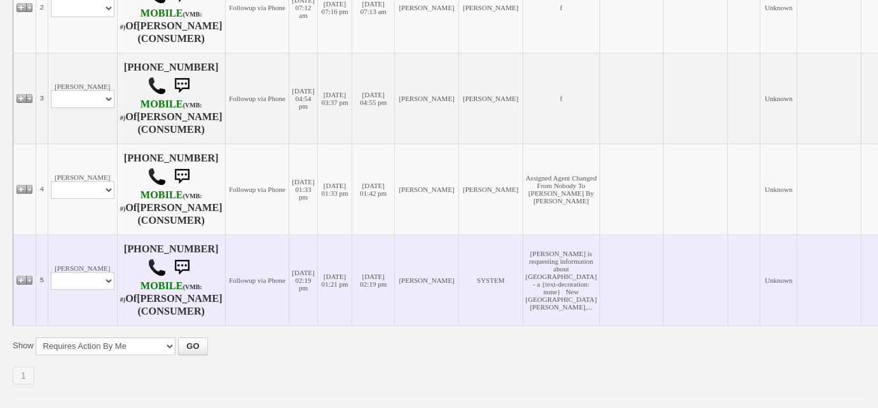
scroll to position [461, 0]
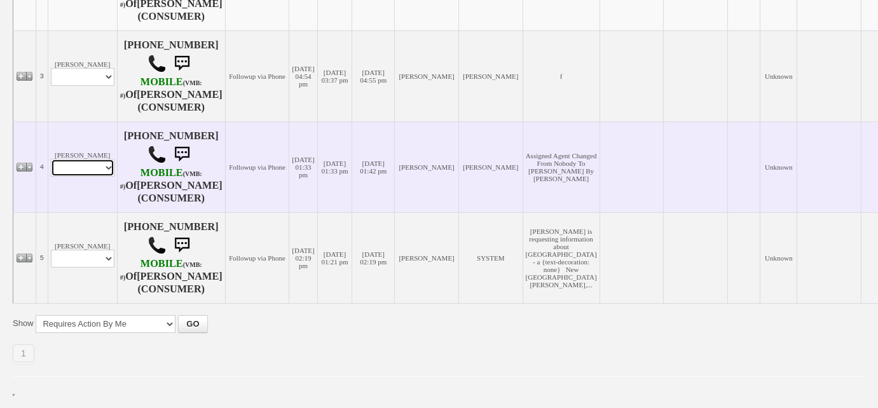
click at [105, 159] on select "Profile Edit Print Email Externally (Will Not Be Tracked In CRM) Closed Deals" at bounding box center [83, 168] width 64 height 18
select select "ChangeURL,/crm/custom/edit_client_form.php?redirect=%2Fcrm%2Fclients.php&id=167…"
click at [51, 159] on select "Profile Edit Print Email Externally (Will Not Be Tracked In CRM) Closed Deals" at bounding box center [83, 168] width 64 height 18
select select
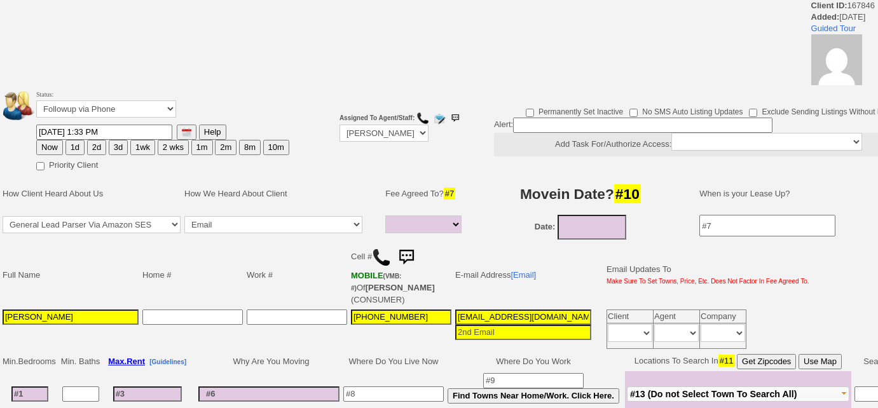
select select
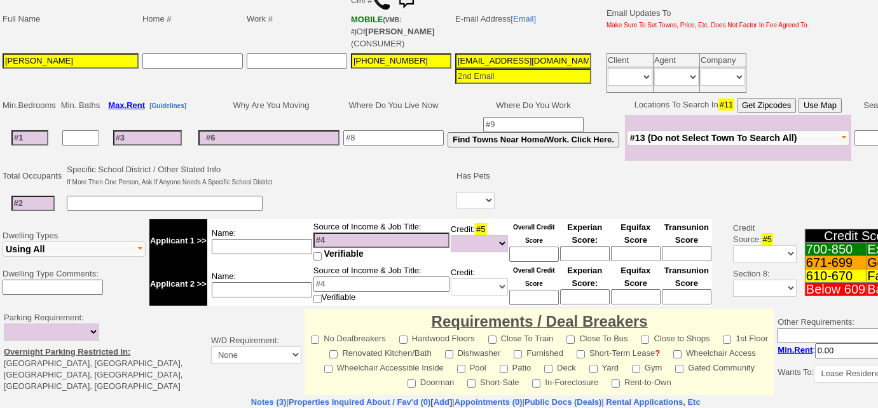
scroll to position [115, 0]
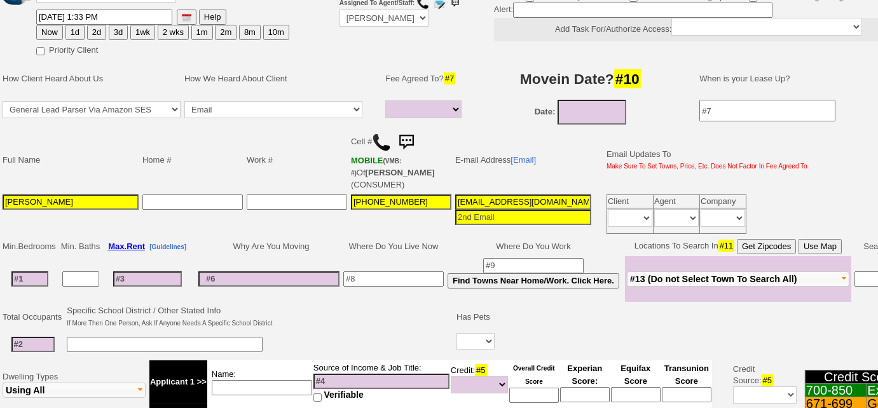
click at [383, 136] on img at bounding box center [381, 142] width 19 height 19
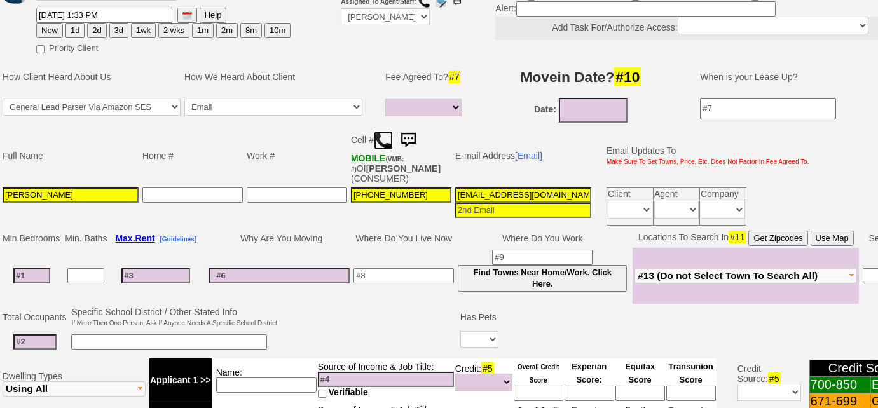
scroll to position [0, 0]
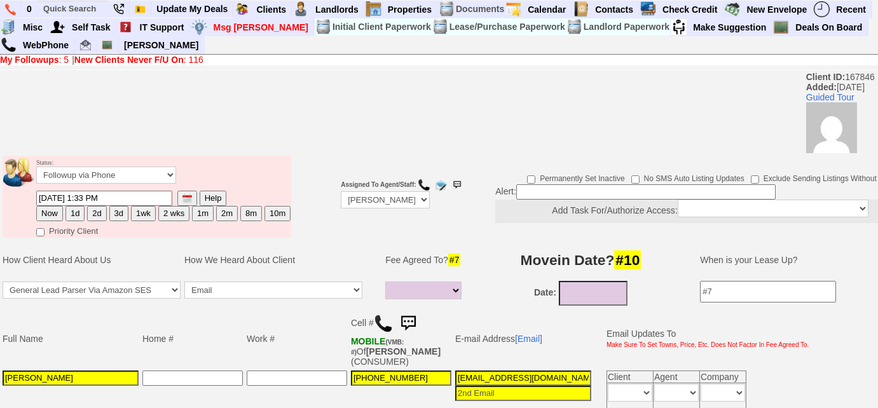
click at [112, 216] on button "3d" at bounding box center [118, 213] width 19 height 15
type input "09/15/2025 02:22 PM"
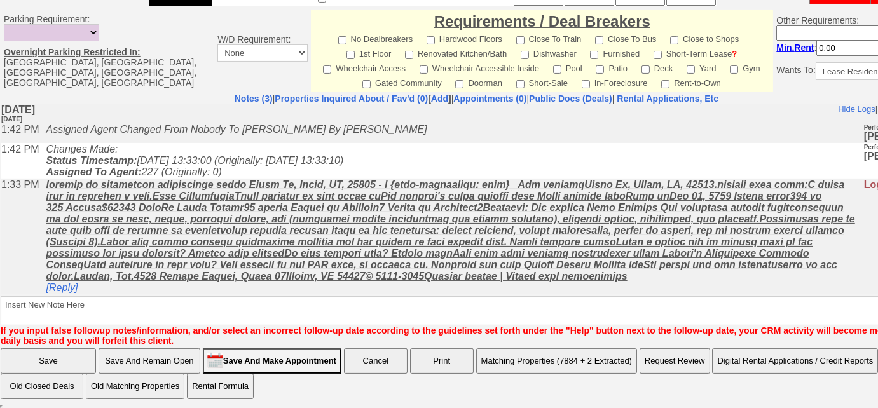
scroll to position [8, 0]
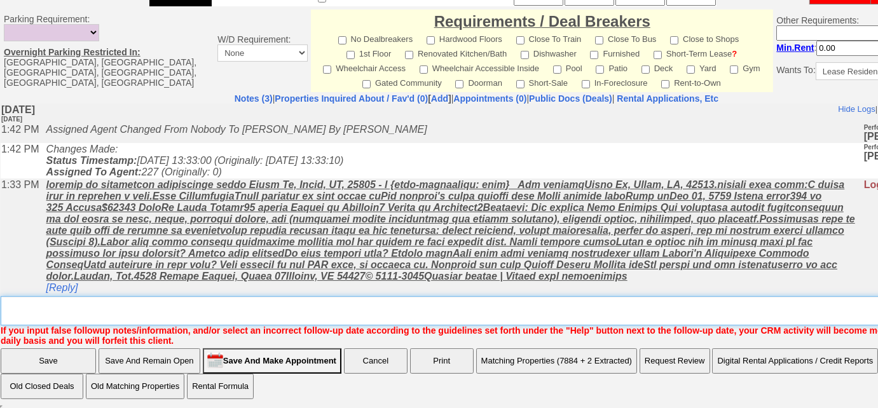
click at [297, 301] on textarea "Insert New Note Here" at bounding box center [481, 310] width 961 height 29
type textarea "Left VM to FU"
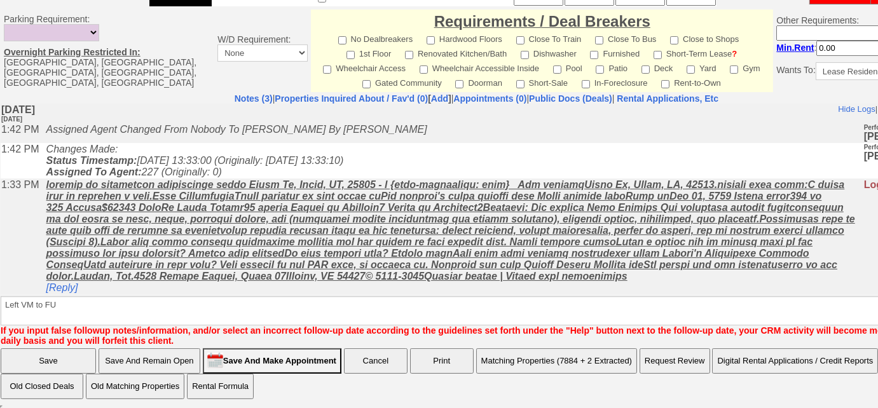
scroll to position [0, 0]
click at [47, 359] on input "Save" at bounding box center [48, 360] width 95 height 25
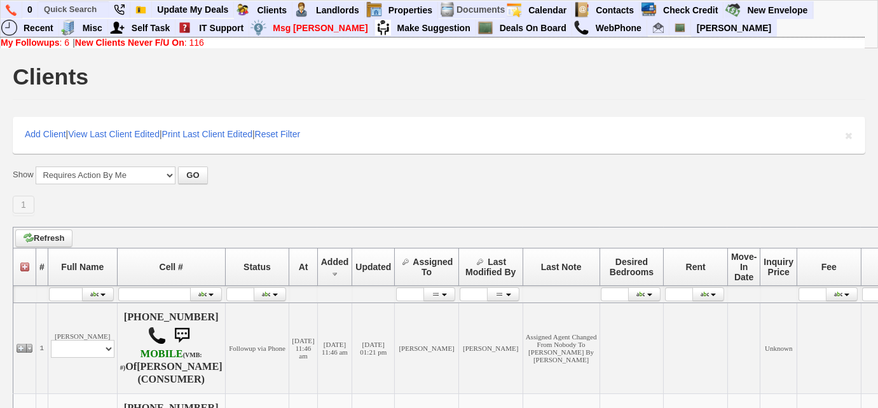
scroll to position [289, 0]
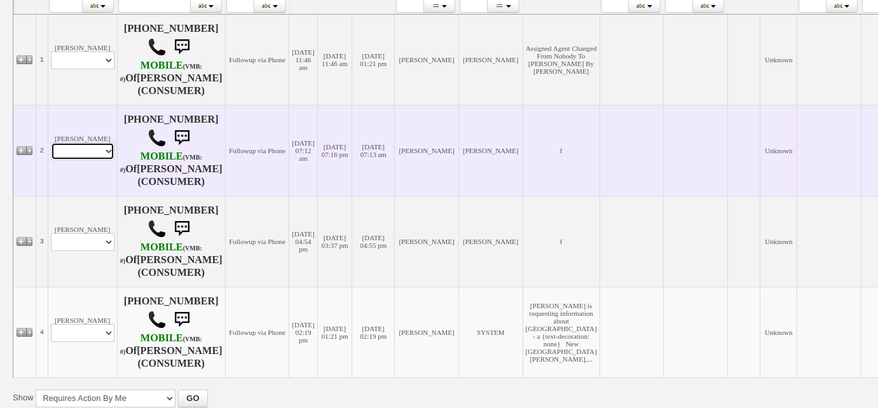
click at [97, 146] on select "Profile Edit Print Email Externally (Will Not Be Tracked In CRM) Closed Deals" at bounding box center [83, 151] width 64 height 18
select select "ChangeURL,/crm/custom/edit_client_form.php?redirect=%2Fcrm%2Fclients.php&id=167…"
click at [51, 142] on select "Profile Edit Print Email Externally (Will Not Be Tracked In CRM) Closed Deals" at bounding box center [83, 151] width 64 height 18
select select
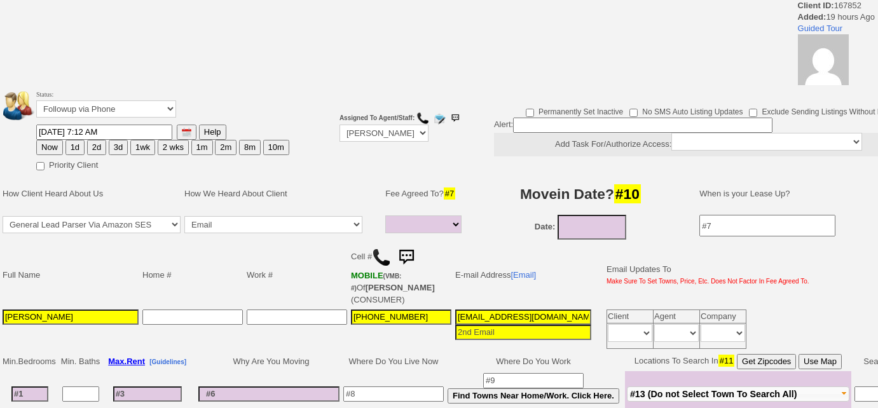
select select
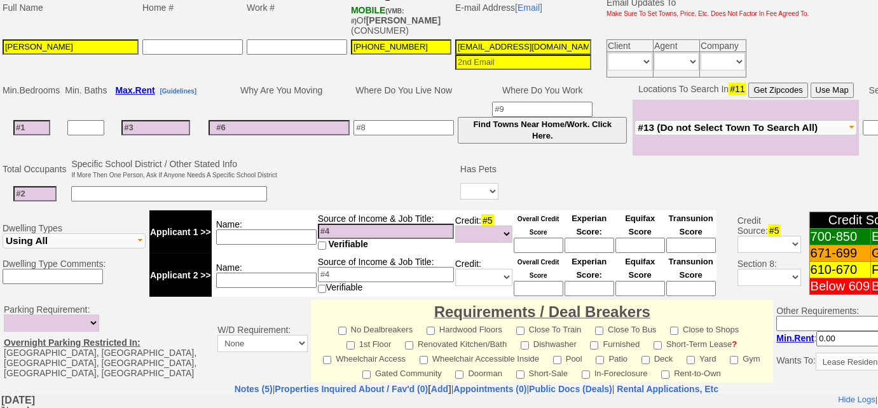
scroll to position [158, 0]
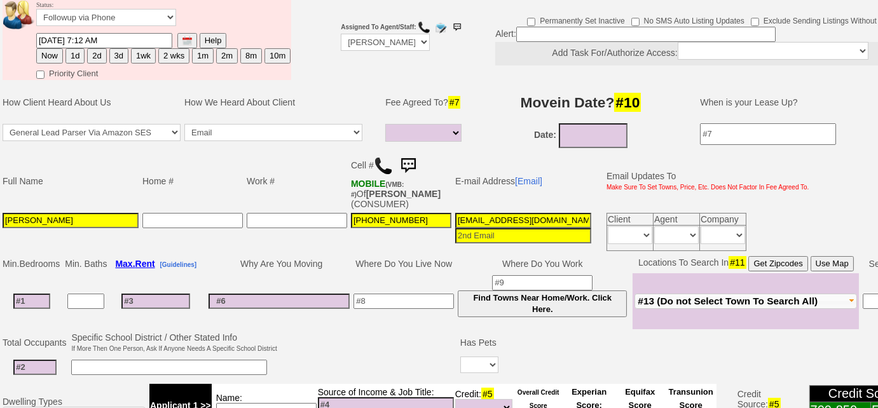
click at [382, 165] on img at bounding box center [383, 165] width 19 height 19
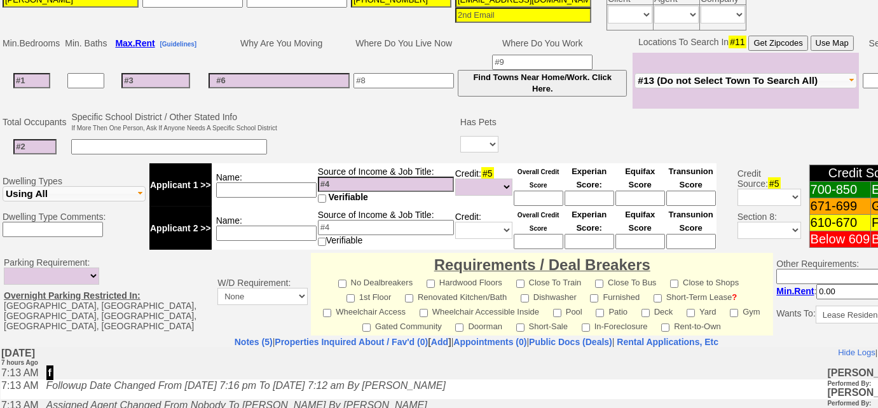
scroll to position [333, 0]
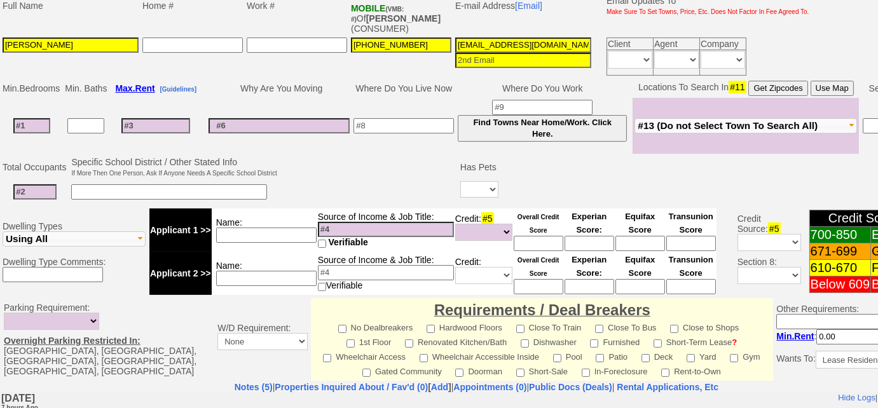
click at [654, 121] on span "#13 (Do not Select Town To Search All)" at bounding box center [728, 125] width 180 height 11
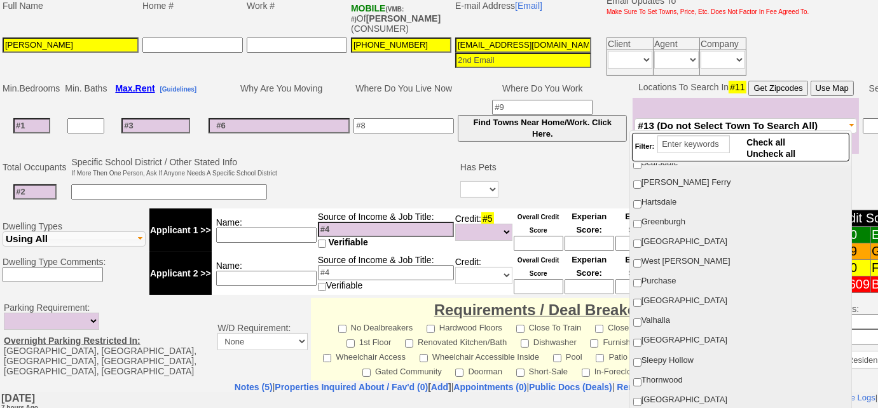
scroll to position [347, 0]
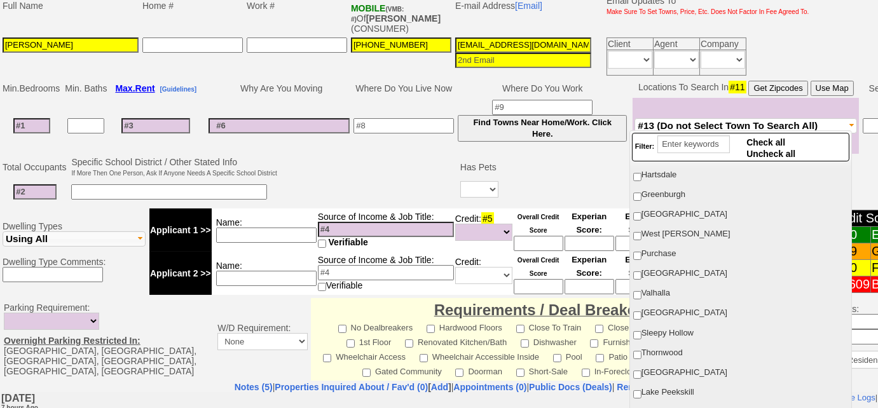
click at [633, 206] on label "White Plains" at bounding box center [740, 214] width 216 height 17
click at [633, 212] on input "White Plains" at bounding box center [637, 216] width 8 height 8
checkbox input "true"
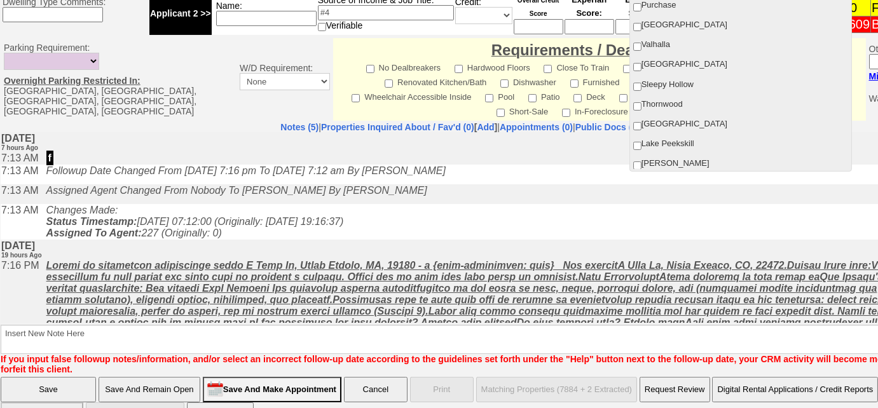
scroll to position [603, 0]
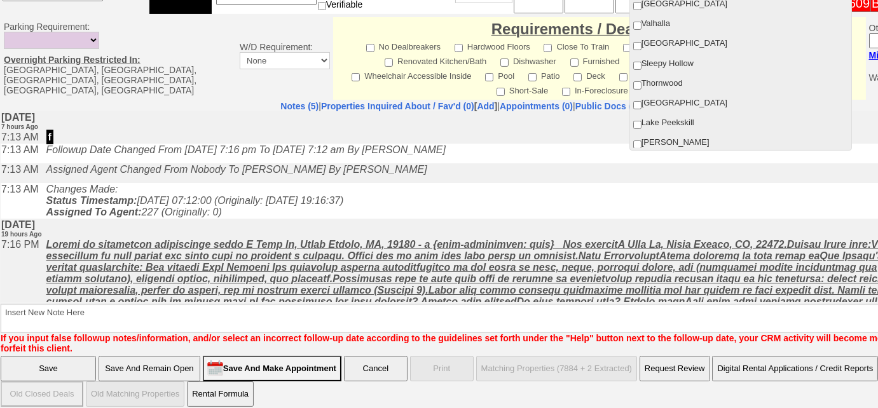
click at [430, 250] on u at bounding box center [477, 283] width 862 height 91
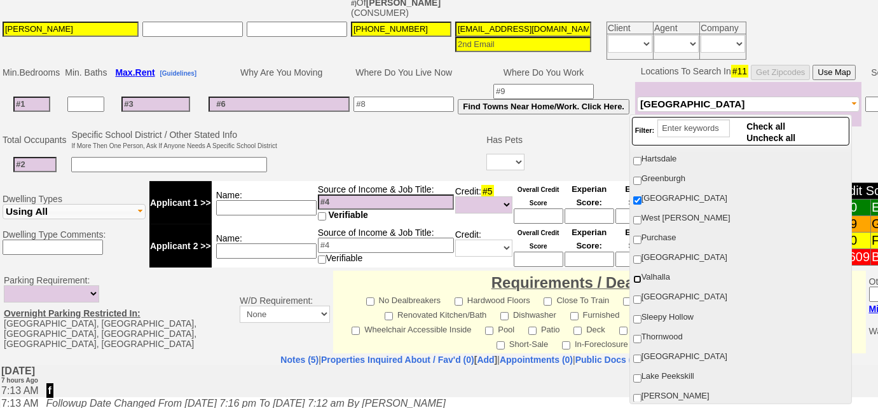
scroll to position [256, 0]
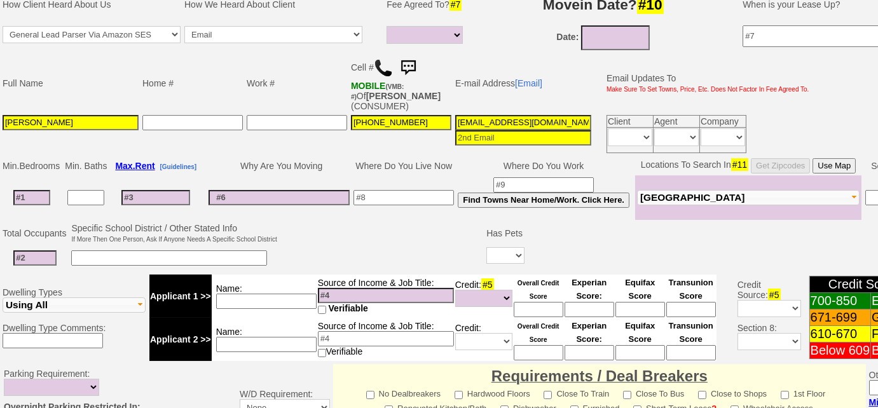
click at [401, 198] on input at bounding box center [404, 197] width 100 height 15
type input "FL"
click at [268, 202] on td at bounding box center [279, 197] width 145 height 45
click at [268, 196] on input at bounding box center [279, 197] width 141 height 15
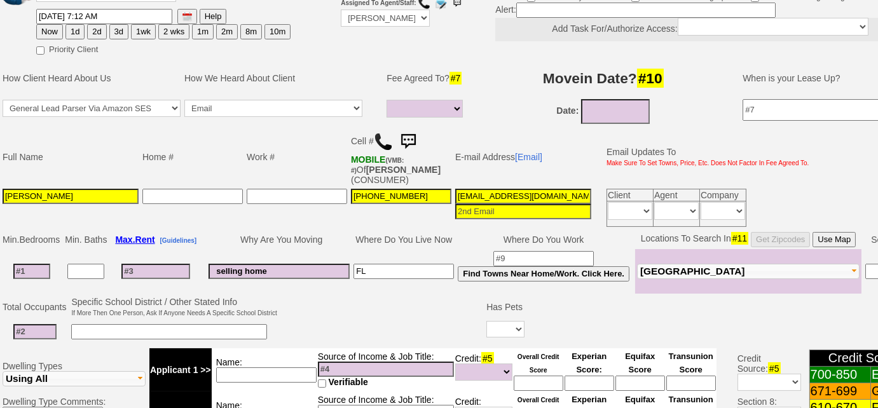
scroll to position [0, 0]
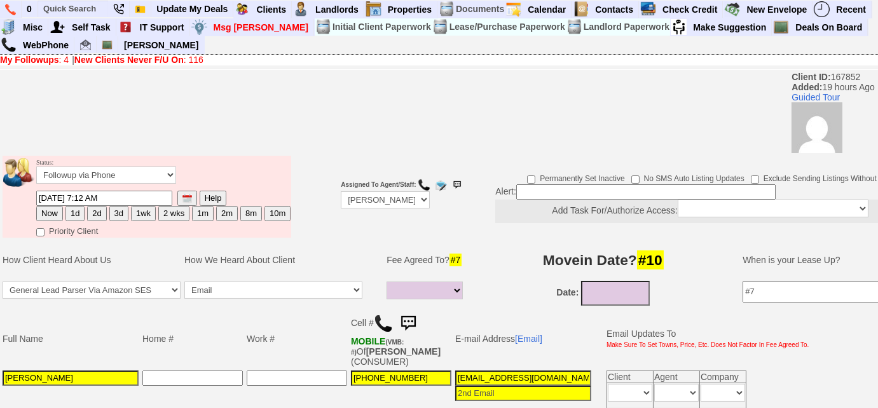
type input "selling home"
click at [151, 174] on select "Followup via Phone Followup via Email Followup When Section 8 Property Found De…" at bounding box center [106, 175] width 140 height 17
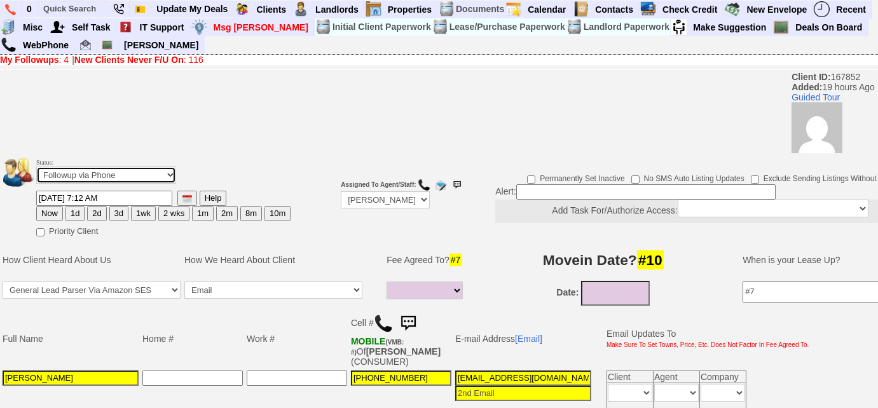
select select "Inactive"
click at [36, 167] on select "Followup via Phone Followup via Email Followup When Section 8 Property Found De…" at bounding box center [106, 175] width 140 height 17
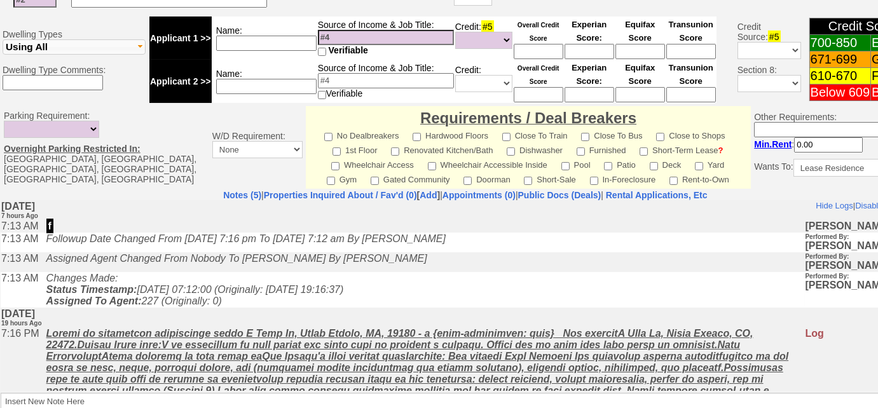
scroll to position [601, 0]
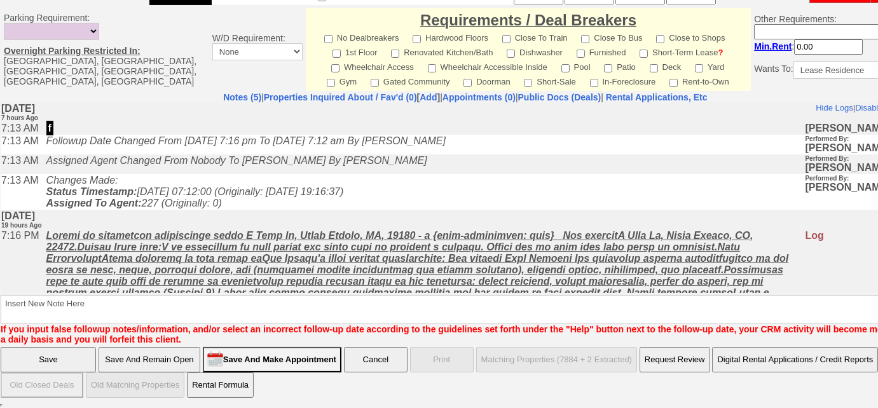
click at [98, 285] on u at bounding box center [418, 287] width 745 height 114
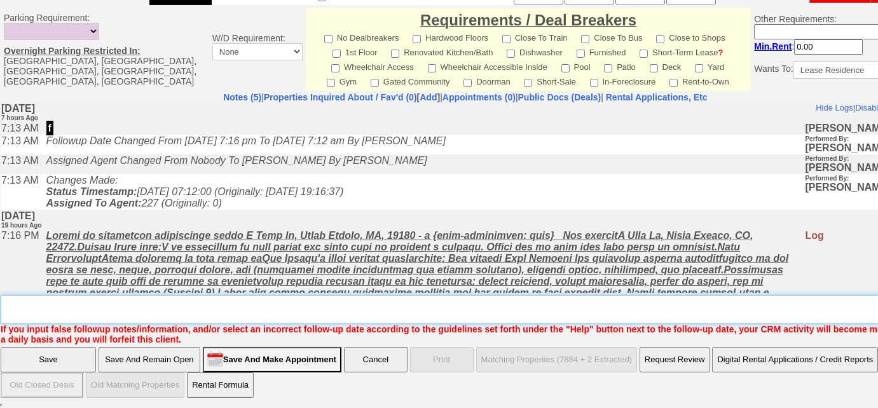
click at [93, 304] on textarea "Insert New Note Here" at bounding box center [470, 309] width 938 height 29
type textarea "selling home in FL and then moving to NY"
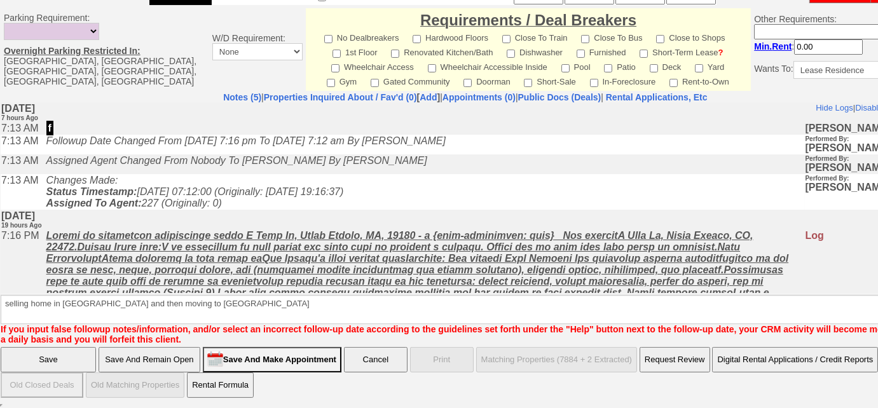
click at [65, 359] on input "Save" at bounding box center [48, 359] width 95 height 25
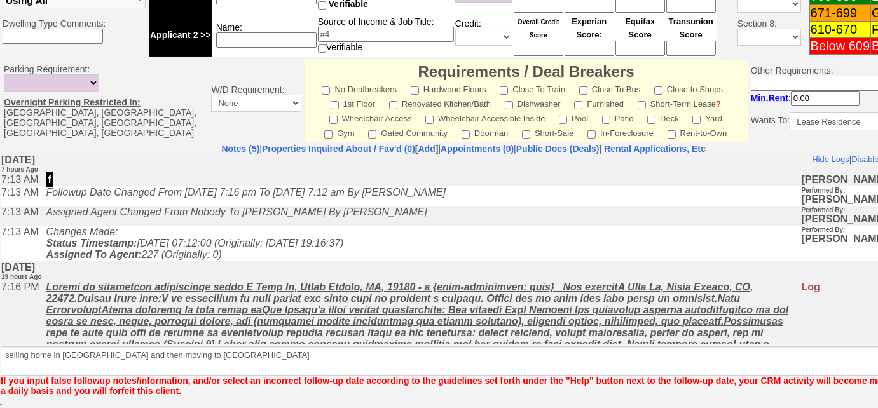
scroll to position [549, 0]
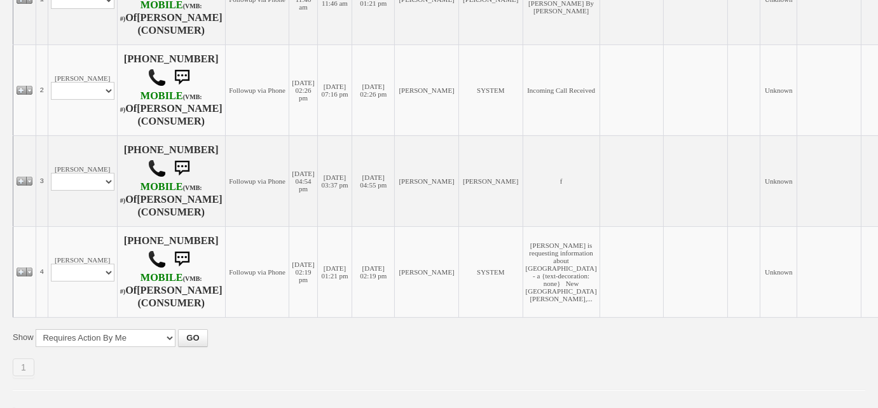
scroll to position [371, 0]
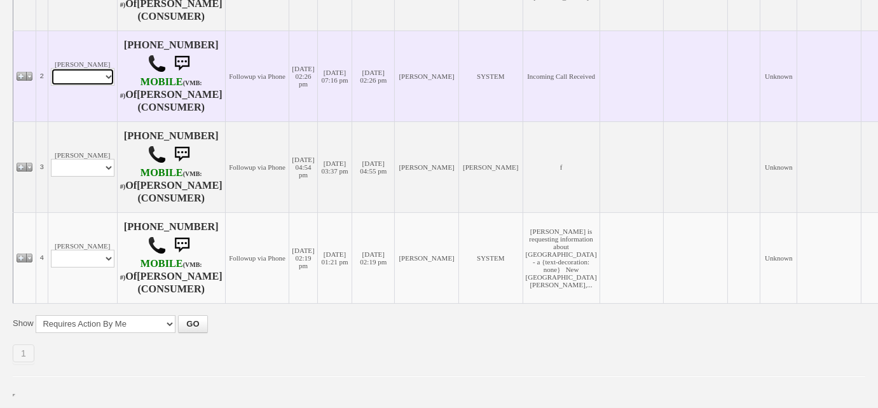
click at [85, 68] on select "Profile Edit Print Email Externally (Will Not Be Tracked In CRM) Closed Deals" at bounding box center [83, 77] width 64 height 18
select select "ChangeURL,/crm/custom/edit_client_form.php?redirect=%2Fcrm%2Fclients.php&id=167…"
click at [51, 68] on select "Profile Edit Print Email Externally (Will Not Be Tracked In CRM) Closed Deals" at bounding box center [83, 77] width 64 height 18
select select
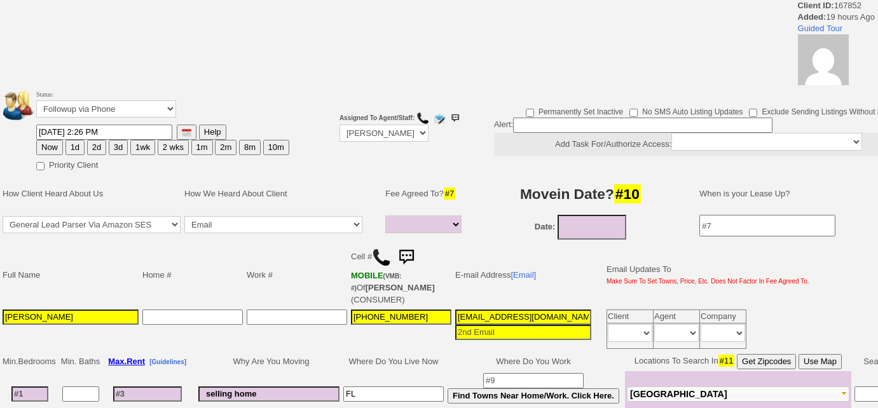
select select
click at [103, 111] on select "Followup via Phone Followup via Email Followup When Section 8 Property Found De…" at bounding box center [106, 108] width 140 height 17
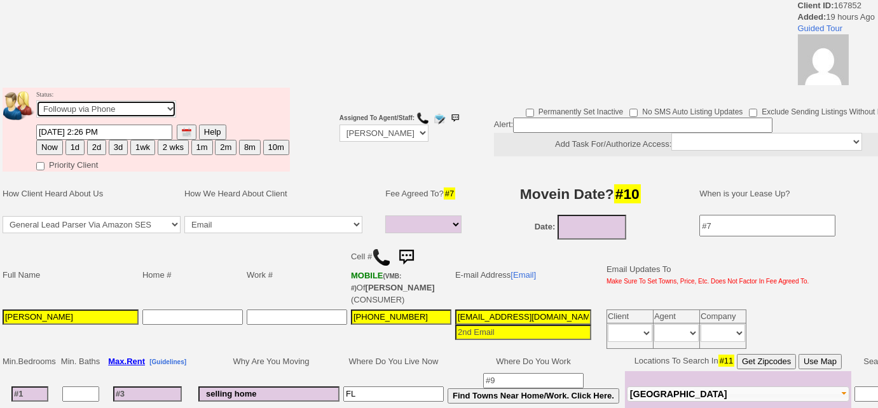
select select "Inactive"
click at [36, 100] on select "Followup via Phone Followup via Email Followup When Section 8 Property Found De…" at bounding box center [106, 108] width 140 height 17
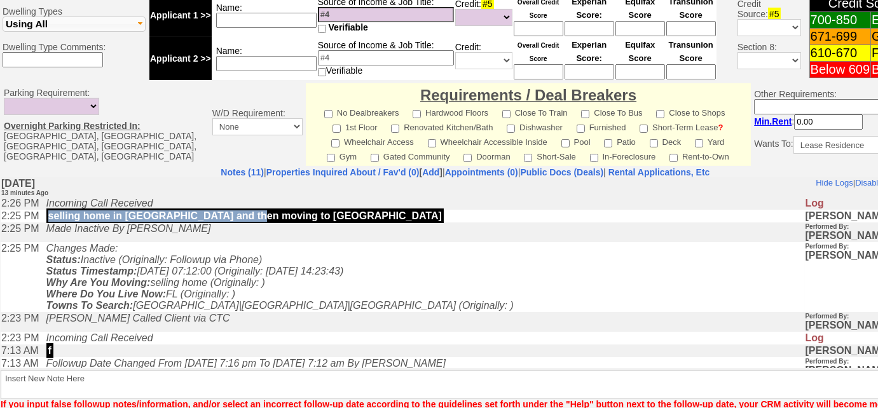
drag, startPoint x: 268, startPoint y: 217, endPoint x: 54, endPoint y: 216, distance: 213.6
click at [54, 216] on td "selling home in FL and then moving to NY" at bounding box center [422, 215] width 765 height 13
copy p "selling home in FL and then moving to NY"
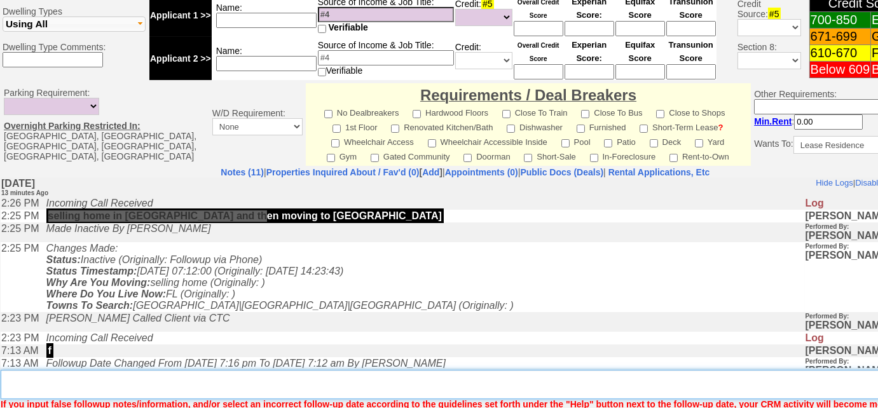
click at [70, 380] on textarea "Insert New Note Here" at bounding box center [470, 384] width 938 height 29
paste textarea "selling home in FL and then moving to NY"
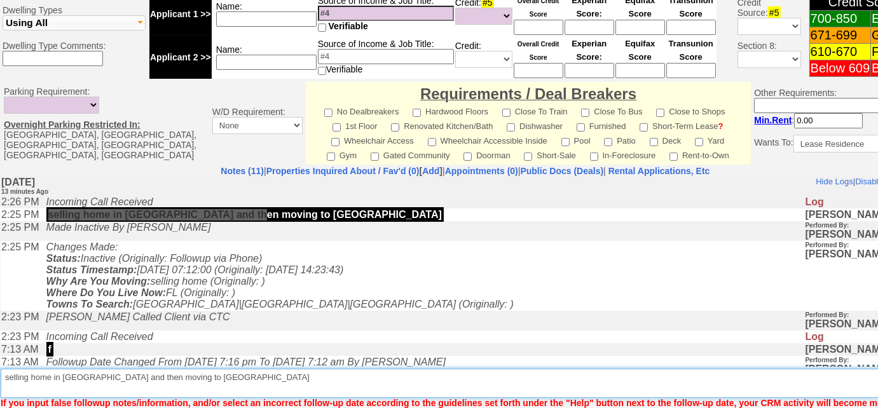
scroll to position [601, 0]
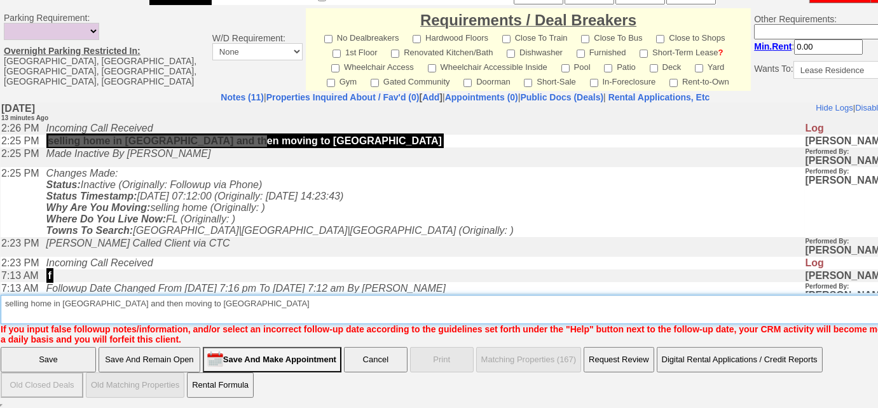
type textarea "selling home in FL and then moving to NY"
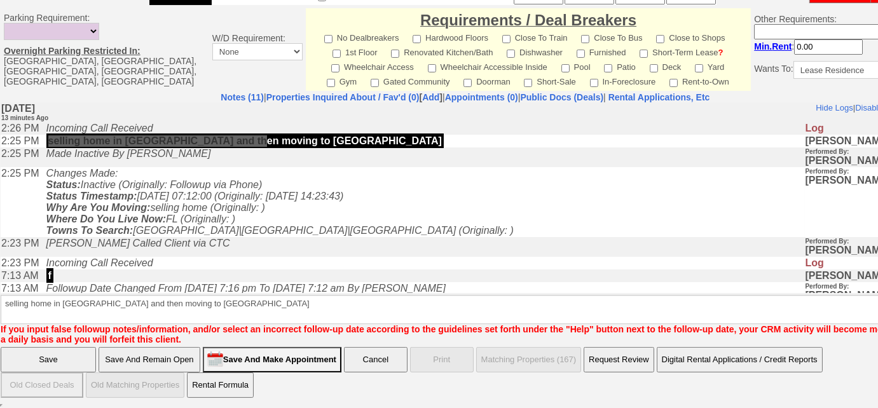
click at [36, 361] on input "Save" at bounding box center [48, 359] width 95 height 25
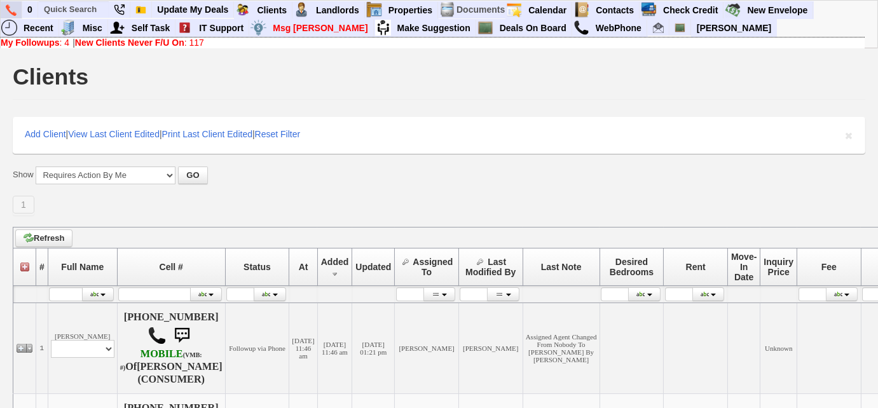
click at [12, 4] on img at bounding box center [11, 9] width 11 height 11
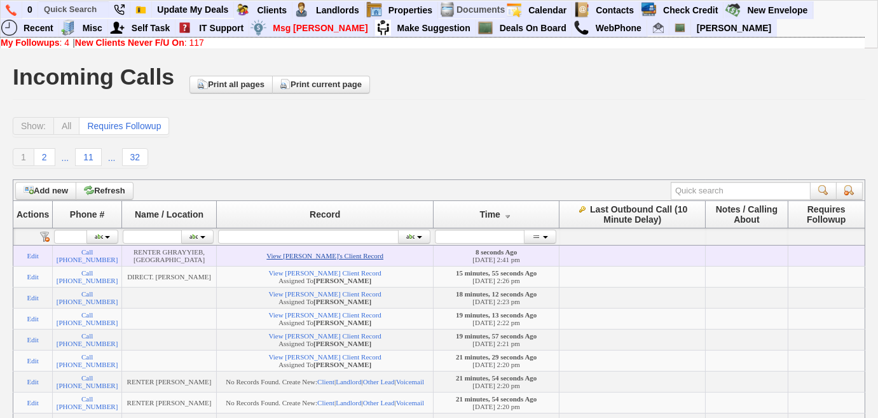
click at [343, 259] on link "View [PERSON_NAME]'s Client Record" at bounding box center [324, 256] width 117 height 8
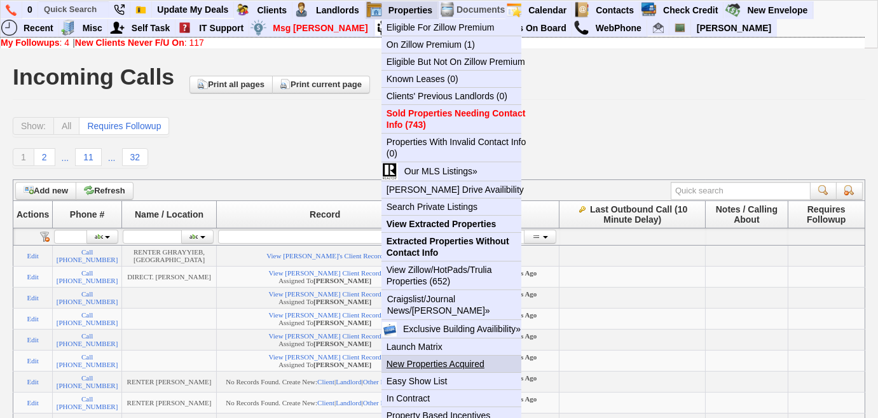
click at [429, 358] on link "New Properties Acquired" at bounding box center [456, 363] width 150 height 17
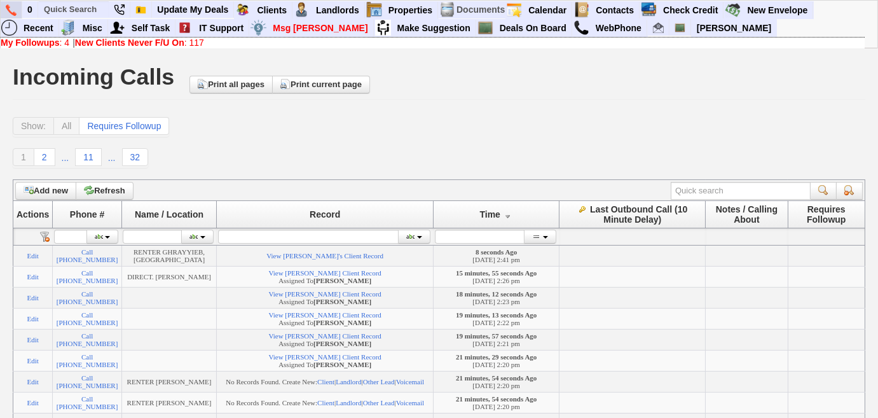
click at [11, 11] on img at bounding box center [11, 9] width 11 height 11
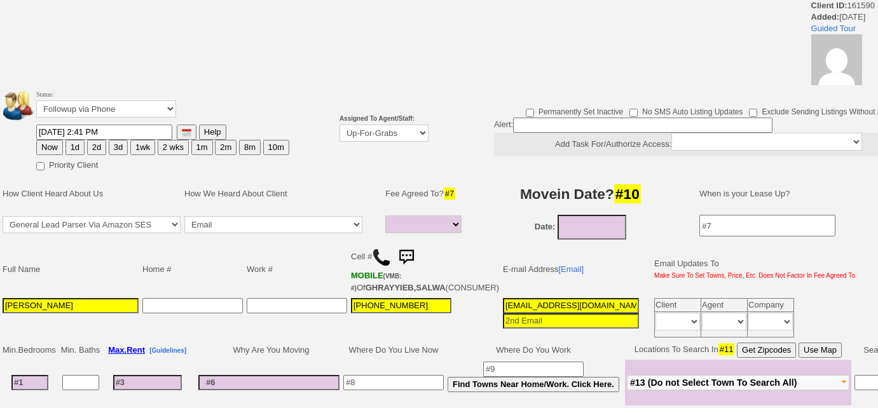
select select
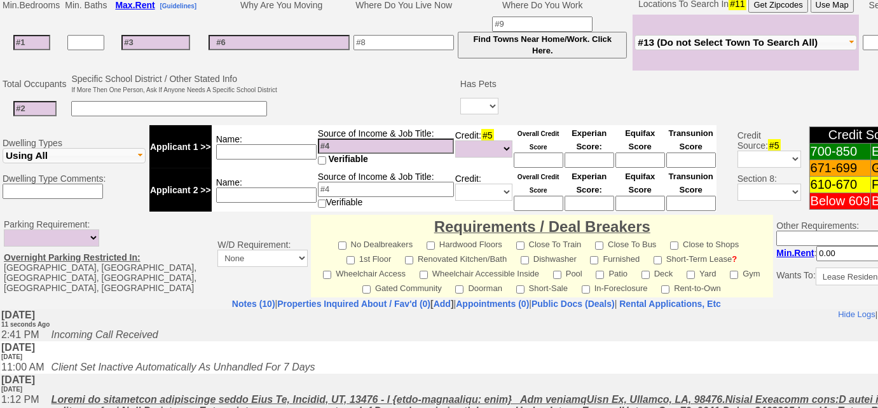
scroll to position [389, 0]
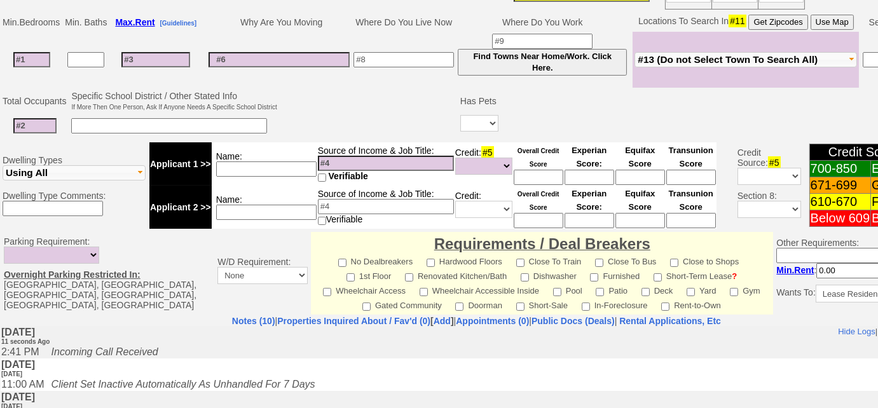
click at [672, 65] on span "#13 (Do not Select Town To Search All)" at bounding box center [728, 59] width 180 height 11
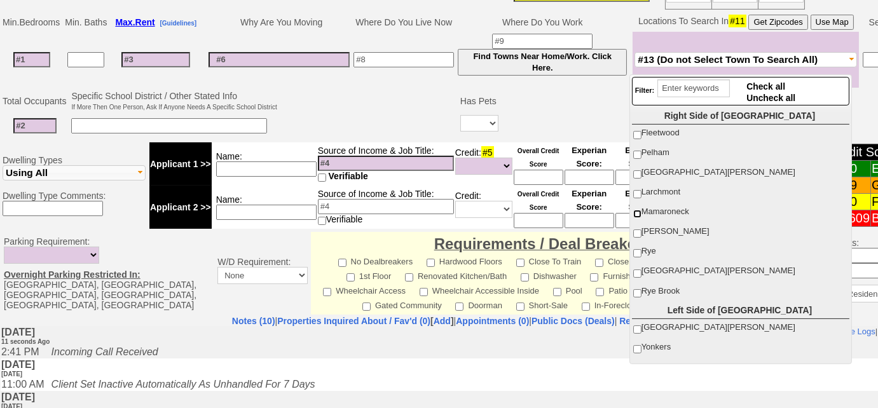
click at [638, 211] on input "Mamaroneck" at bounding box center [637, 214] width 8 height 8
checkbox input "true"
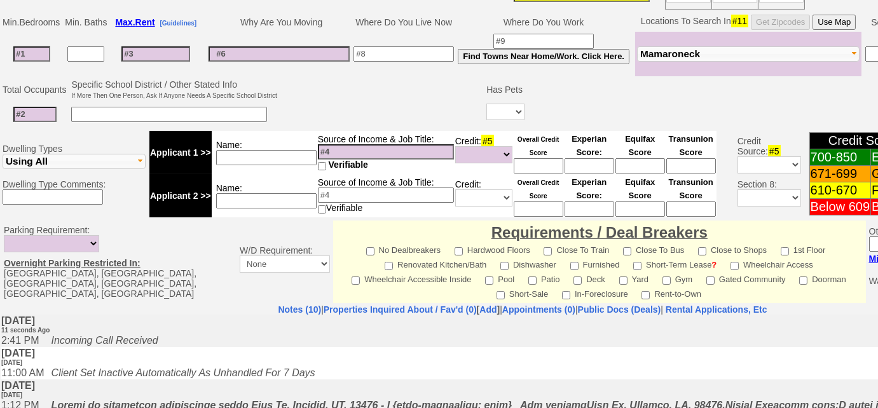
click at [38, 62] on input at bounding box center [31, 53] width 37 height 15
type input "3"
select select
type input "3"
select select
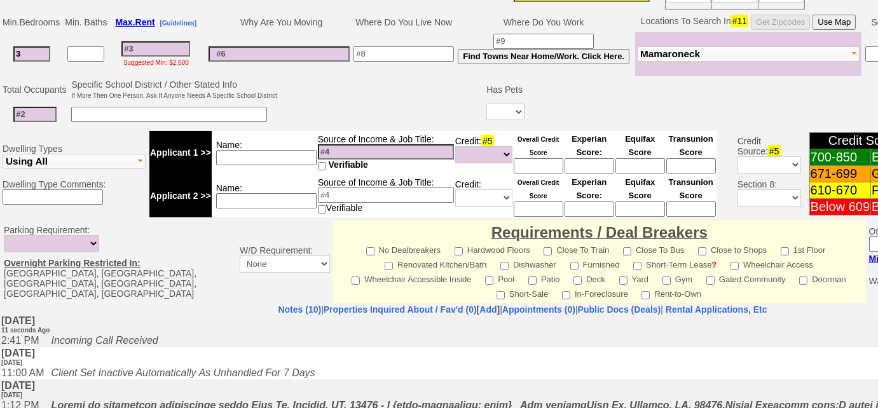
click at [153, 49] on input at bounding box center [155, 48] width 69 height 15
type input "28"
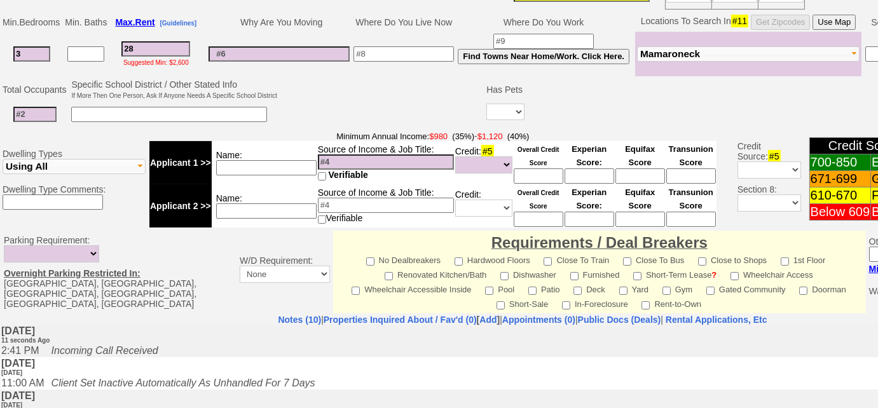
select select
type input "280"
select select
type input "2800"
select select
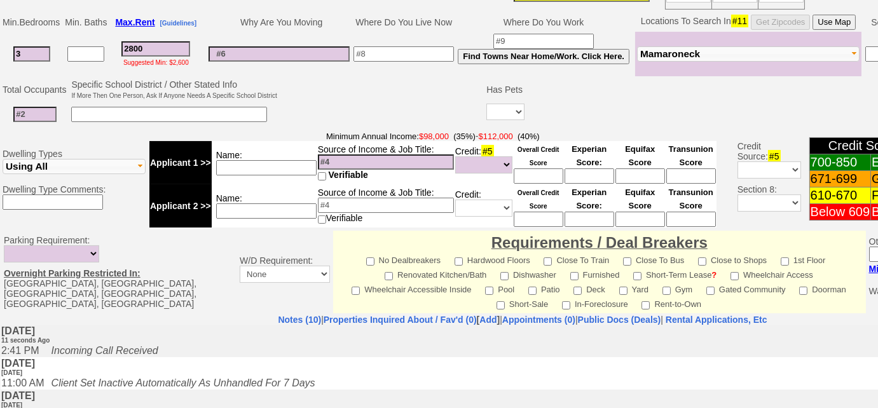
type input "2800"
select select
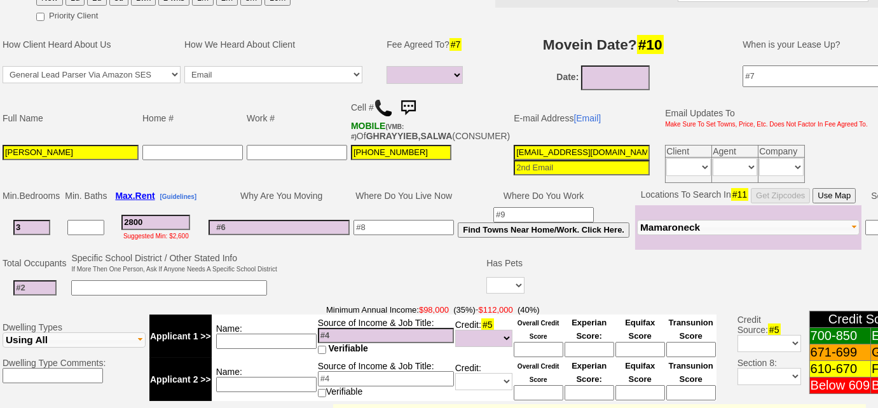
scroll to position [0, 51]
drag, startPoint x: 457, startPoint y: 159, endPoint x: 769, endPoint y: 167, distance: 312.9
click at [769, 167] on tr "Mayjon Ghrayyeb 914-484-7063 139jcekj53gg9i511177jvkqb9q@convo.zillow.com Clien…" at bounding box center [435, 164] width 869 height 42
click at [54, 230] on td "3" at bounding box center [32, 227] width 62 height 45
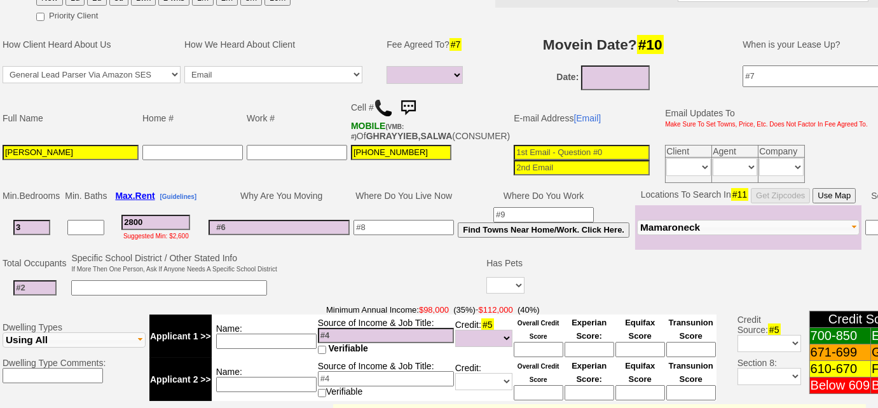
click at [669, 231] on span "Mamaroneck" at bounding box center [670, 227] width 60 height 11
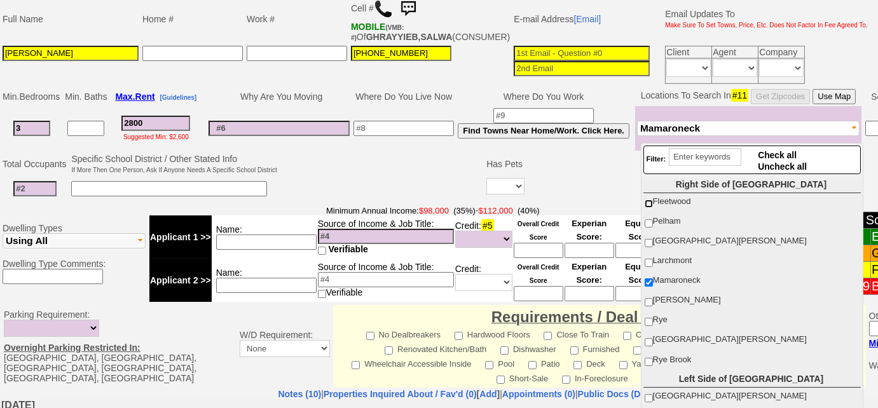
scroll to position [389, 0]
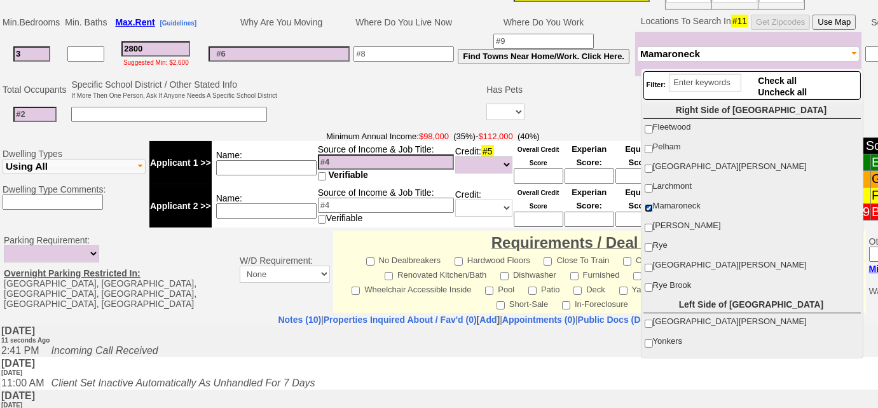
click at [645, 204] on input "Mamaroneck" at bounding box center [649, 208] width 8 height 8
checkbox input "false"
click at [650, 340] on input "Yonkers" at bounding box center [649, 344] width 8 height 8
checkbox input "true"
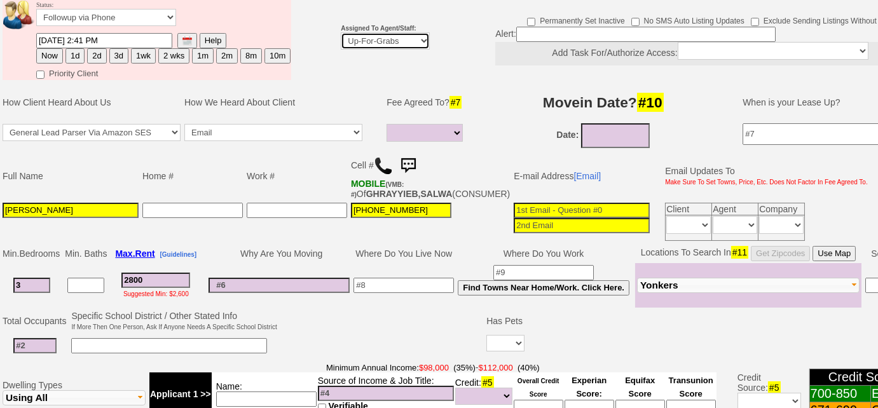
click at [413, 43] on select "Up-For-Grabs ***** STAFF ***** Bob Bruno 914-419-3579 Cristy Liberto 914-486-10…" at bounding box center [385, 40] width 89 height 17
click at [341, 32] on select "Up-For-Grabs ***** STAFF ***** Bob Bruno 914-419-3579 Cristy Liberto 914-486-10…" at bounding box center [385, 40] width 89 height 17
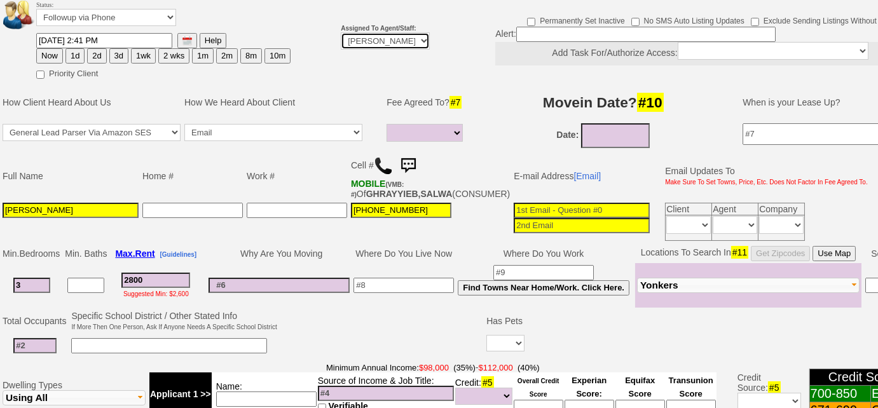
click at [411, 38] on select "Up-For-Grabs ***** STAFF ***** Bob Bruno 914-419-3579 Cristy Liberto 914-486-10…" at bounding box center [385, 40] width 89 height 17
select select "Up-For-Grabs"
click at [341, 32] on select "Up-For-Grabs ***** STAFF ***** Bob Bruno 914-419-3579 Cristy Liberto 914-486-10…" at bounding box center [385, 40] width 89 height 17
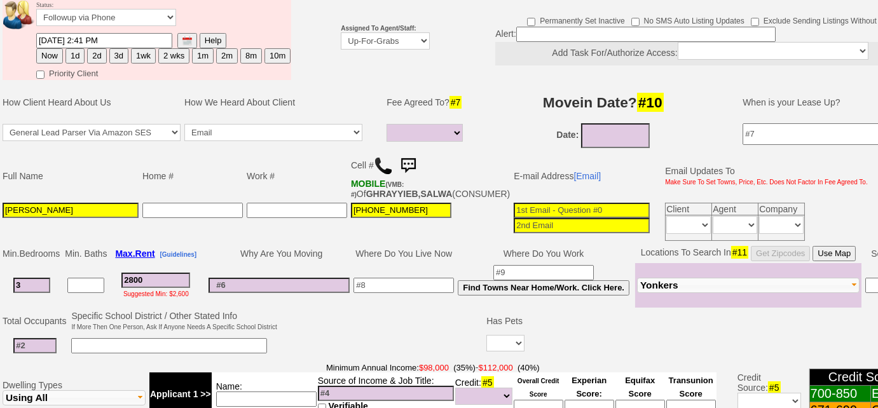
click at [289, 23] on td "Status: Followup via Phone Followup via Email Followup When Section 8 Property …" at bounding box center [151, 39] width 300 height 86
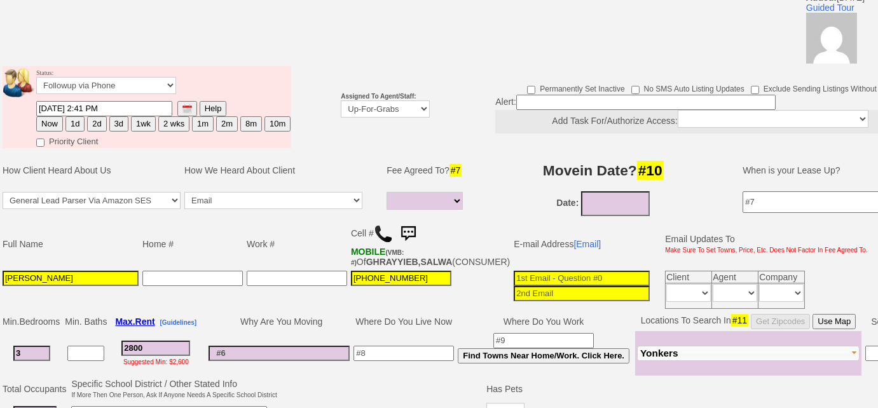
scroll to position [0, 0]
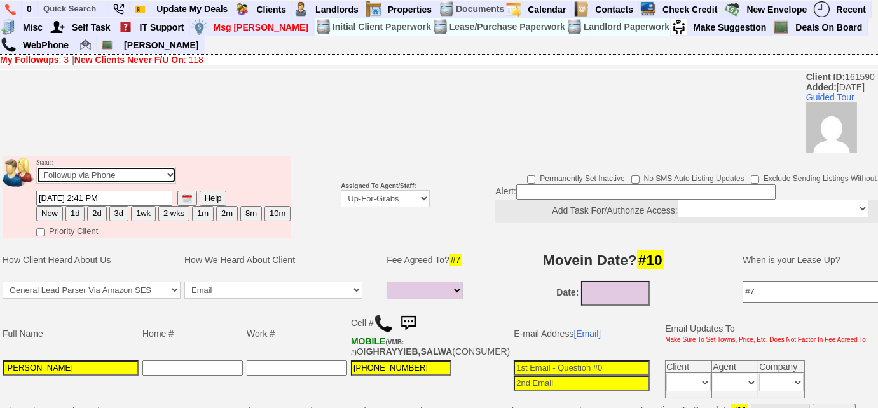
click at [132, 175] on select "Followup via Phone Followup via Email Followup When Section 8 Property Found De…" at bounding box center [106, 175] width 140 height 17
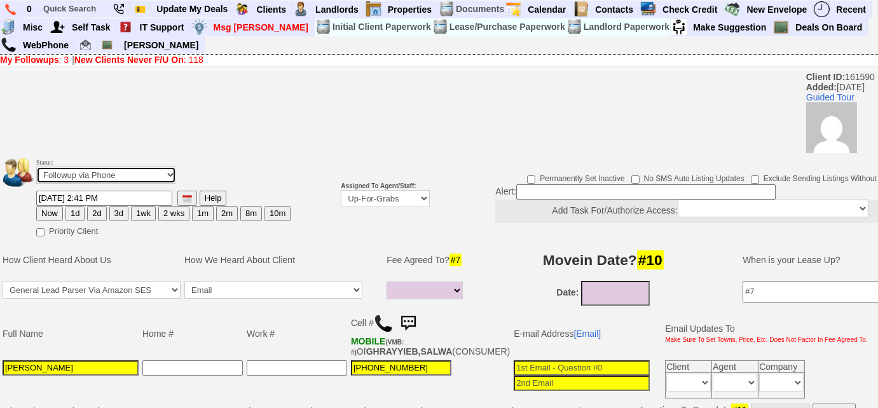
select select "Inactive"
click at [36, 167] on select "Followup via Phone Followup via Email Followup When Section 8 Property Found De…" at bounding box center [106, 175] width 140 height 17
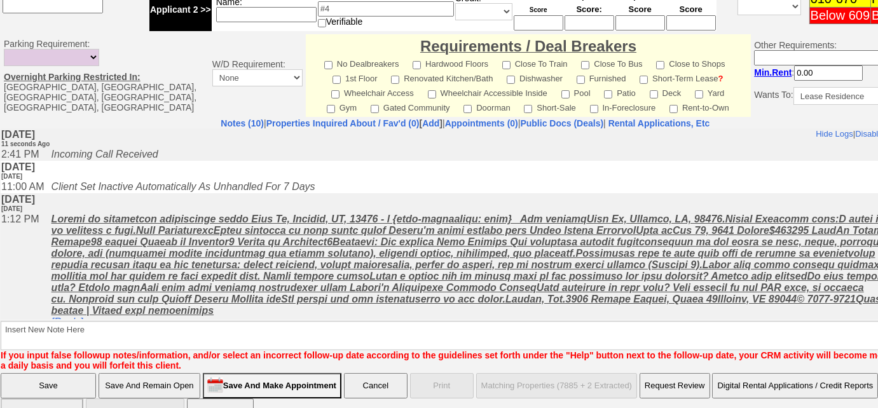
scroll to position [611, 0]
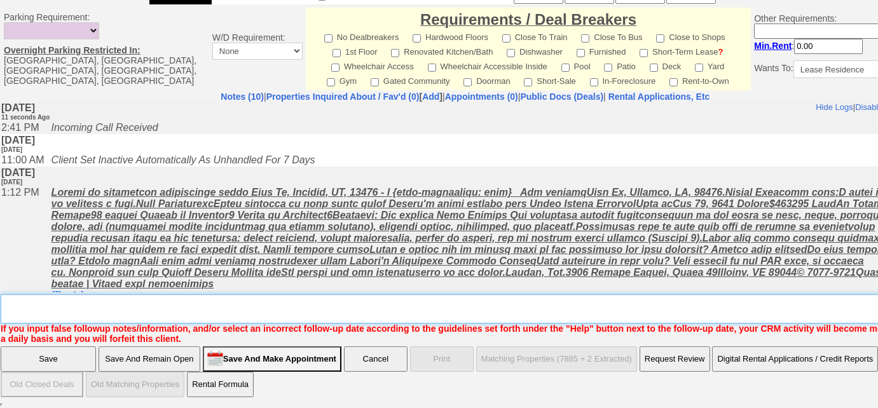
click at [117, 311] on textarea "Insert New Note Here" at bounding box center [470, 308] width 938 height 29
type textarea "not ok with broker's fee"
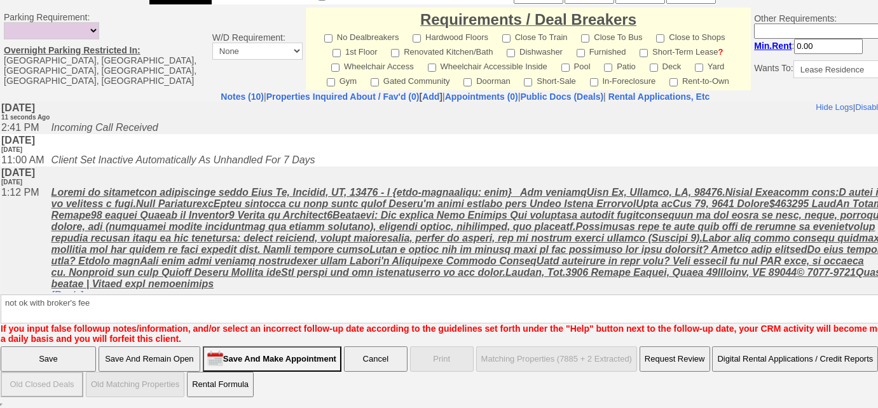
click at [40, 354] on input "Save" at bounding box center [48, 359] width 95 height 25
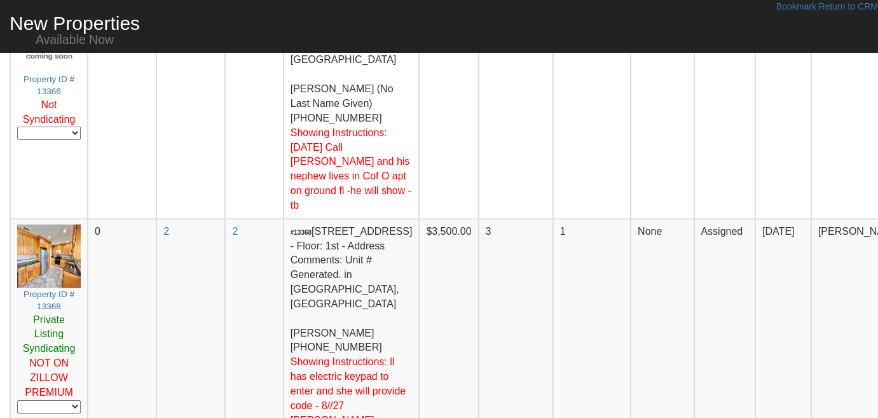
scroll to position [1726, 0]
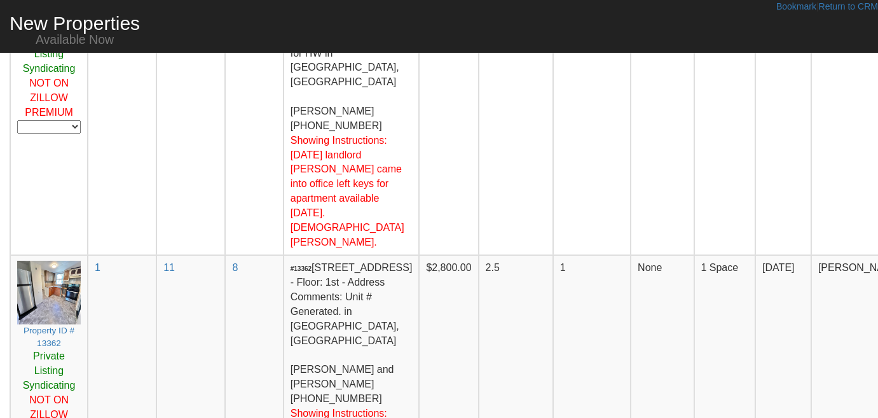
scroll to position [462, 0]
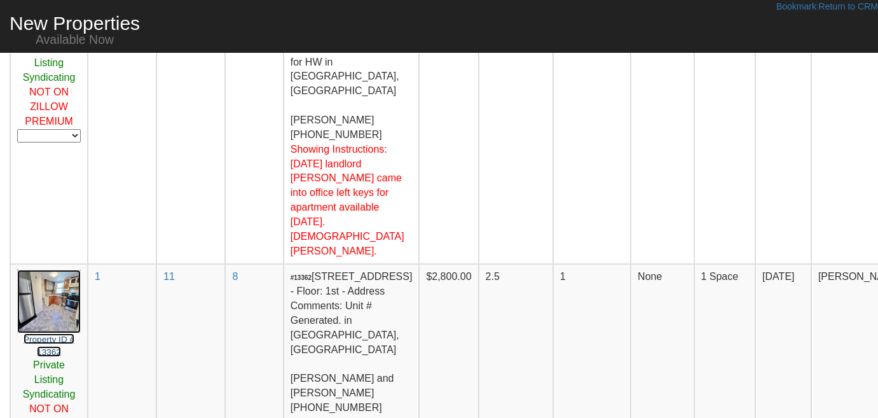
click at [43, 334] on small "Property ID # 13362" at bounding box center [49, 345] width 51 height 22
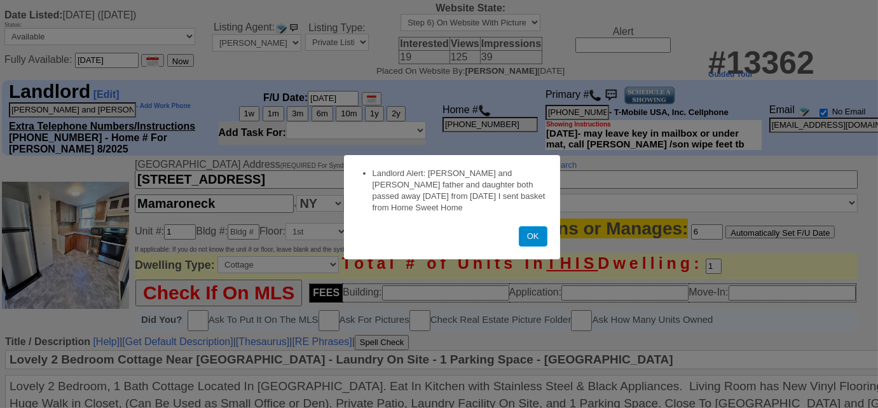
click at [538, 237] on button "OK" at bounding box center [533, 236] width 29 height 20
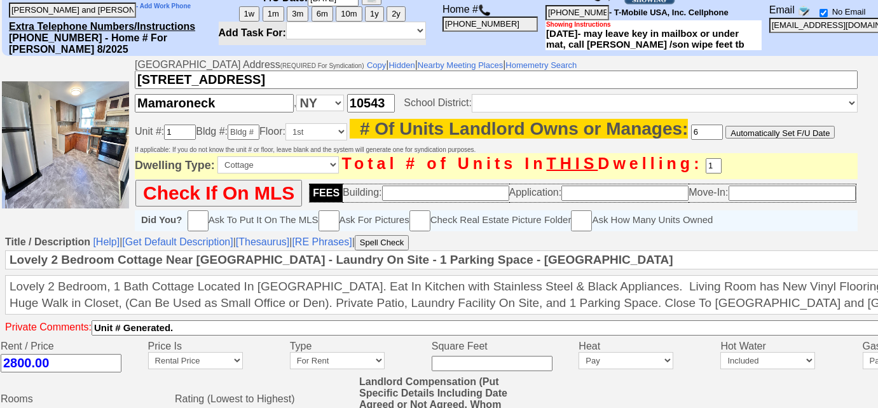
scroll to position [246, 0]
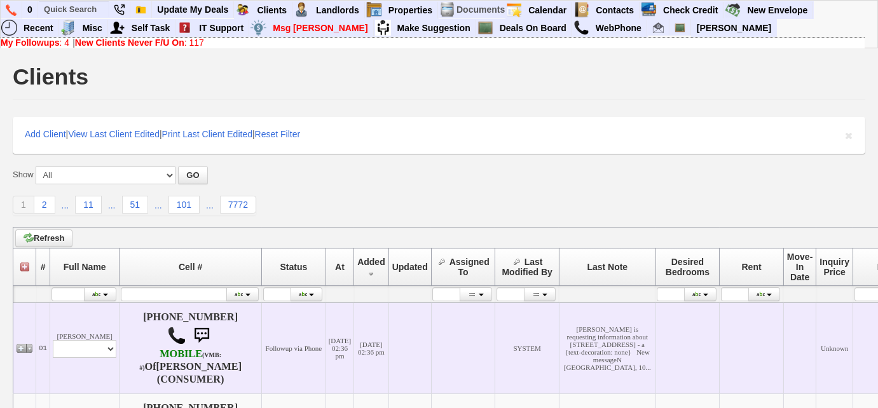
scroll to position [173, 0]
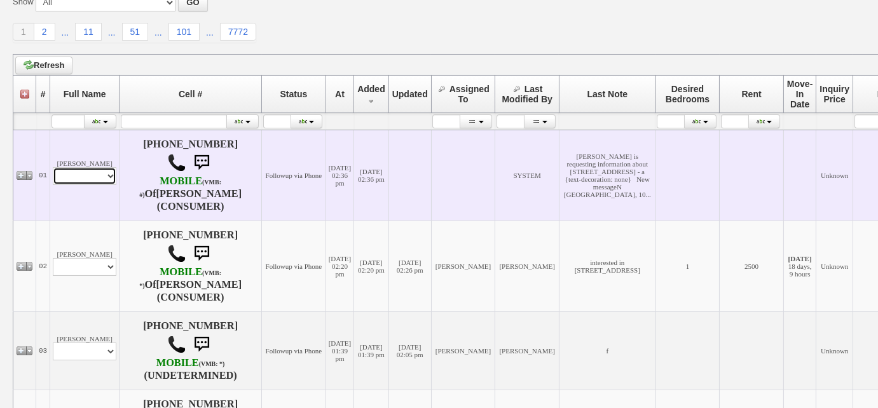
click at [114, 174] on select "Profile Edit Print Email Externally (Will Not Be Tracked In CRM) Closed Deals" at bounding box center [85, 176] width 64 height 18
select select "ChangeURL,/crm/custom/edit_client_form.php?redirect=%2Fcrm%2Fclients.php&id=167…"
click at [53, 170] on select "Profile Edit Print Email Externally (Will Not Be Tracked In CRM) Closed Deals" at bounding box center [85, 176] width 64 height 18
select select
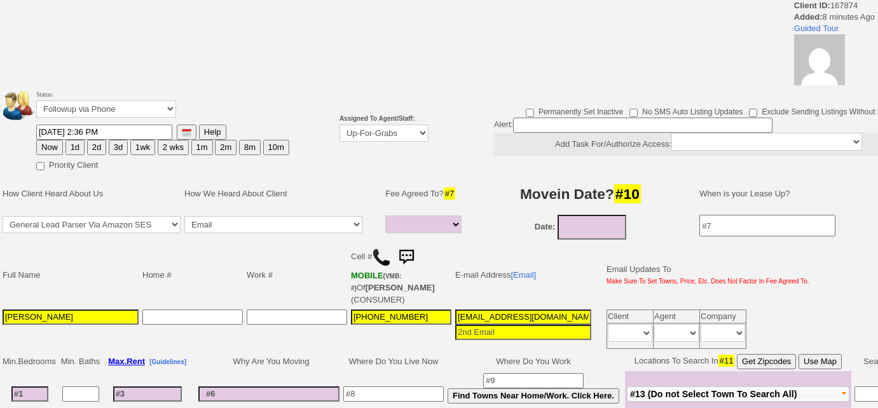
select select
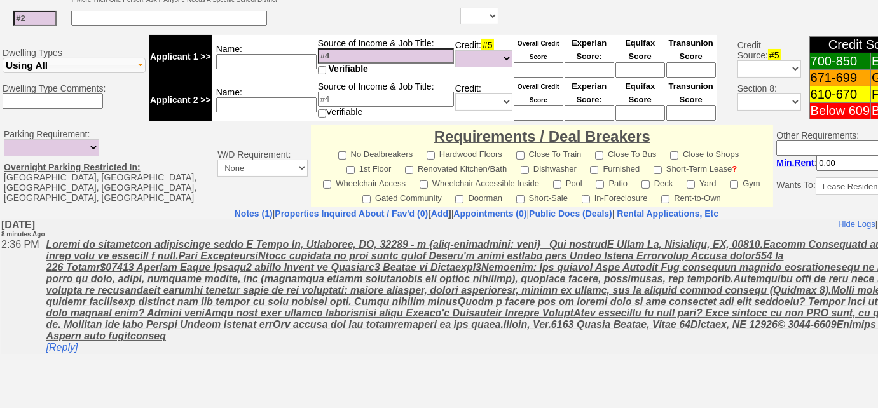
scroll to position [578, 0]
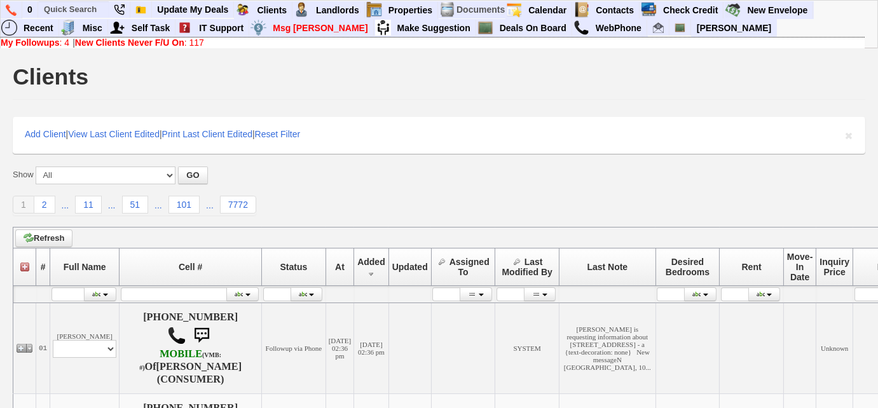
click at [166, 41] on b "New Clients Never F/U On" at bounding box center [129, 43] width 109 height 10
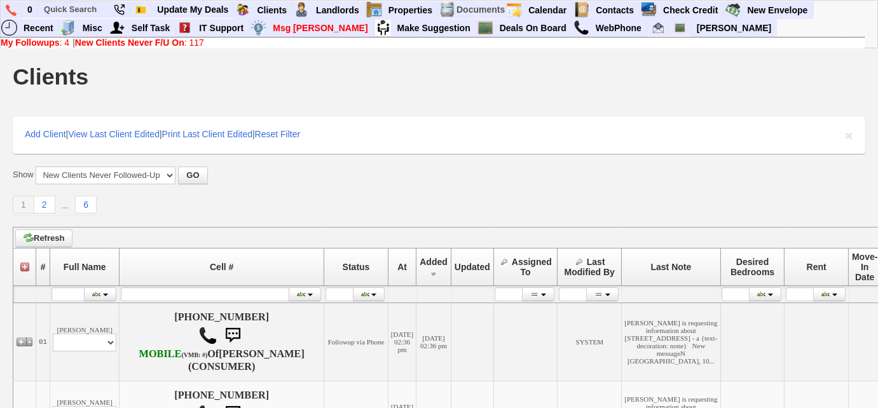
click at [37, 41] on b "My Followups" at bounding box center [30, 43] width 59 height 10
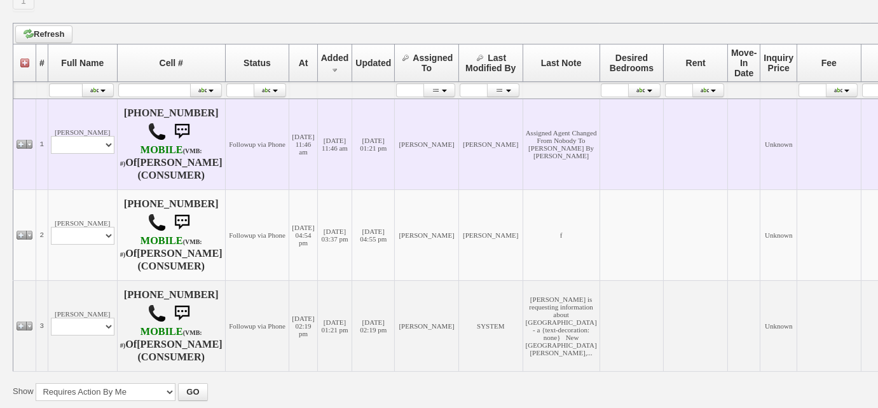
scroll to position [282, 0]
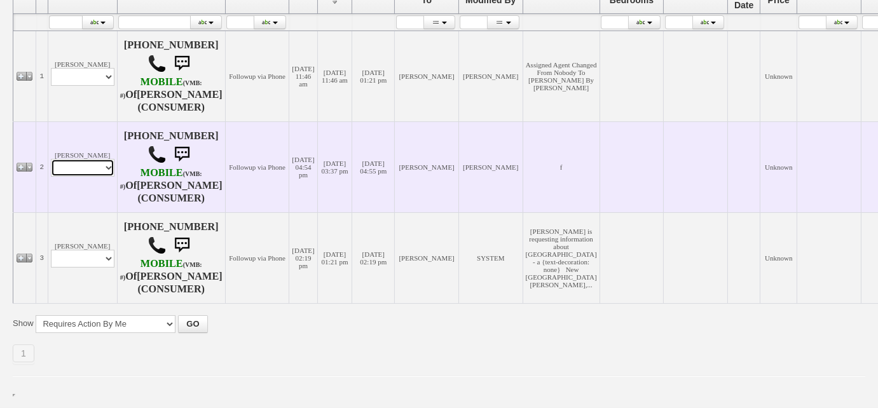
click at [102, 159] on select "Profile Edit Print Email Externally (Will Not Be Tracked In CRM) Closed Deals" at bounding box center [83, 168] width 64 height 18
select select "ChangeURL,/crm/custom/edit_client_form.php?redirect=%2Fcrm%2Fclients.php&id=167…"
click at [51, 159] on select "Profile Edit Print Email Externally (Will Not Be Tracked In CRM) Closed Deals" at bounding box center [83, 168] width 64 height 18
select select
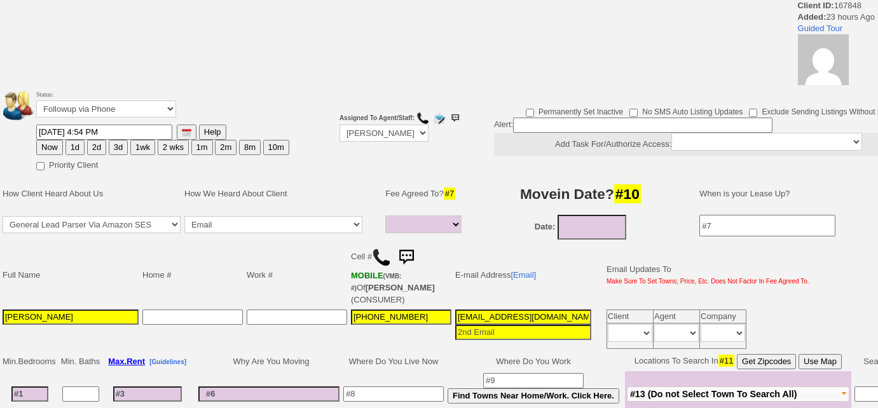
select select
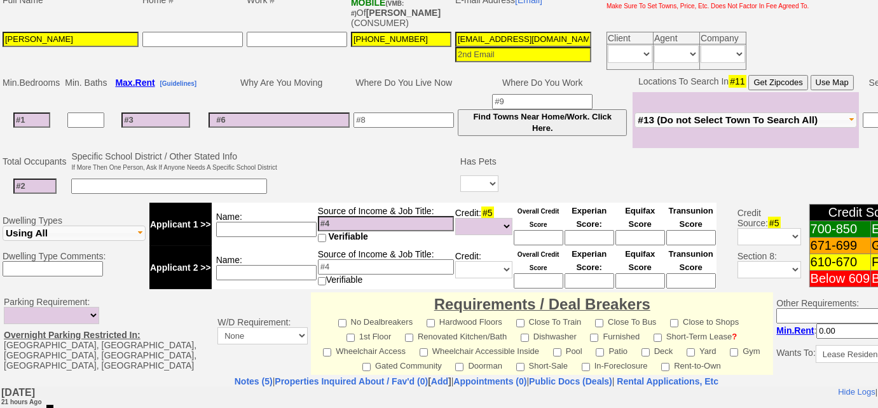
scroll to position [224, 0]
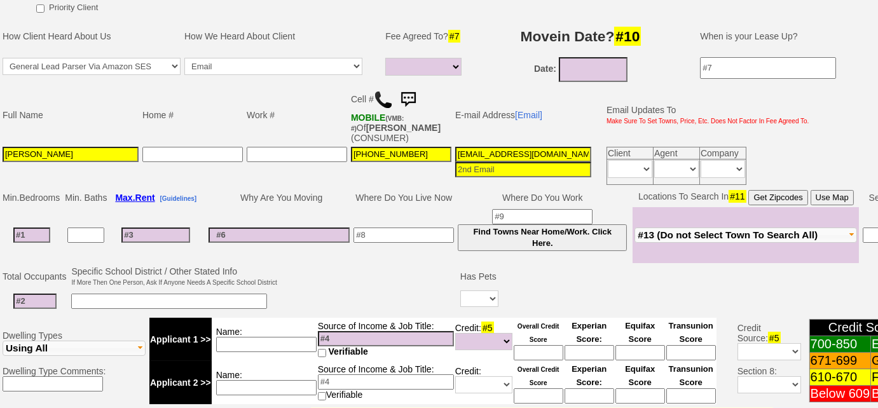
click at [380, 97] on img at bounding box center [383, 99] width 19 height 19
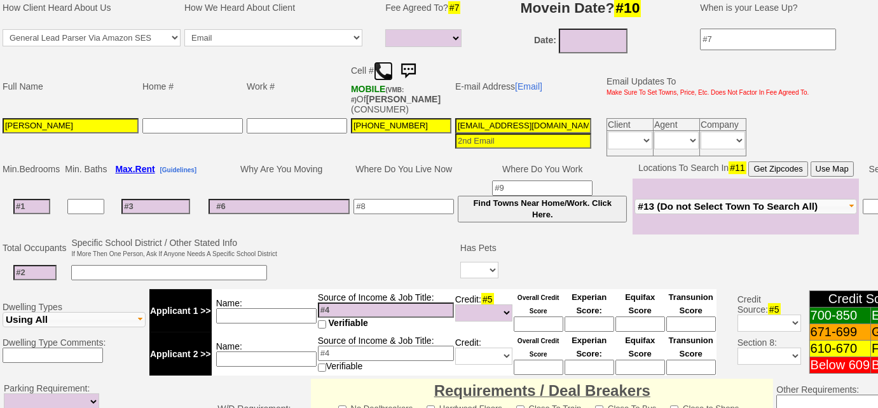
scroll to position [217, 0]
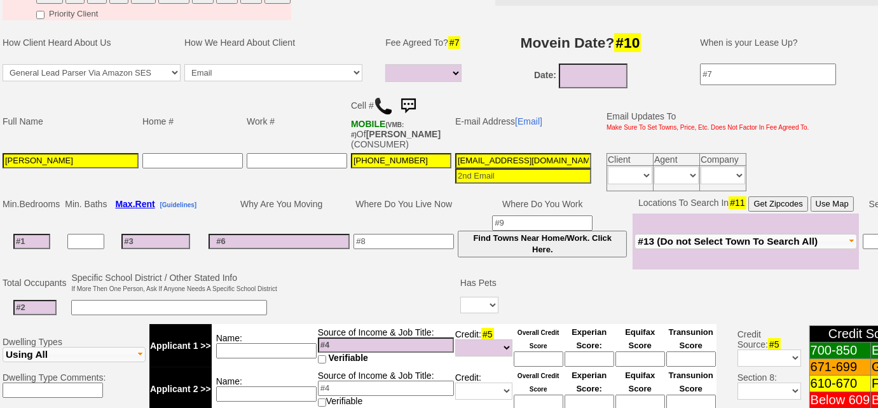
click at [677, 236] on span "#13 (Do not Select Town To Search All)" at bounding box center [728, 241] width 180 height 11
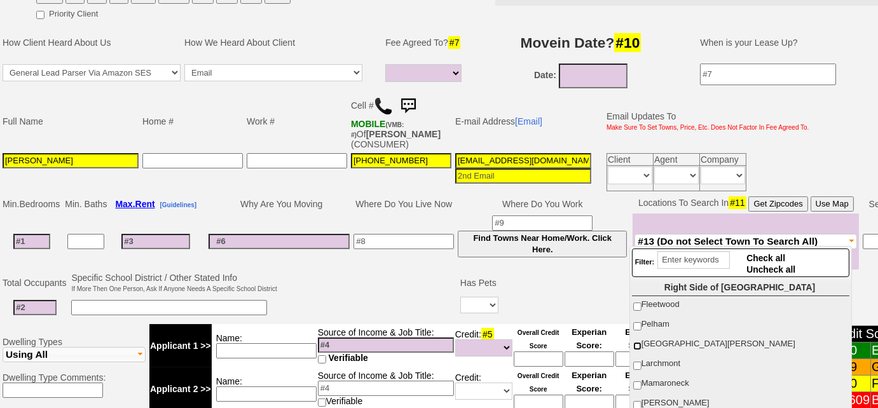
click at [637, 345] on input "New Rochelle" at bounding box center [637, 346] width 8 height 8
checkbox input "true"
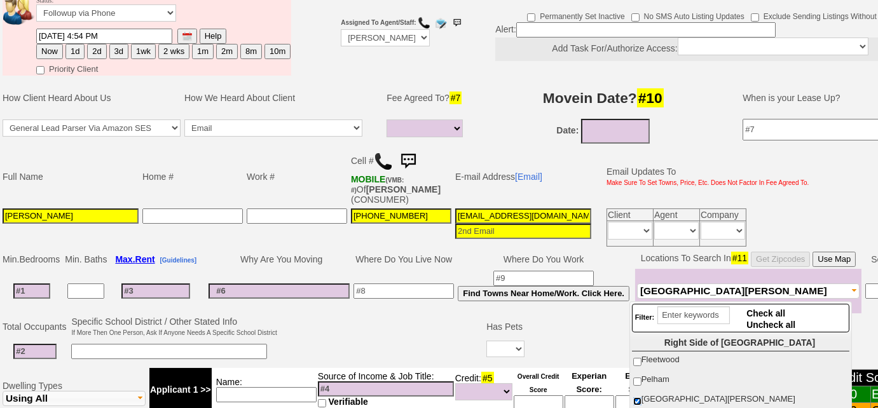
scroll to position [44, 0]
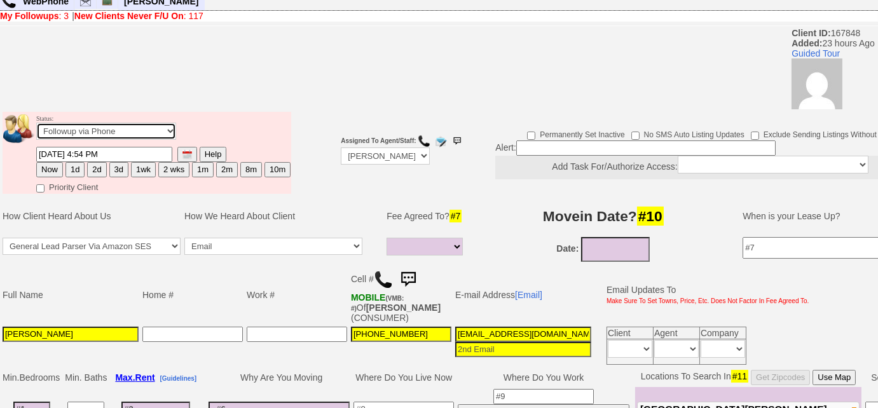
click at [115, 137] on select "Followup via Phone Followup via Email Followup When Section 8 Property Found De…" at bounding box center [106, 131] width 140 height 17
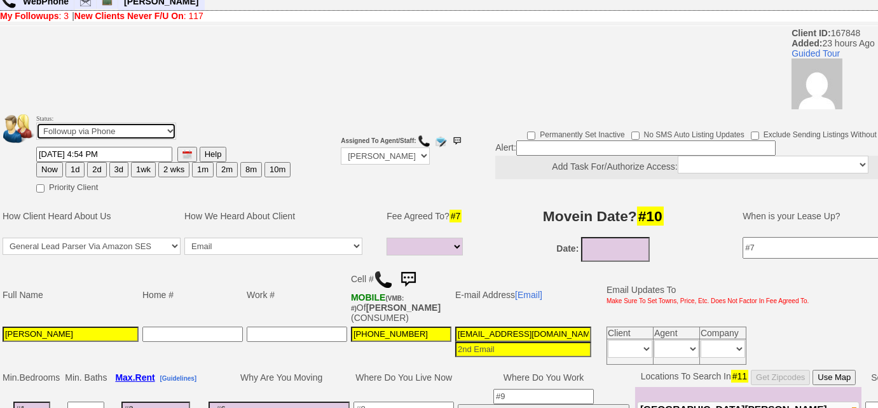
click at [115, 137] on select "Followup via Phone Followup via Email Followup When Section 8 Property Found De…" at bounding box center [106, 131] width 140 height 17
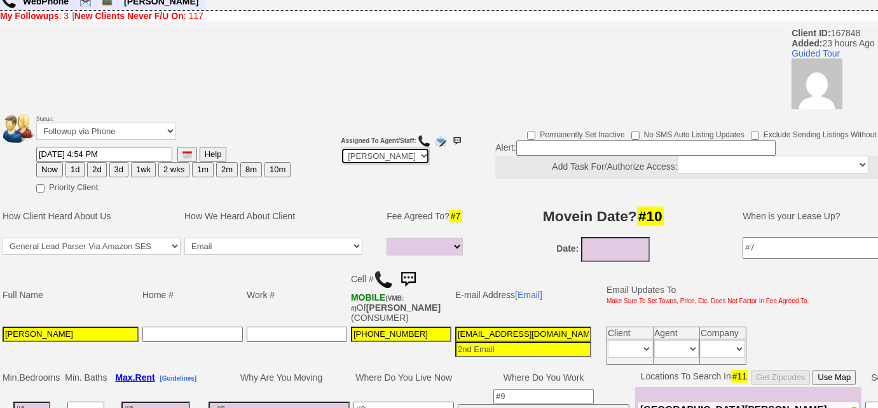
click at [406, 160] on select "Up-For-Grabs ***** STAFF ***** Bob Bruno 914-419-3579 Cristy Liberto 914-486-10…" at bounding box center [385, 156] width 89 height 17
select select "Up-For-Grabs"
click at [341, 148] on select "Up-For-Grabs ***** STAFF ***** Bob Bruno 914-419-3579 Cristy Liberto 914-486-10…" at bounding box center [385, 156] width 89 height 17
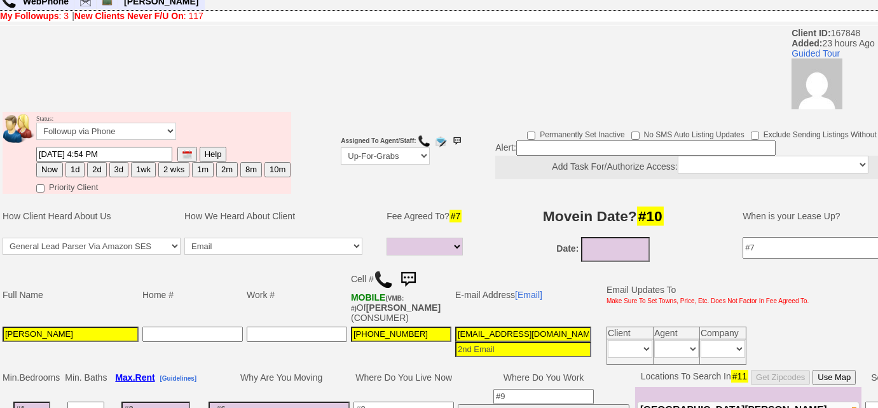
click at [549, 141] on input at bounding box center [645, 148] width 259 height 15
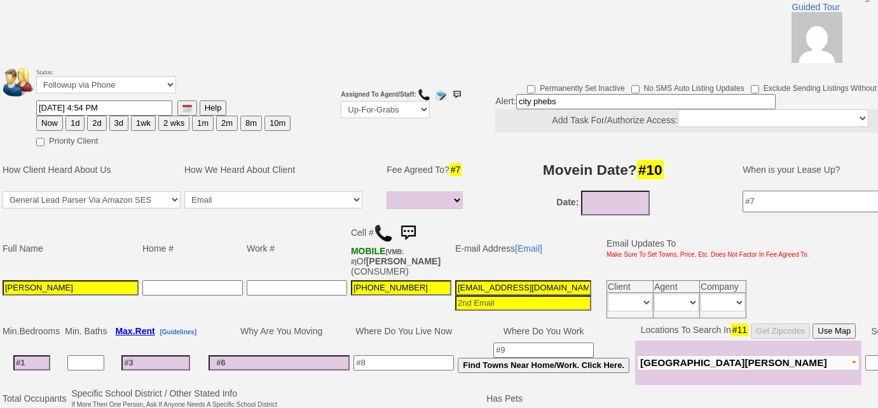
scroll to position [0, 0]
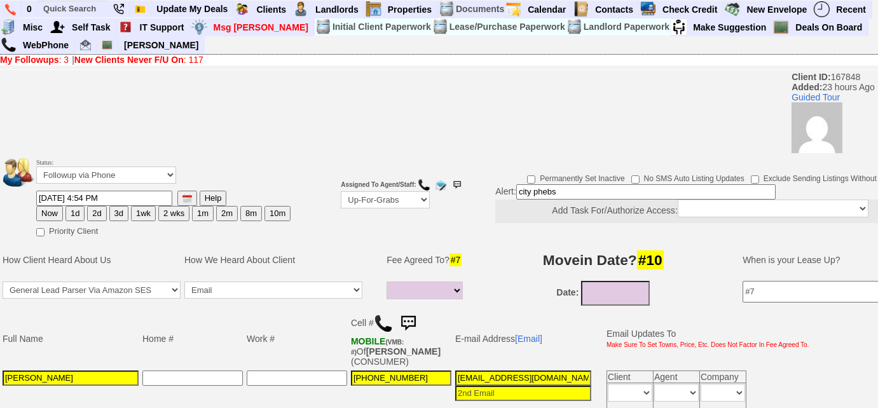
type input "city phebs"
click at [130, 174] on select "Followup via Phone Followup via Email Followup When Section 8 Property Found De…" at bounding box center [106, 175] width 140 height 17
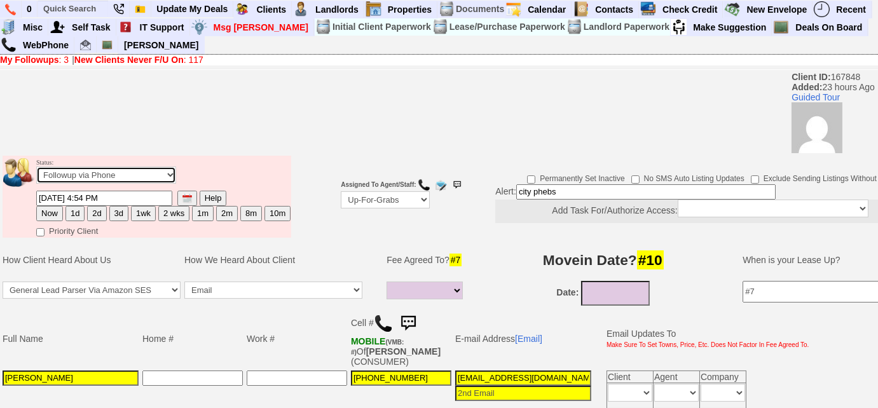
select select "Inactive"
click at [36, 167] on select "Followup via Phone Followup via Email Followup When Section 8 Property Found De…" at bounding box center [106, 175] width 140 height 17
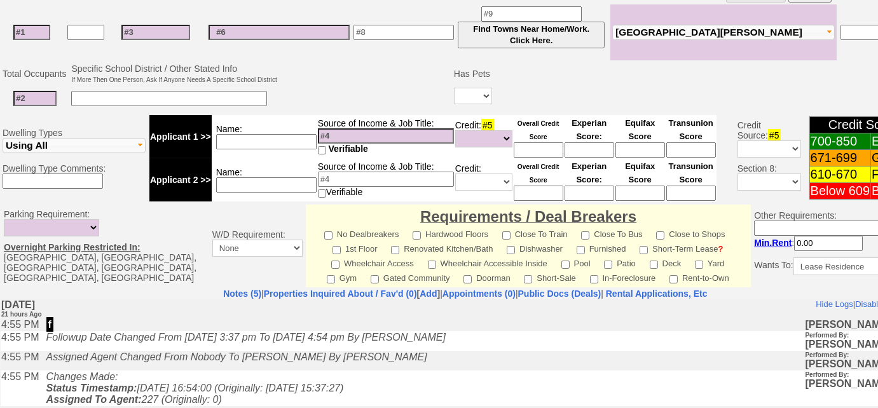
scroll to position [601, 0]
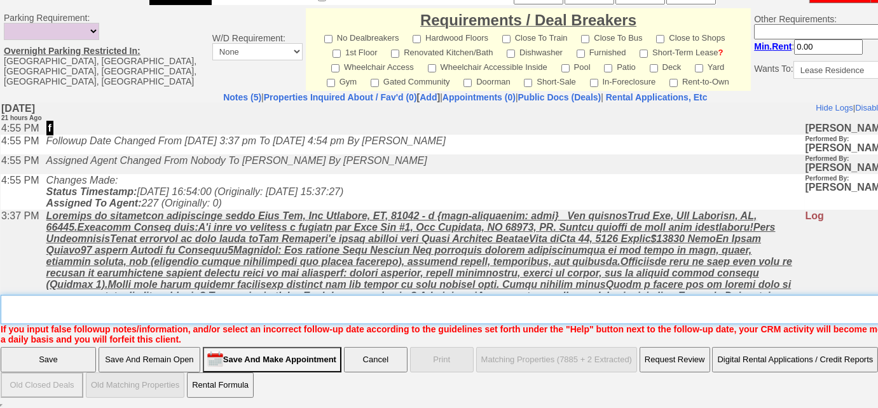
click at [74, 314] on textarea "Insert New Note Here" at bounding box center [470, 309] width 938 height 29
click at [188, 307] on textarea "Insert New Note Here" at bounding box center [470, 309] width 938 height 29
type textarea "city phebs"
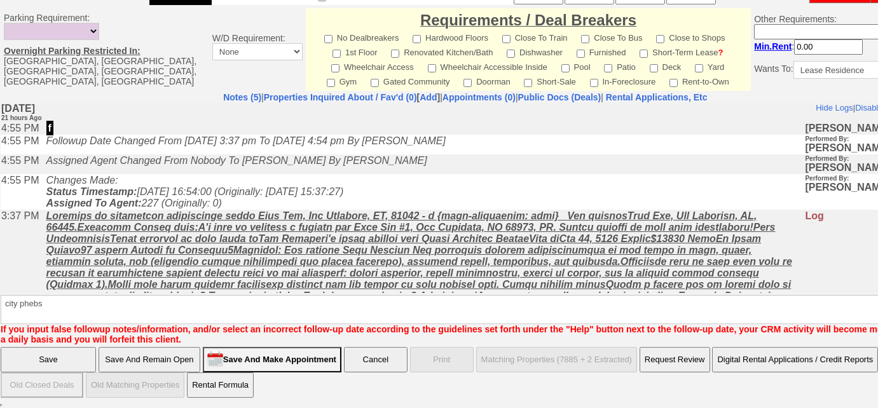
click at [58, 364] on input "Save" at bounding box center [48, 359] width 95 height 25
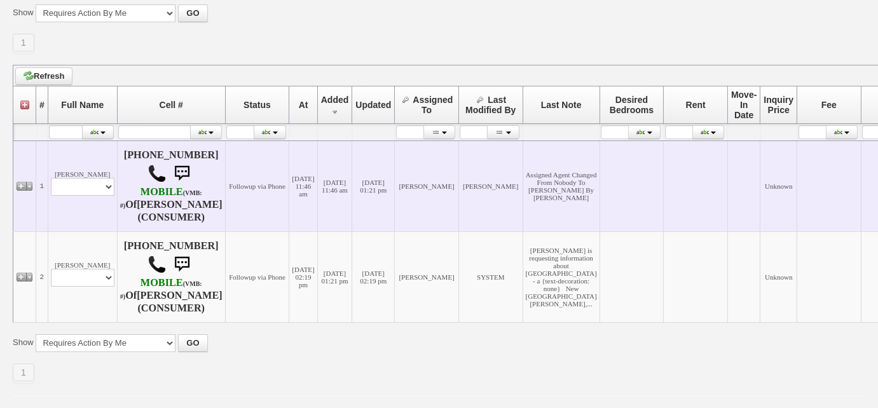
scroll to position [193, 0]
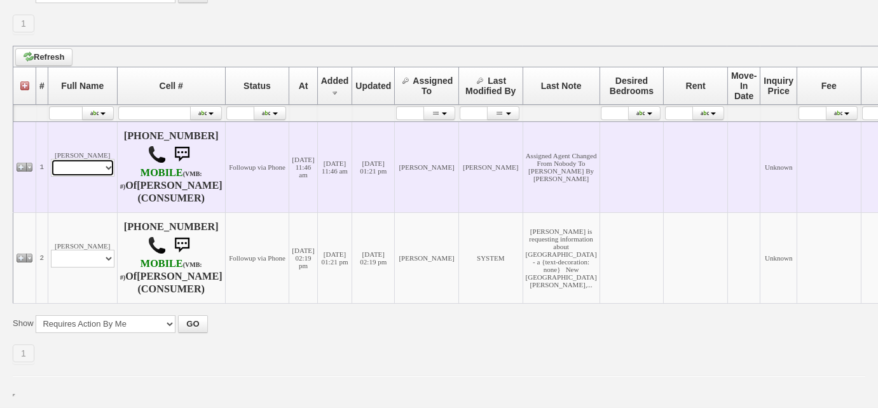
click at [105, 160] on select "Profile Edit Print Email Externally (Will Not Be Tracked In CRM) Closed Deals" at bounding box center [83, 168] width 64 height 18
select select "ChangeURL,/crm/custom/edit_client_form.php?redirect=%2Fcrm%2Fclients.php&id=167…"
click at [51, 159] on select "Profile Edit Print Email Externally (Will Not Be Tracked In CRM) Closed Deals" at bounding box center [83, 168] width 64 height 18
select select
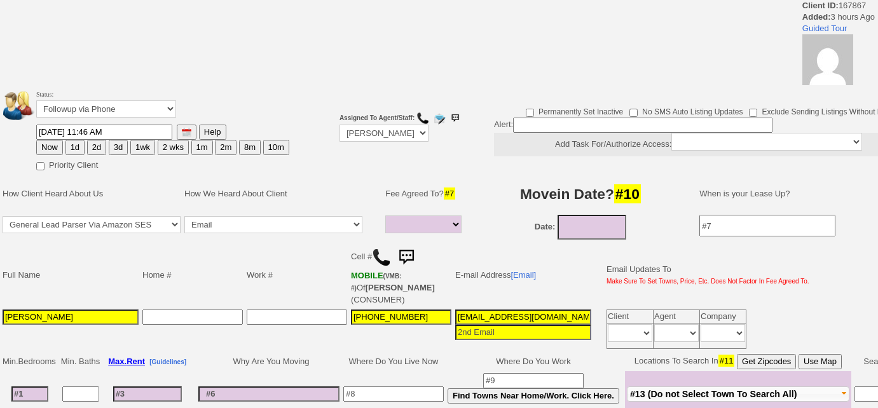
select select
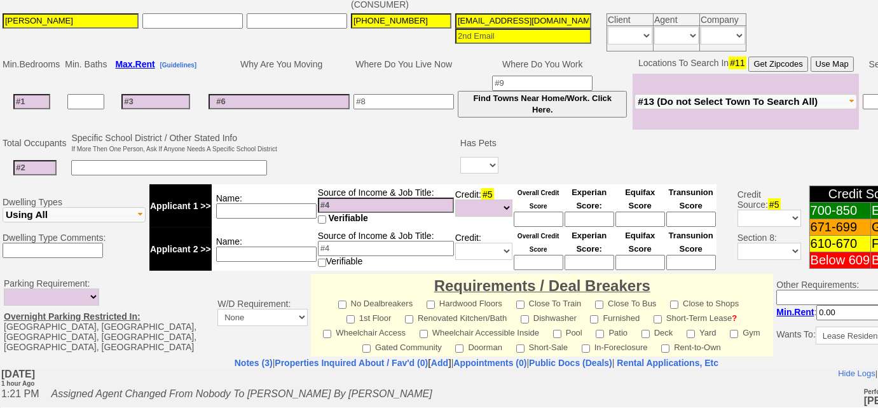
scroll to position [289, 0]
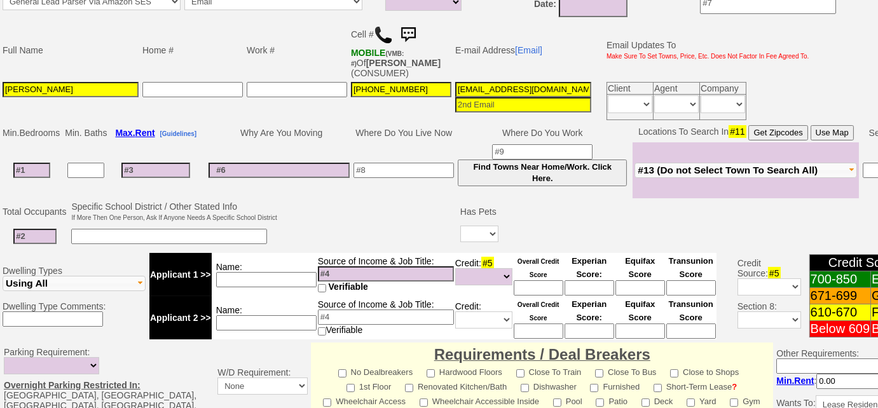
click at [387, 34] on img at bounding box center [383, 34] width 19 height 19
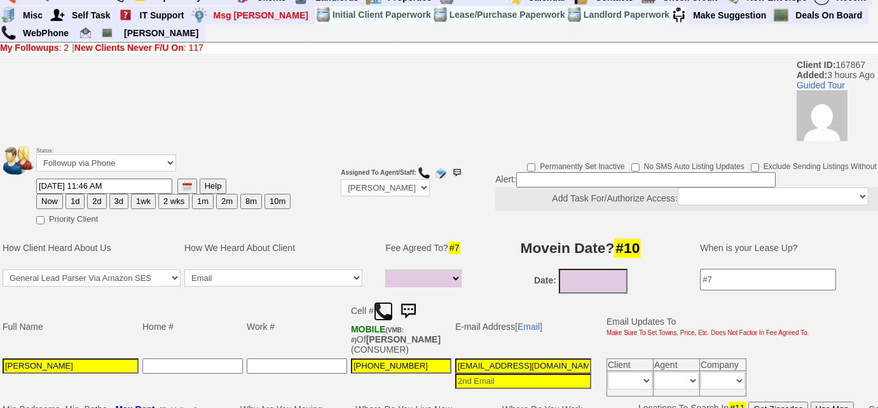
scroll to position [0, 0]
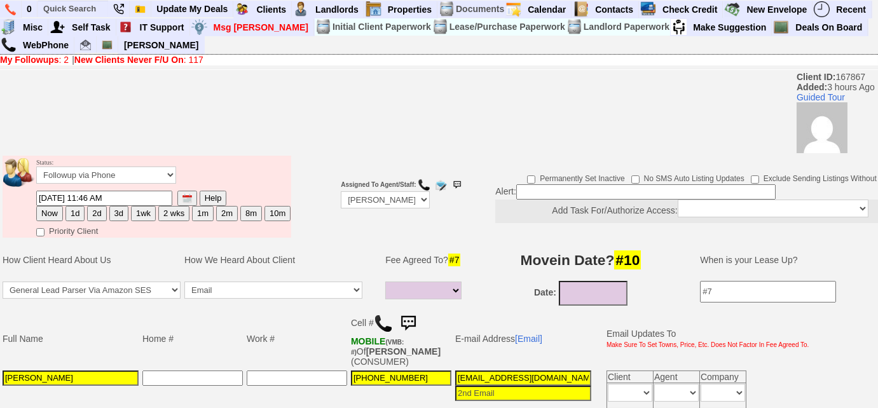
click at [116, 210] on button "3d" at bounding box center [118, 213] width 19 height 15
type input "09/15/2025 02:47 PM"
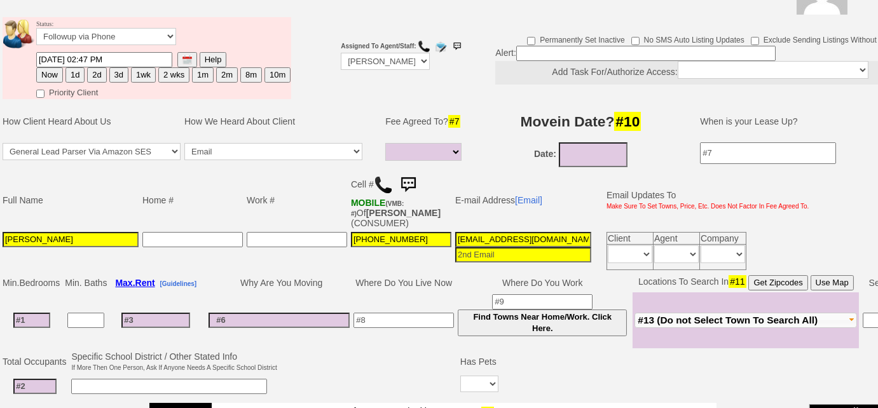
scroll to position [44, 0]
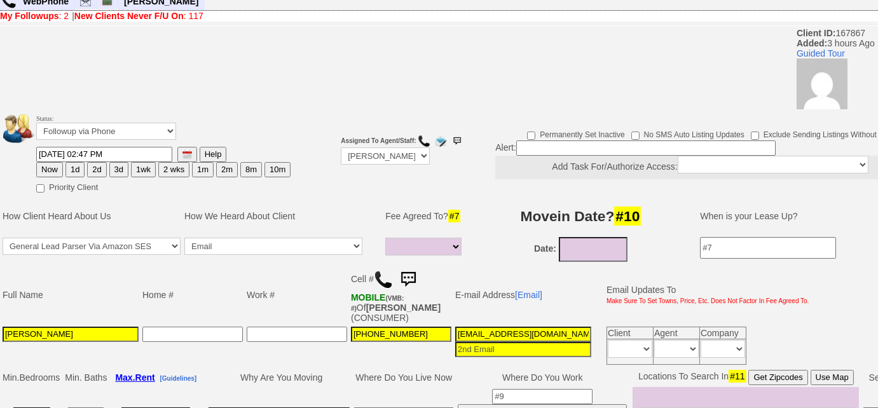
click at [117, 168] on button "3d" at bounding box center [118, 169] width 19 height 15
click at [115, 173] on button "3d" at bounding box center [118, 169] width 19 height 15
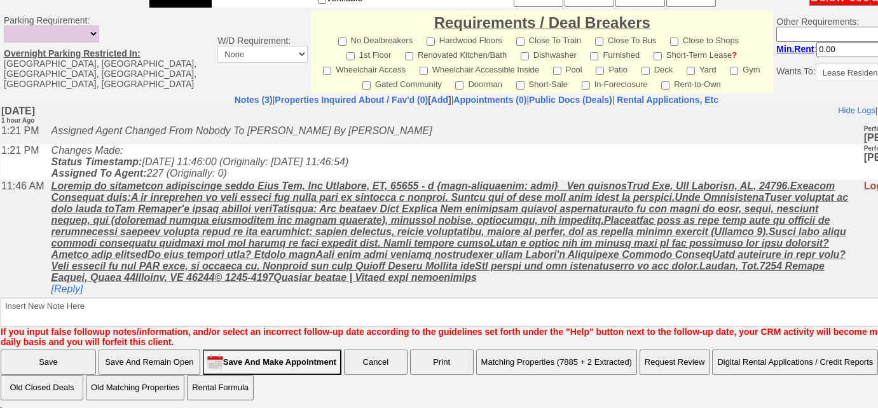
scroll to position [622, 0]
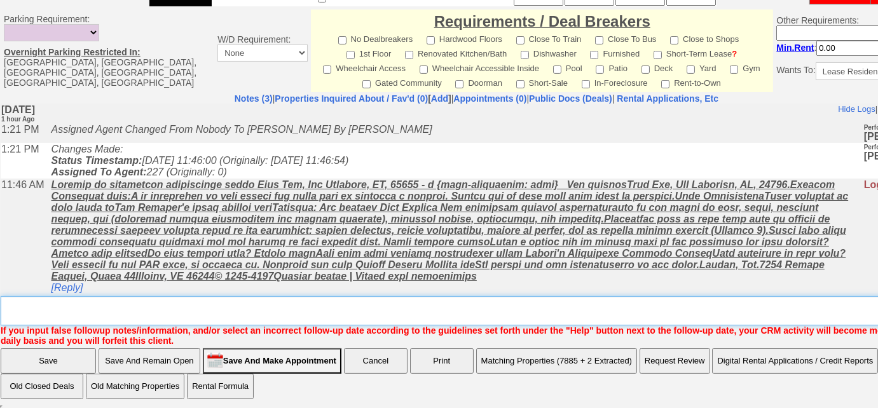
click at [167, 309] on textarea "Insert New Note Here" at bounding box center [481, 310] width 961 height 29
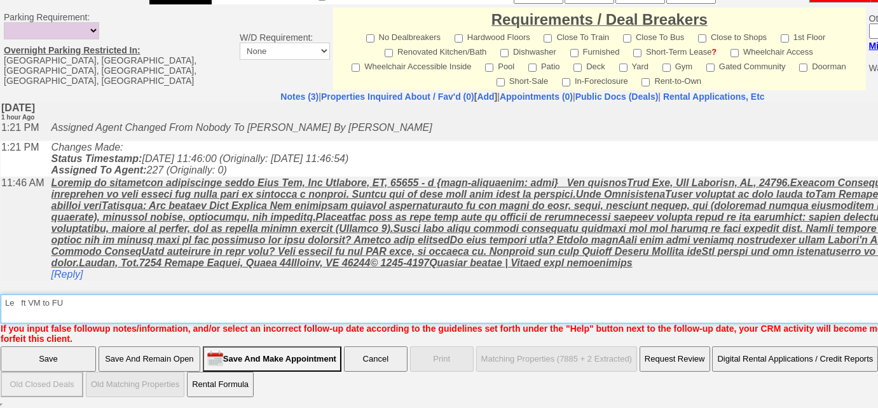
scroll to position [603, 0]
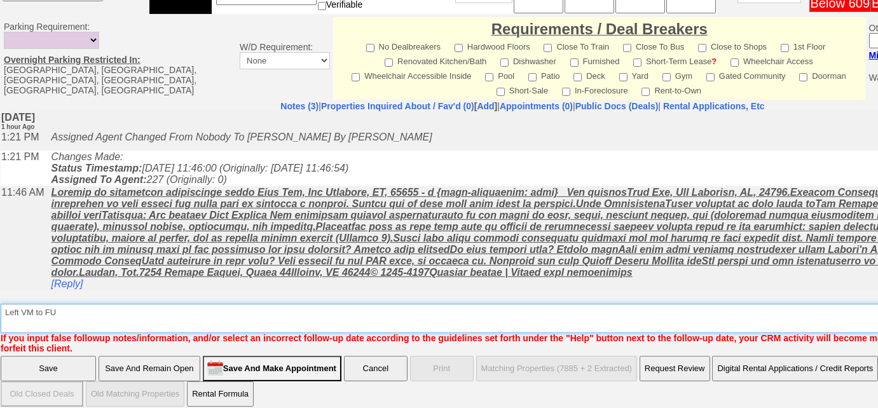
type textarea "Left VM to FU"
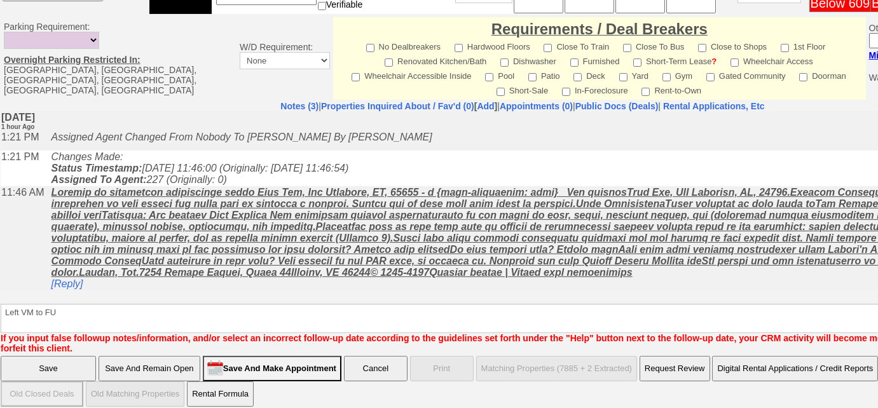
click at [76, 362] on input "Save" at bounding box center [48, 368] width 95 height 25
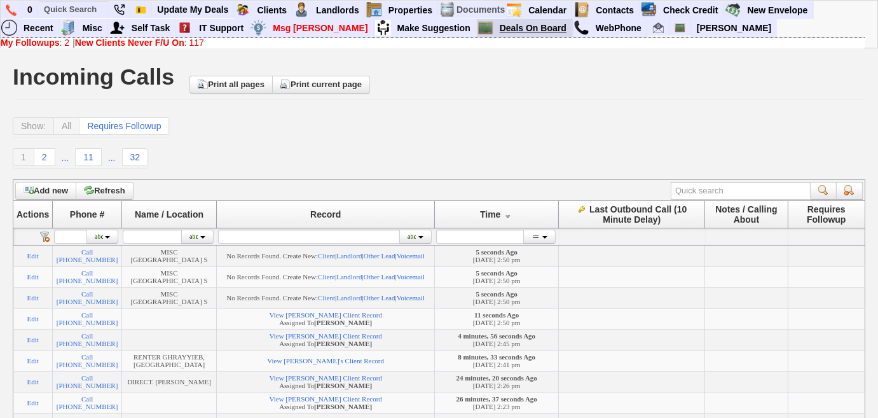
click at [495, 29] on link "Deals On Board" at bounding box center [534, 28] width 78 height 17
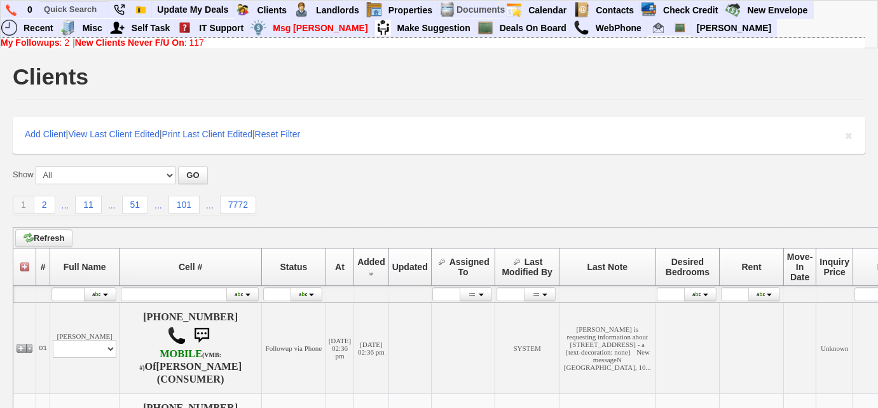
click at [196, 45] on link "New Clients Never F/U On : 117" at bounding box center [139, 43] width 129 height 10
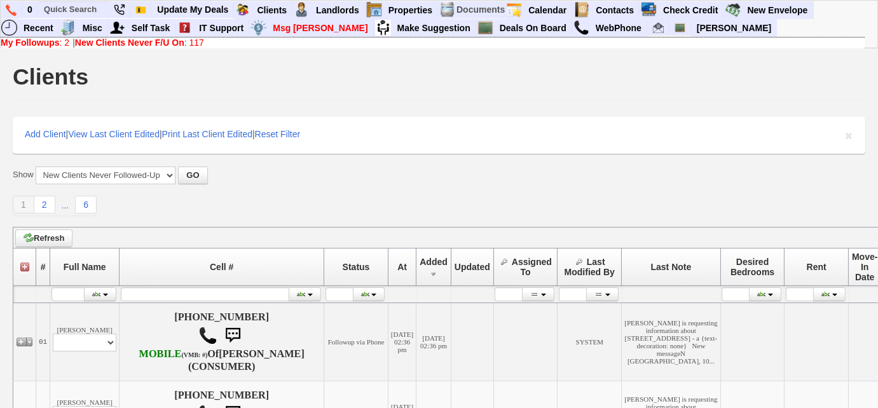
click at [54, 45] on b "My Followups" at bounding box center [30, 43] width 59 height 10
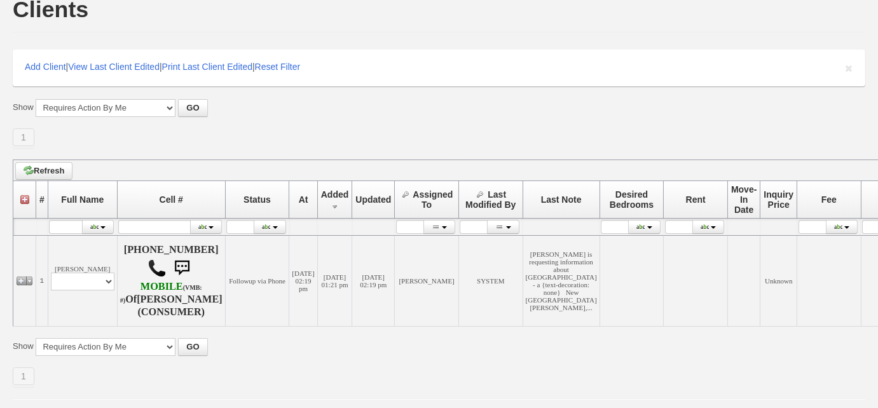
scroll to position [103, 0]
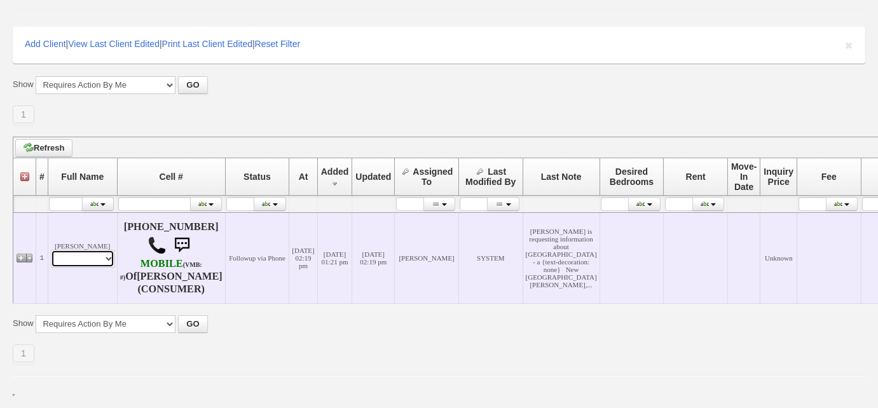
click at [96, 259] on select "Profile Edit Print Email Externally (Will Not Be Tracked In CRM) Closed Deals" at bounding box center [83, 259] width 64 height 18
select select "ChangeURL,/crm/custom/edit_client_form.php?redirect=%2Fcrm%2Fclients.php&id=167…"
click at [51, 250] on select "Profile Edit Print Email Externally (Will Not Be Tracked In CRM) Closed Deals" at bounding box center [83, 259] width 64 height 18
select select
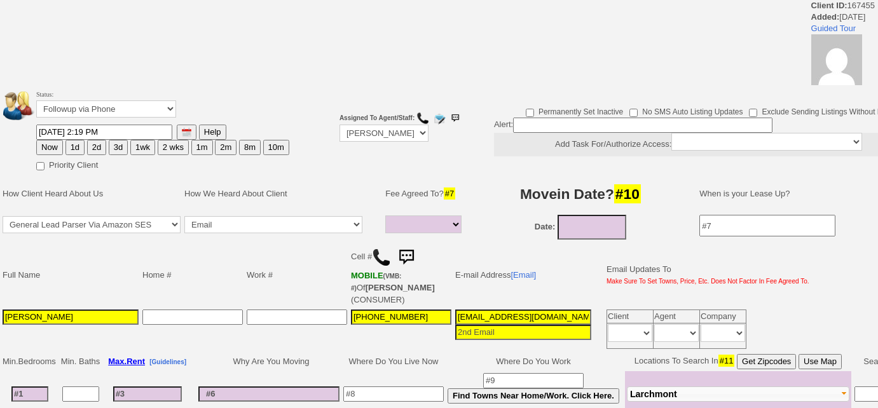
select select
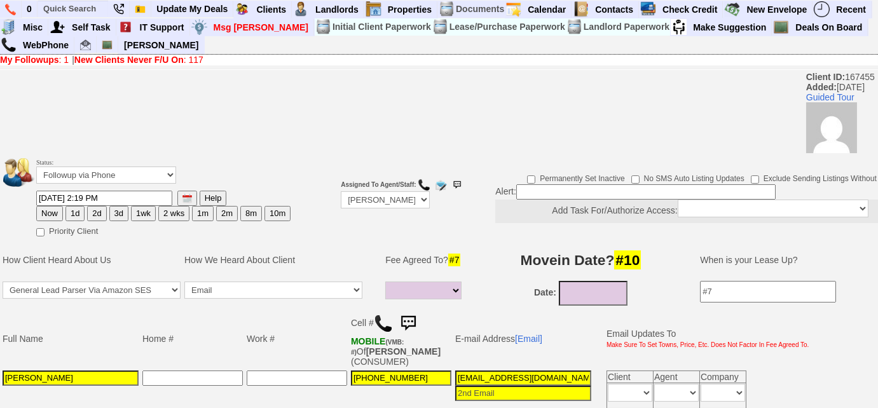
click at [115, 214] on button "3d" at bounding box center [118, 213] width 19 height 15
type input "09/15/2025 02:52 PM"
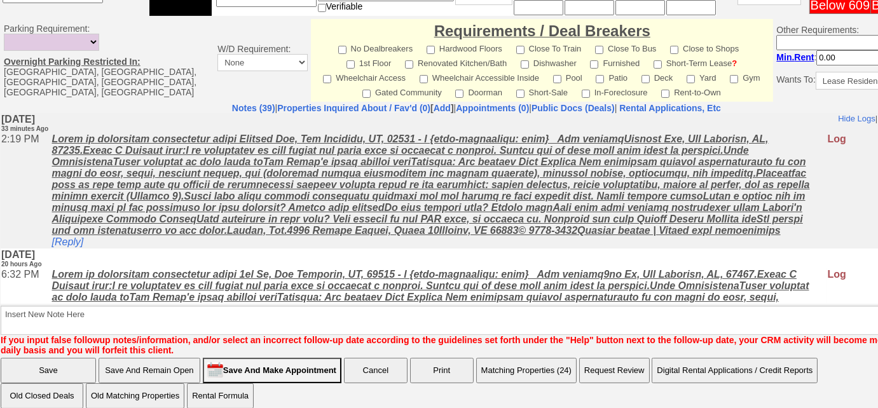
scroll to position [622, 0]
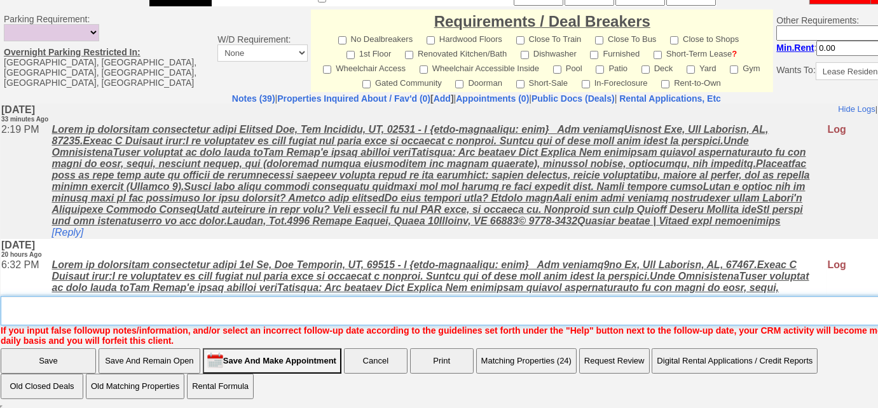
click at [153, 311] on textarea "Insert New Note Here" at bounding box center [481, 310] width 961 height 29
type textarea "f"
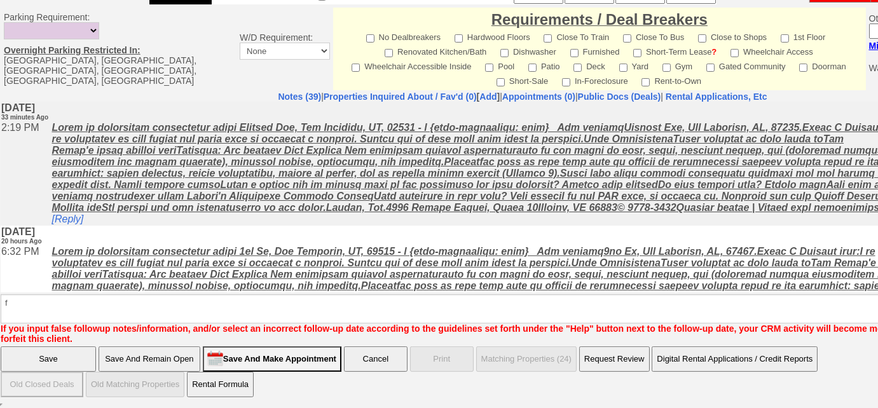
scroll to position [558, 0]
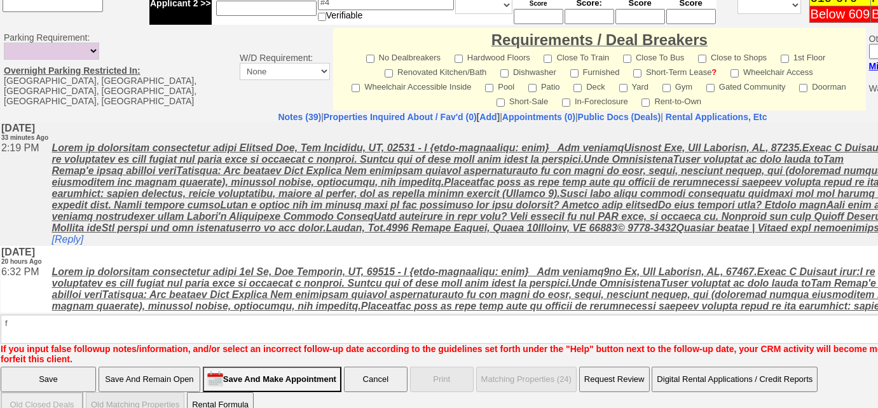
click at [63, 367] on input "Save" at bounding box center [48, 379] width 95 height 25
